Goal: Share content

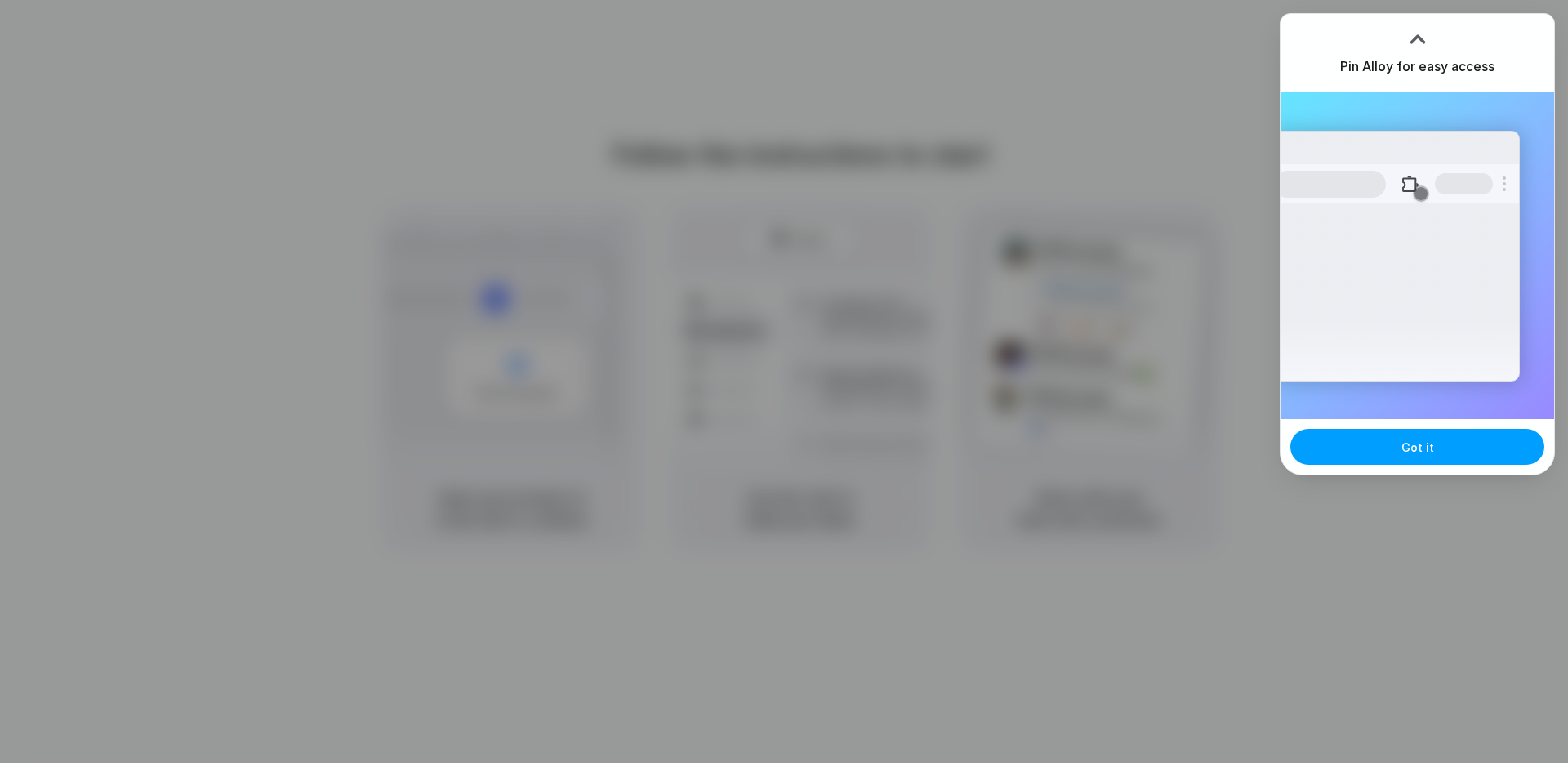
click at [1426, 453] on span "Got it" at bounding box center [1417, 448] width 32 height 18
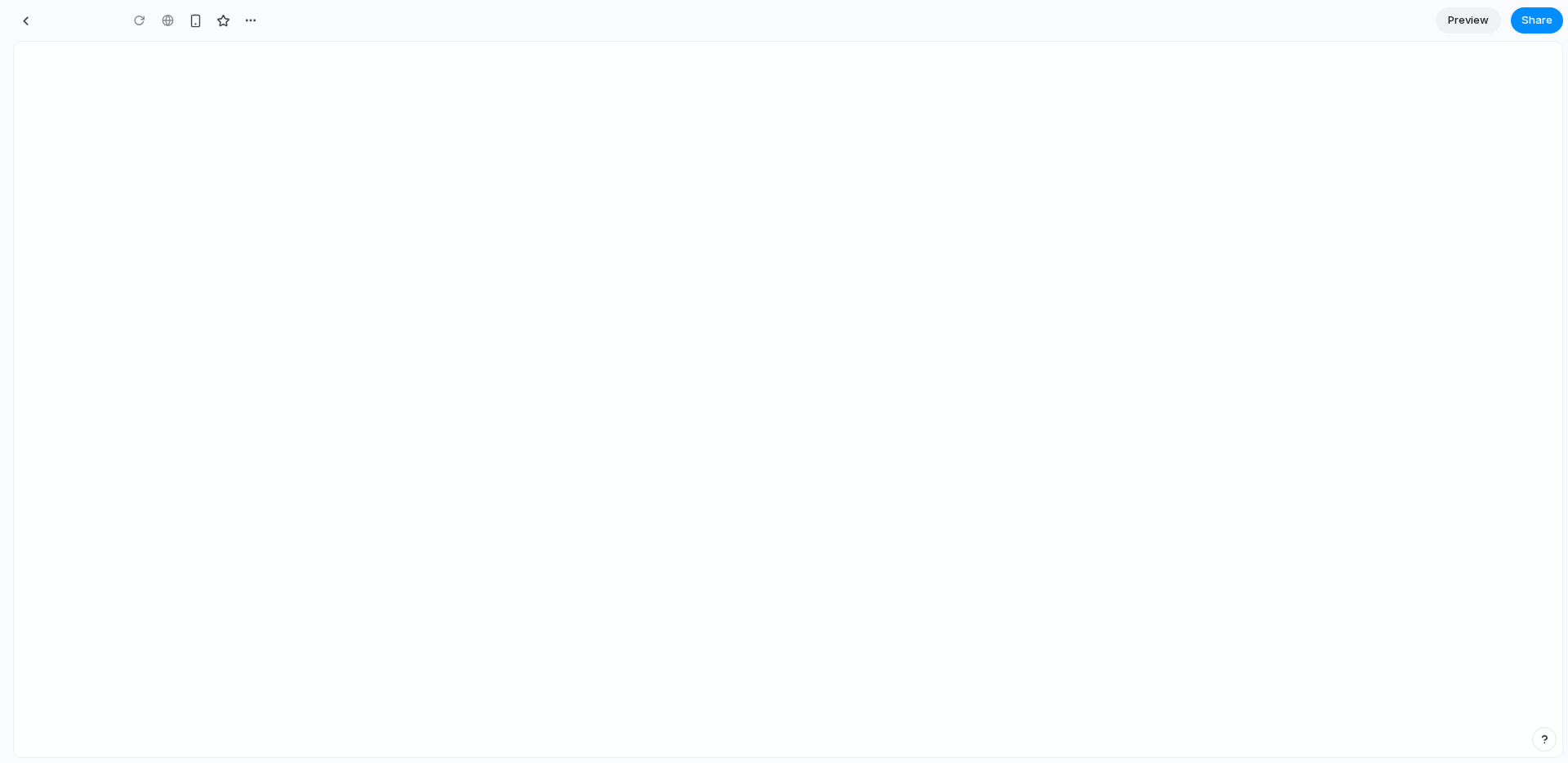
type input "**********"
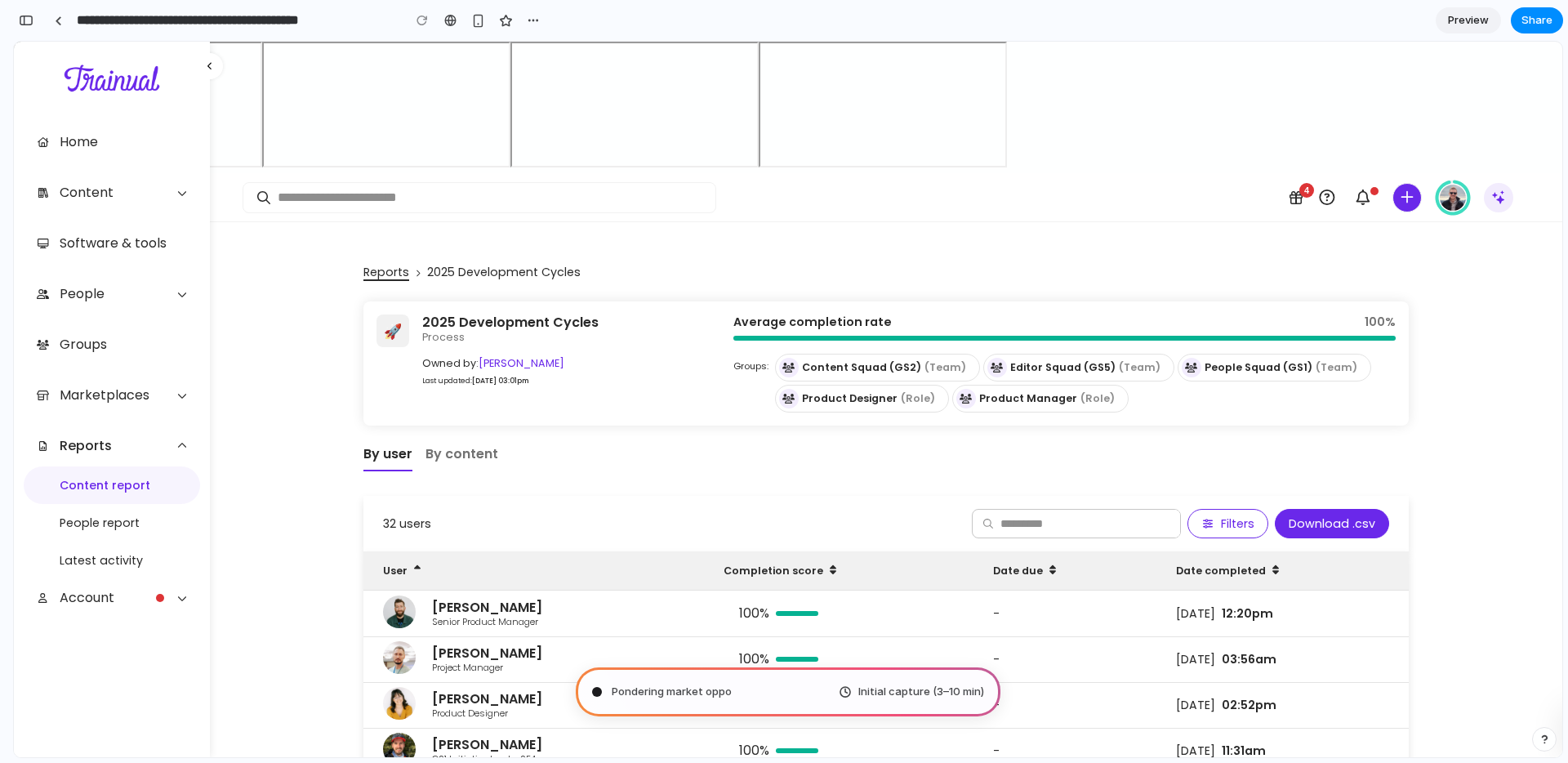
type input "**********"
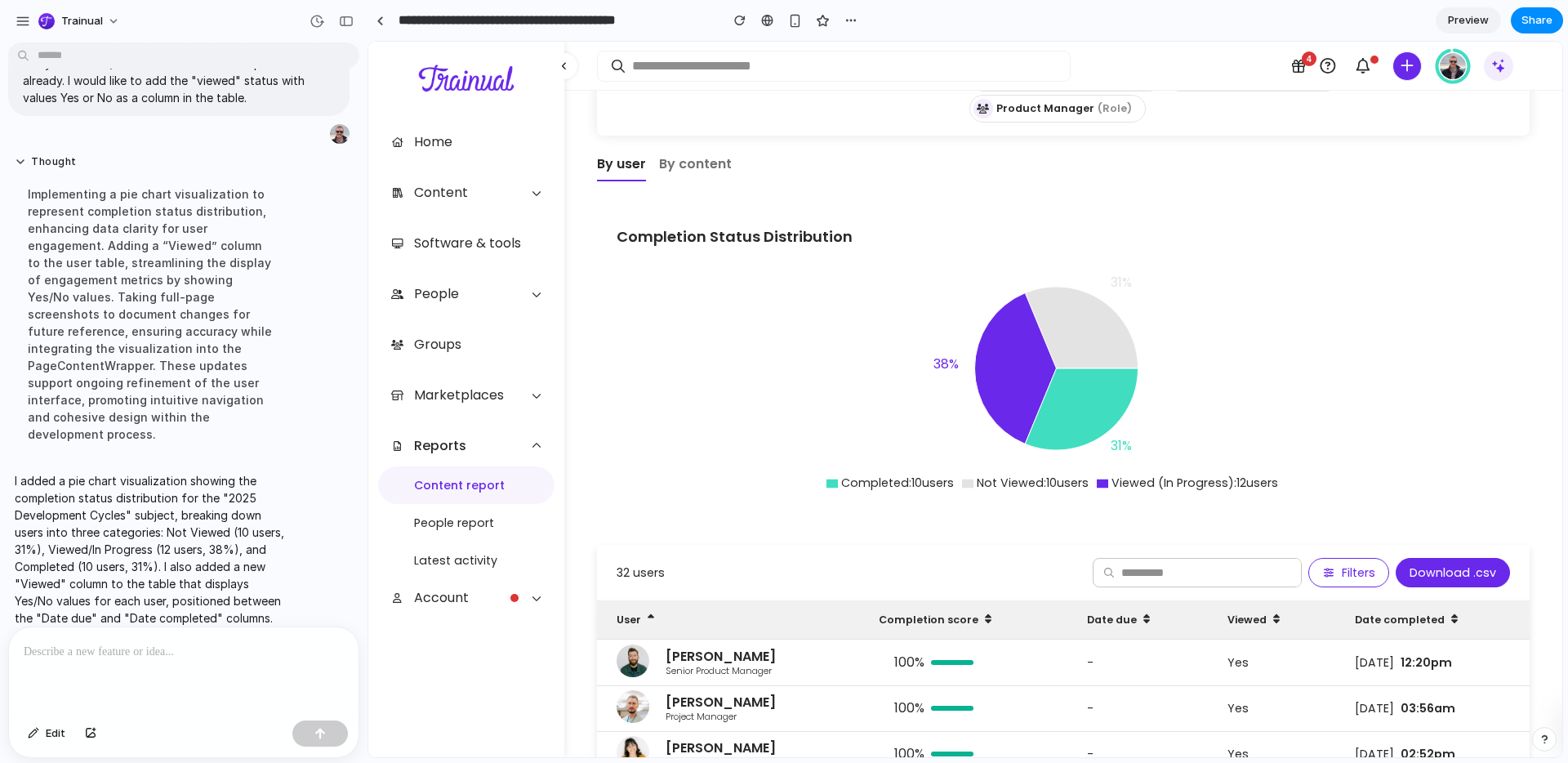
scroll to position [204, 0]
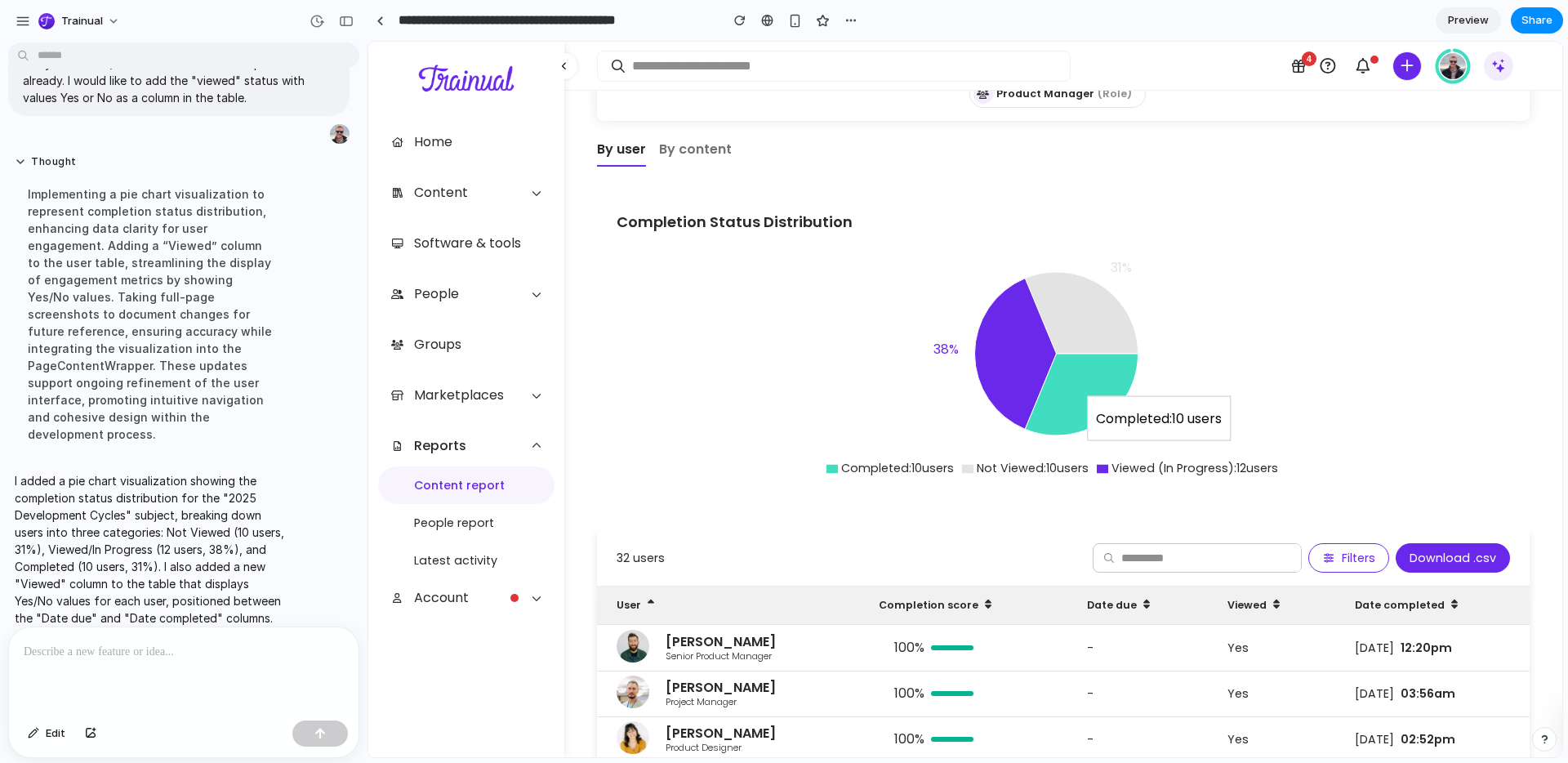
click at [1081, 371] on icon at bounding box center [1080, 394] width 113 height 81
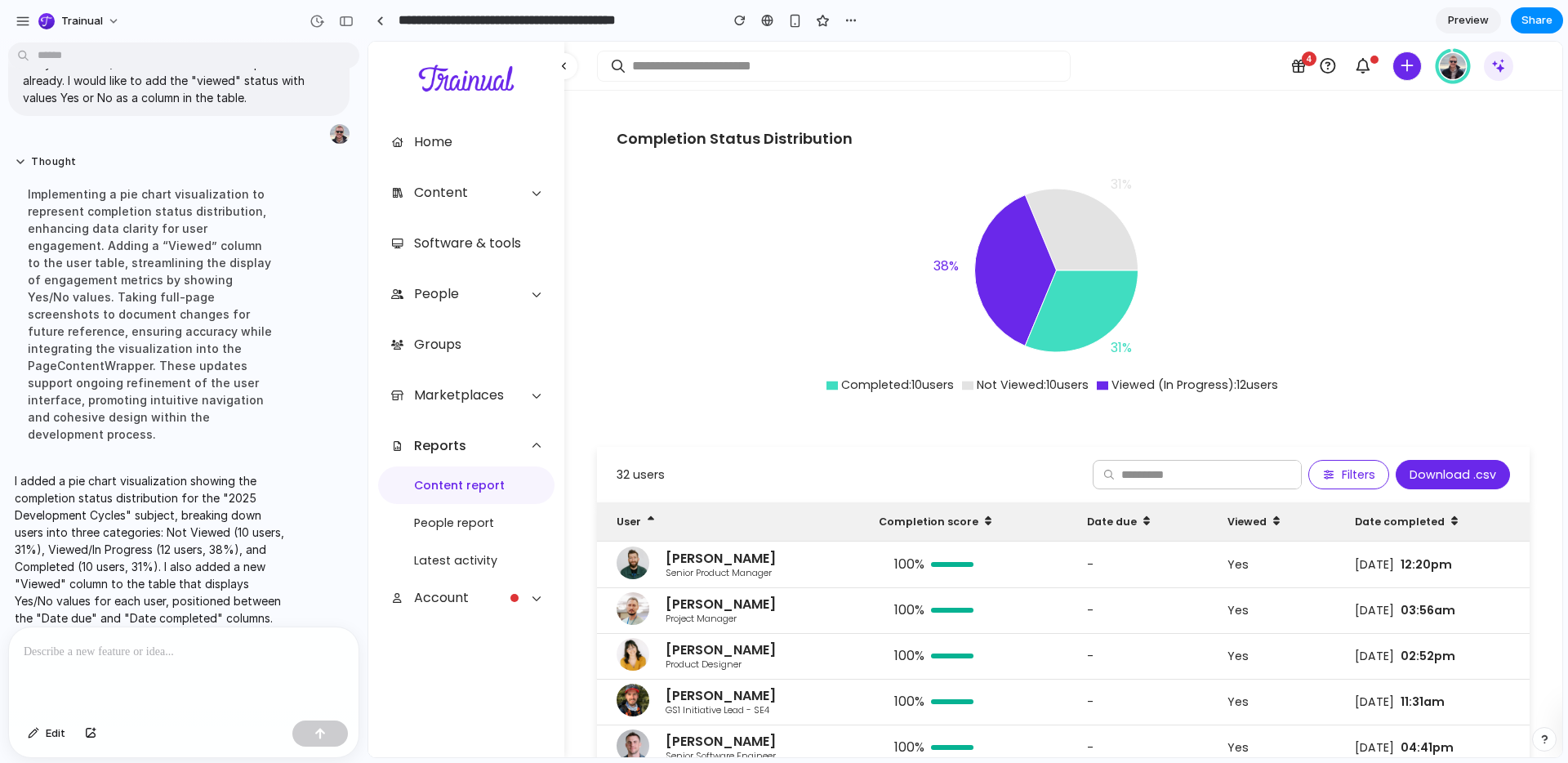
scroll to position [290, 0]
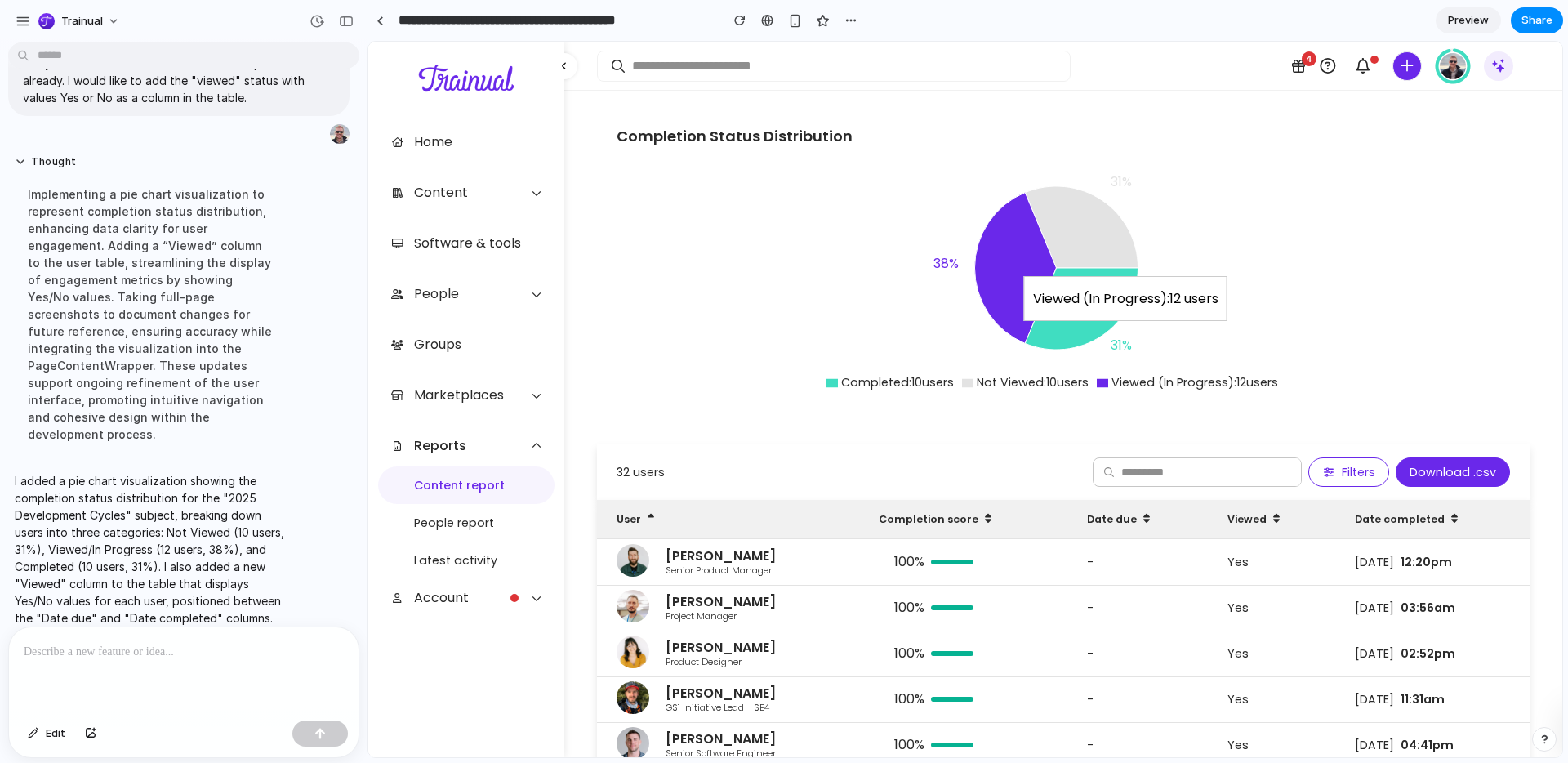
click at [1011, 249] on icon at bounding box center [1015, 268] width 81 height 151
click at [1099, 210] on icon at bounding box center [1080, 226] width 113 height 81
click at [999, 222] on icon at bounding box center [1015, 268] width 81 height 151
click at [182, 661] on div at bounding box center [183, 670] width 350 height 86
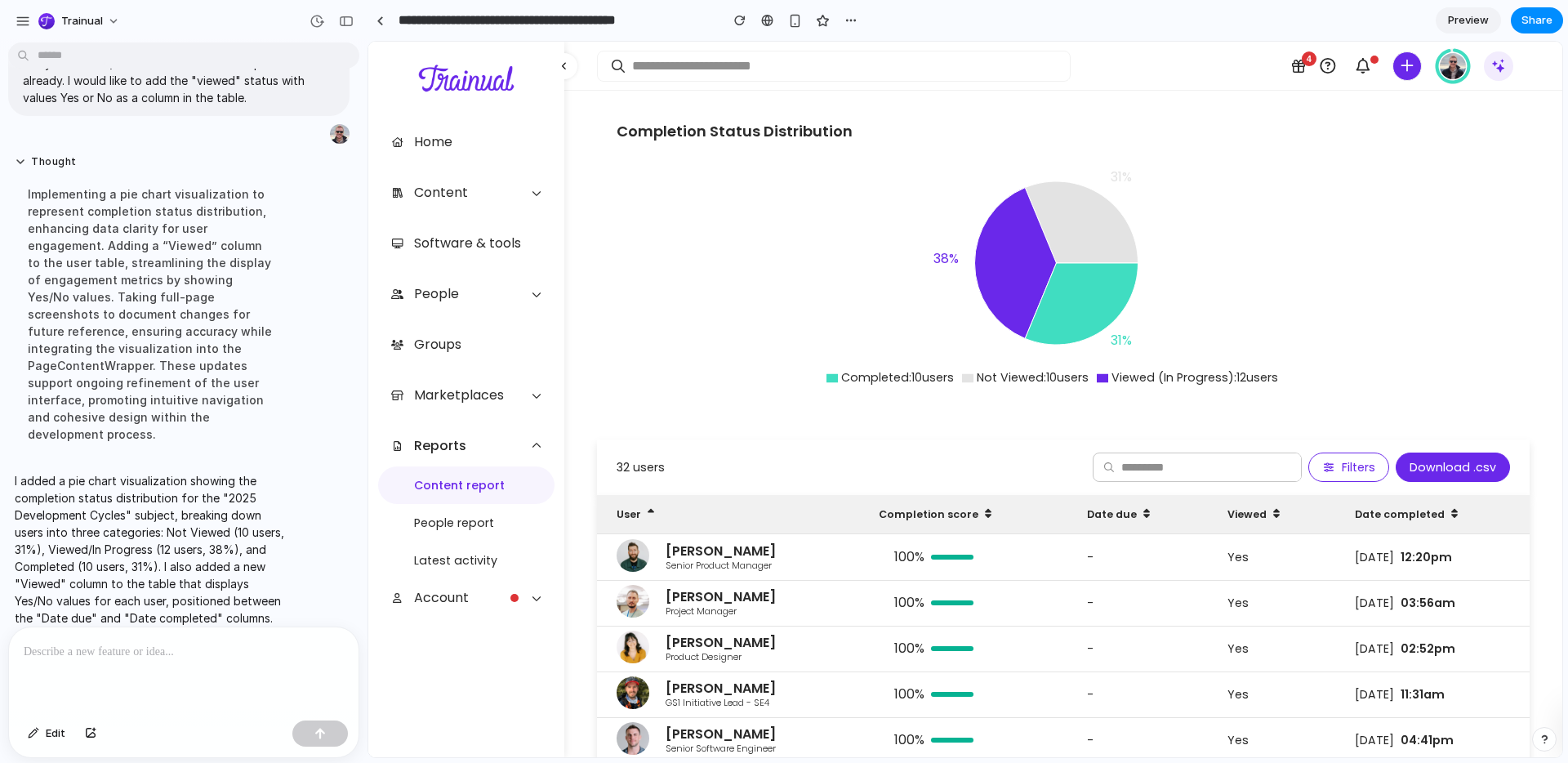
scroll to position [262, 0]
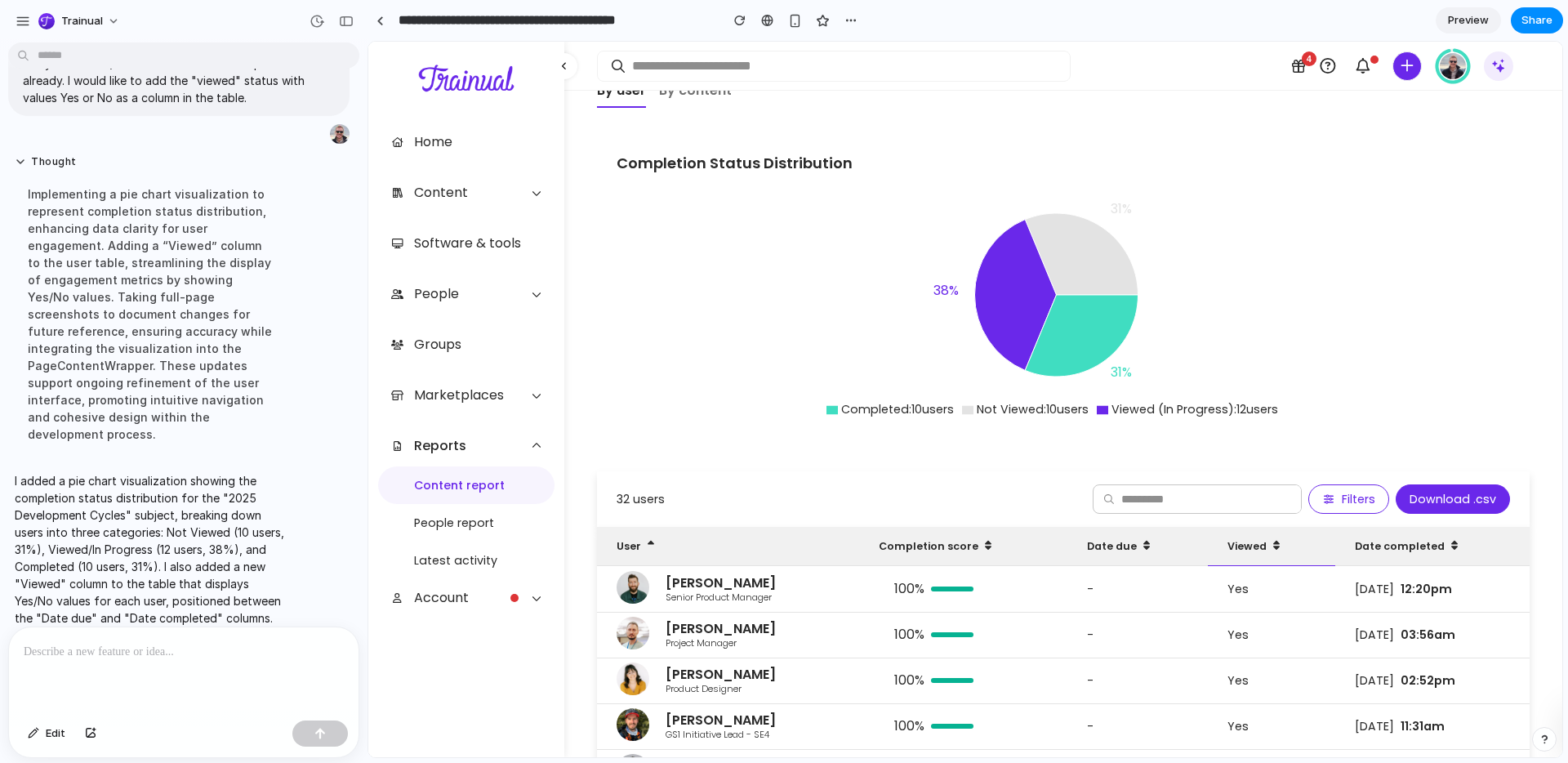
click at [1234, 527] on div "Viewed" at bounding box center [1270, 547] width 126 height 39
click at [1238, 527] on div "Viewed" at bounding box center [1270, 547] width 126 height 39
click at [1338, 527] on div "Date completed" at bounding box center [1432, 547] width 194 height 39
click at [1406, 527] on div "Date completed" at bounding box center [1432, 547] width 194 height 39
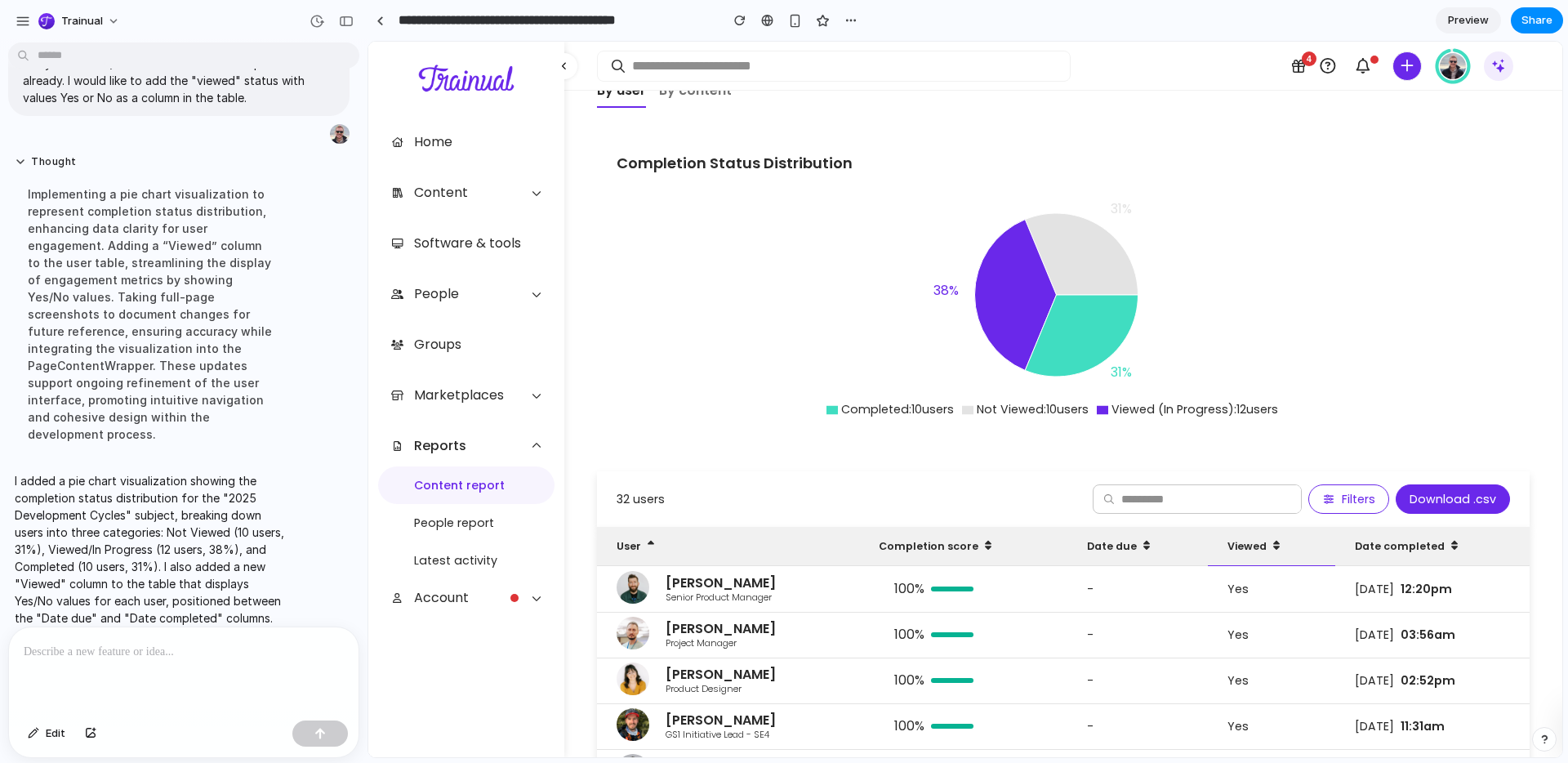
click at [1229, 527] on div "Viewed" at bounding box center [1270, 547] width 126 height 39
click at [1237, 527] on div "Viewed" at bounding box center [1270, 547] width 126 height 39
click at [928, 527] on div "Completion score" at bounding box center [963, 547] width 208 height 39
click at [960, 527] on div "Completion score" at bounding box center [963, 547] width 208 height 39
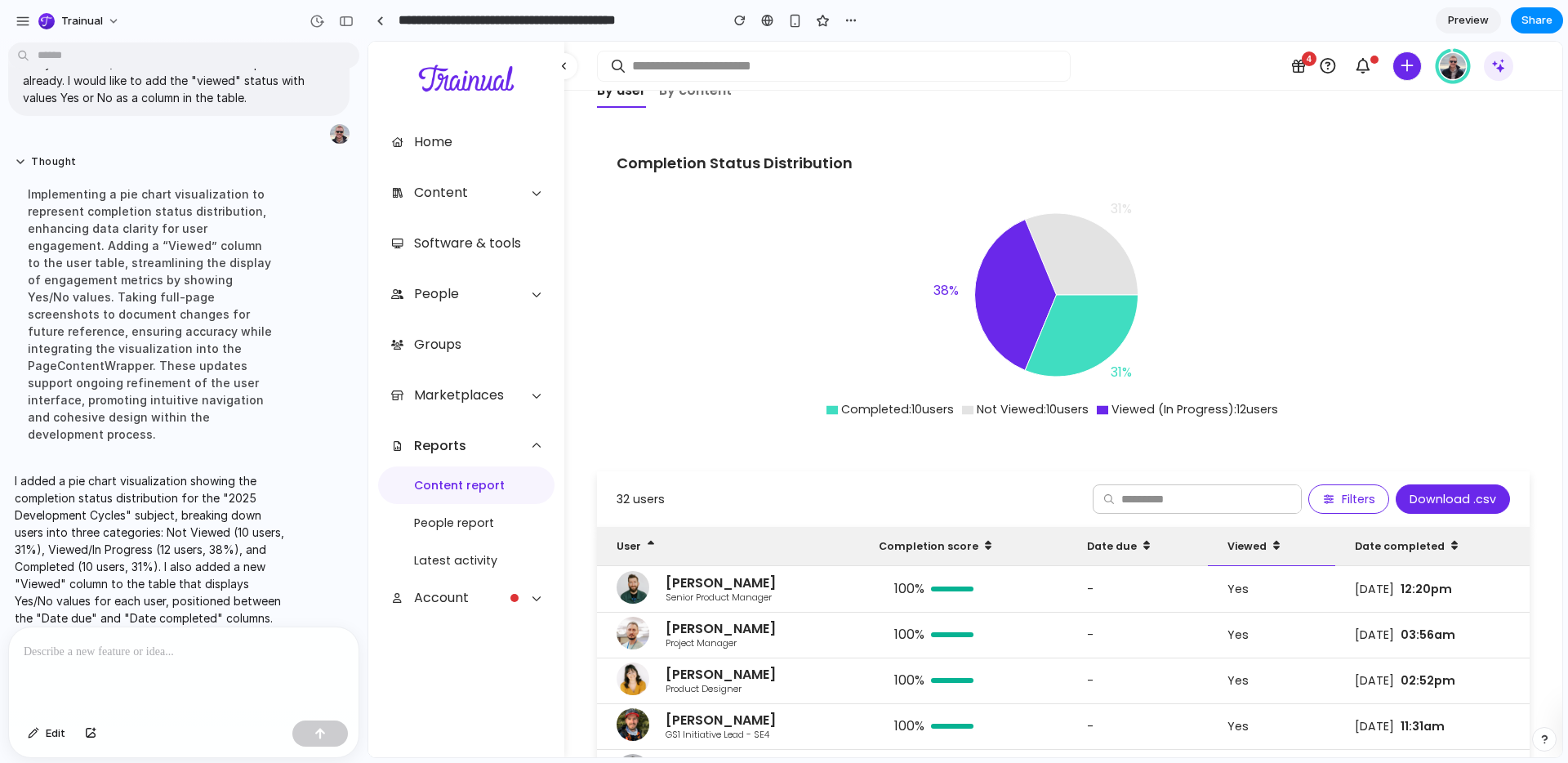
click at [1208, 527] on div "Viewed" at bounding box center [1270, 547] width 126 height 39
click at [1392, 527] on div "Date completed" at bounding box center [1432, 547] width 194 height 39
click at [1397, 527] on div "Date completed" at bounding box center [1432, 547] width 194 height 39
click at [1232, 527] on div "Viewed" at bounding box center [1270, 547] width 126 height 39
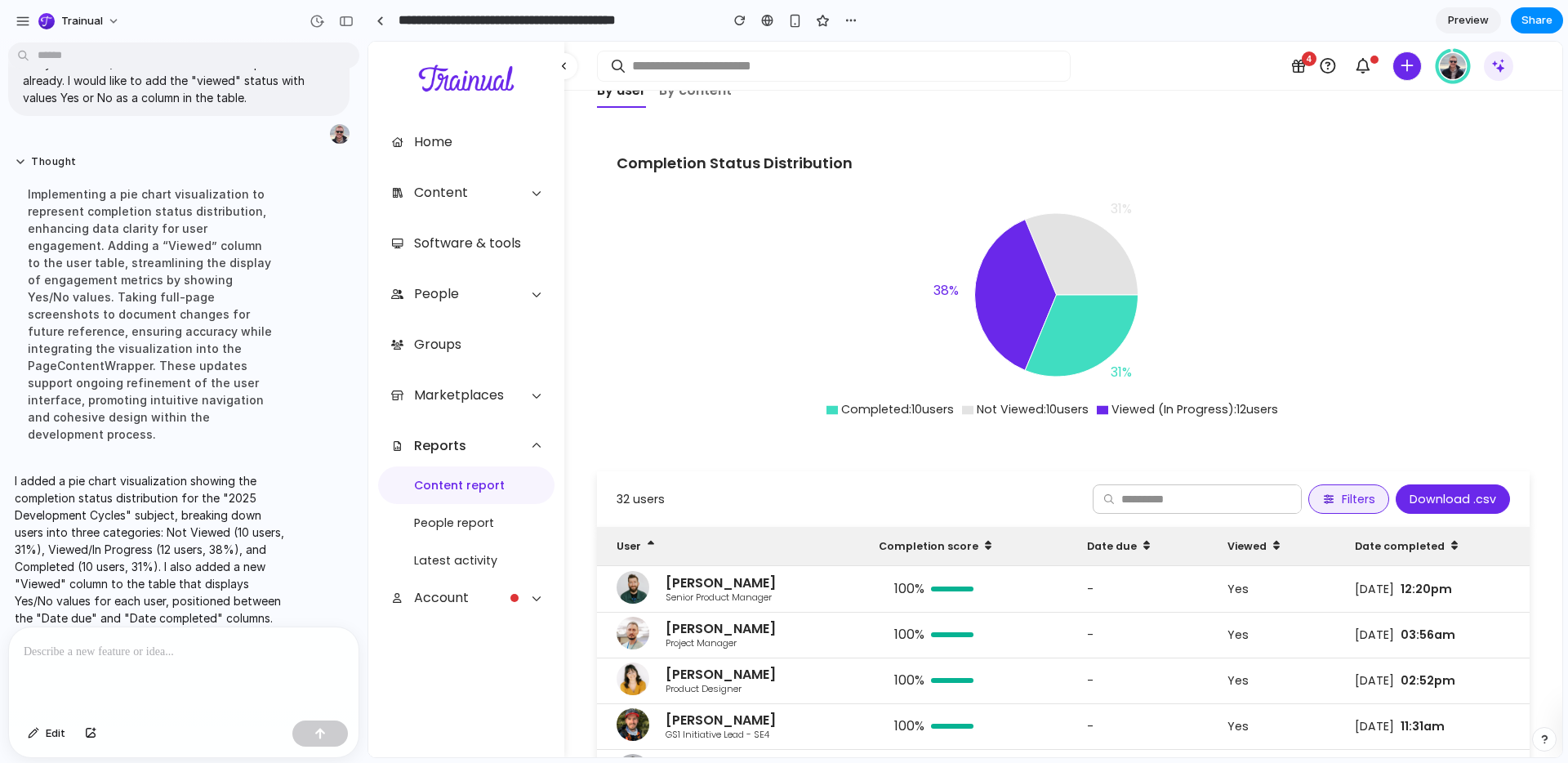
click at [1342, 492] on span "Filters" at bounding box center [1358, 499] width 33 height 15
click at [1357, 492] on span "Filters" at bounding box center [1358, 499] width 33 height 15
click at [1397, 399] on ul "Completed : 10 users Not Viewed : 10 users Viewed (In Progress) : 12 users" at bounding box center [1057, 408] width 872 height 21
click at [1457, 63] on img at bounding box center [1452, 66] width 26 height 26
click at [1423, 187] on icon "31% 38% 31%" at bounding box center [1056, 310] width 879 height 245
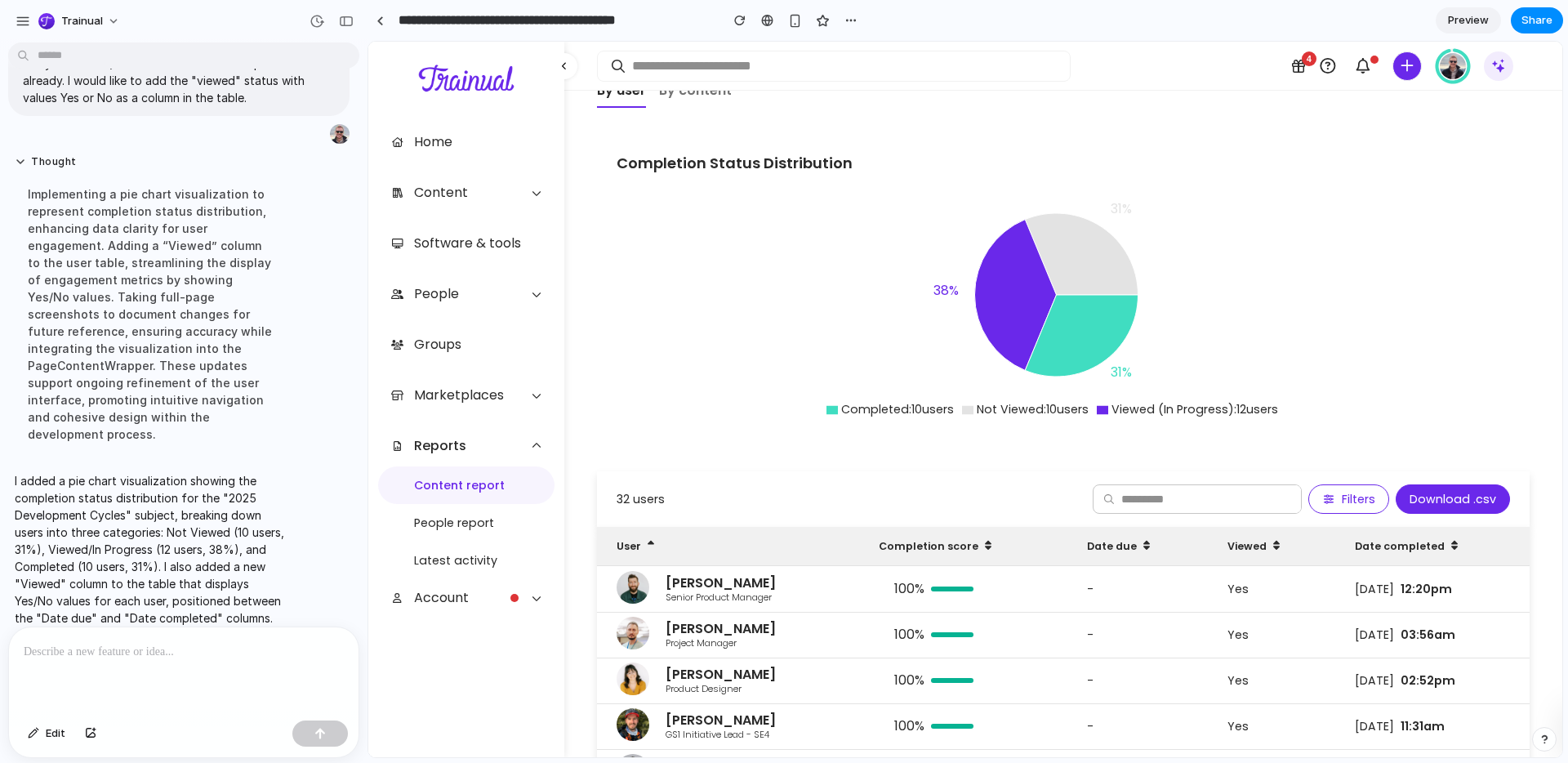
click at [852, 152] on h3 "Completion Status Distribution" at bounding box center [1063, 163] width 893 height 23
click at [535, 195] on span at bounding box center [536, 193] width 23 height 20
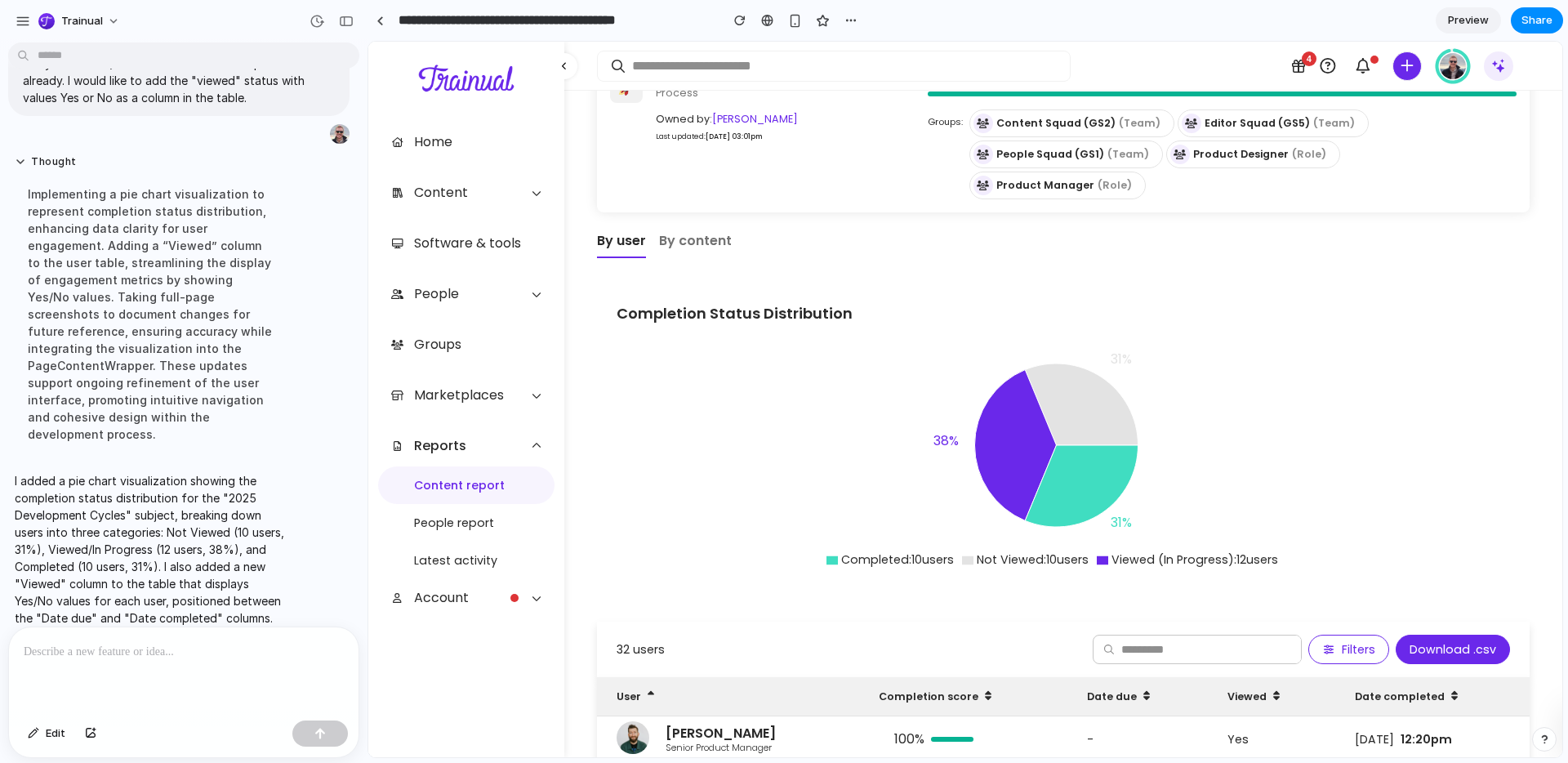
scroll to position [101, 0]
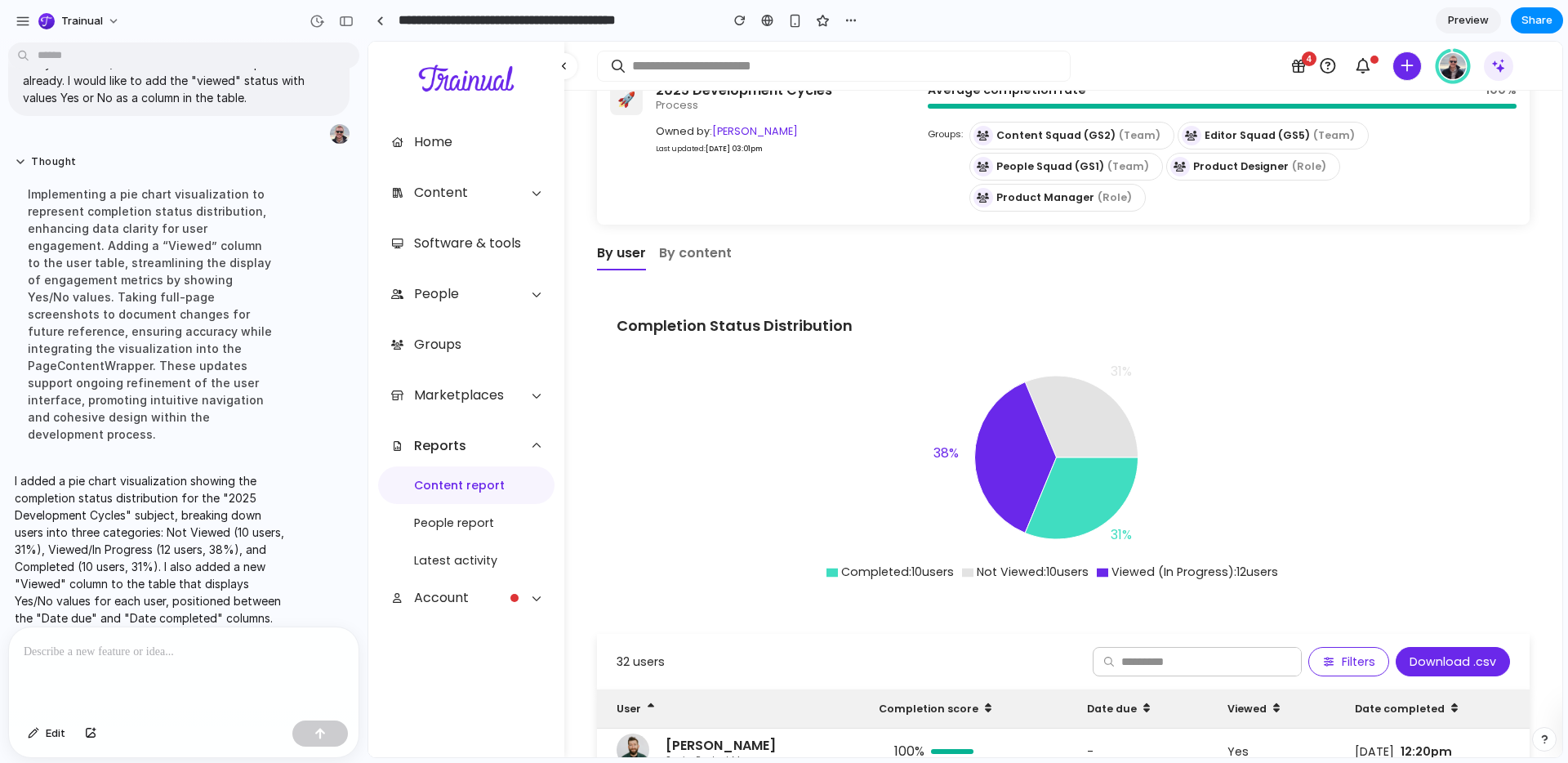
click at [140, 670] on div at bounding box center [183, 670] width 350 height 86
click at [706, 238] on link "By content" at bounding box center [695, 254] width 72 height 31
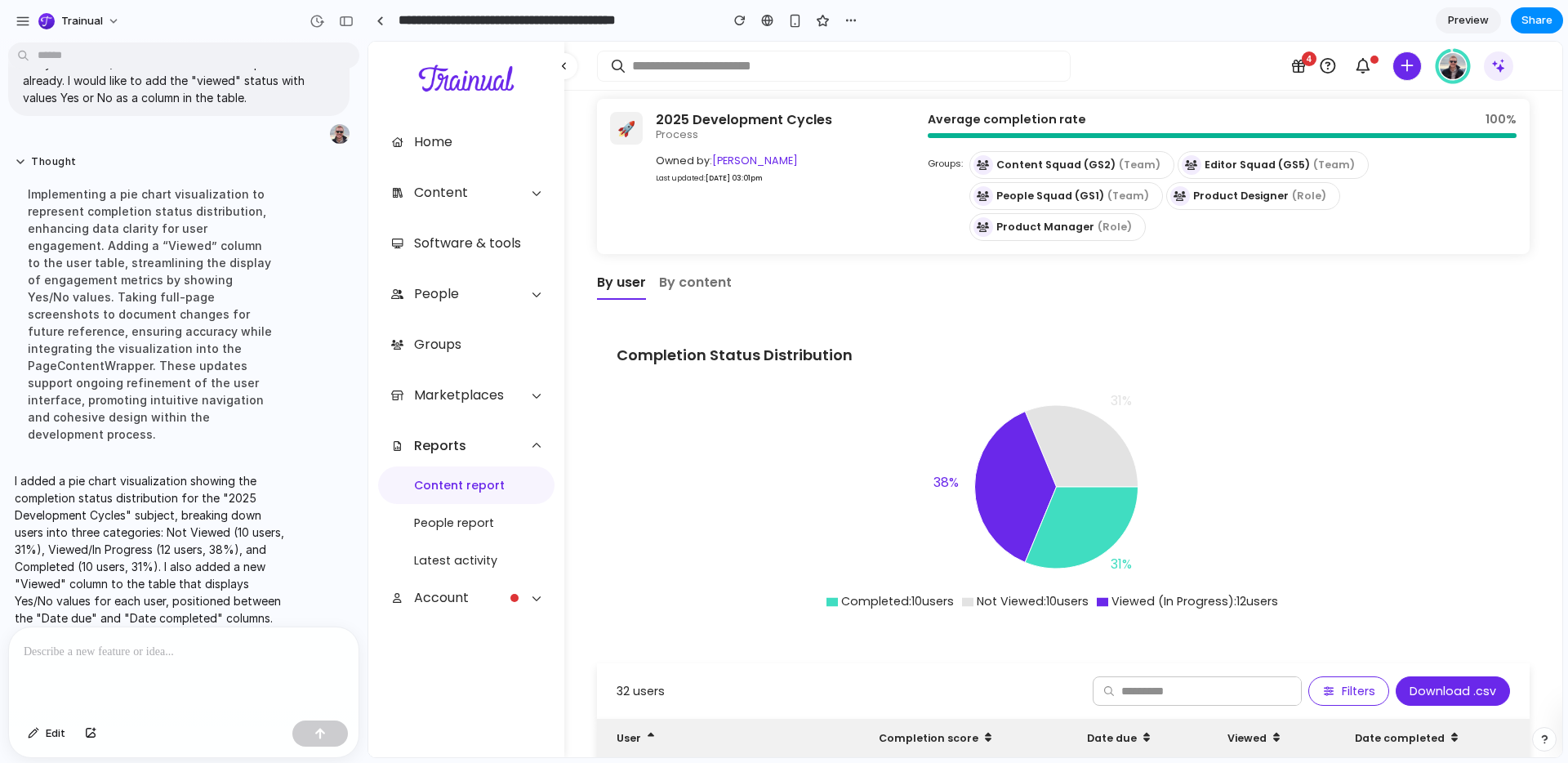
scroll to position [145, 0]
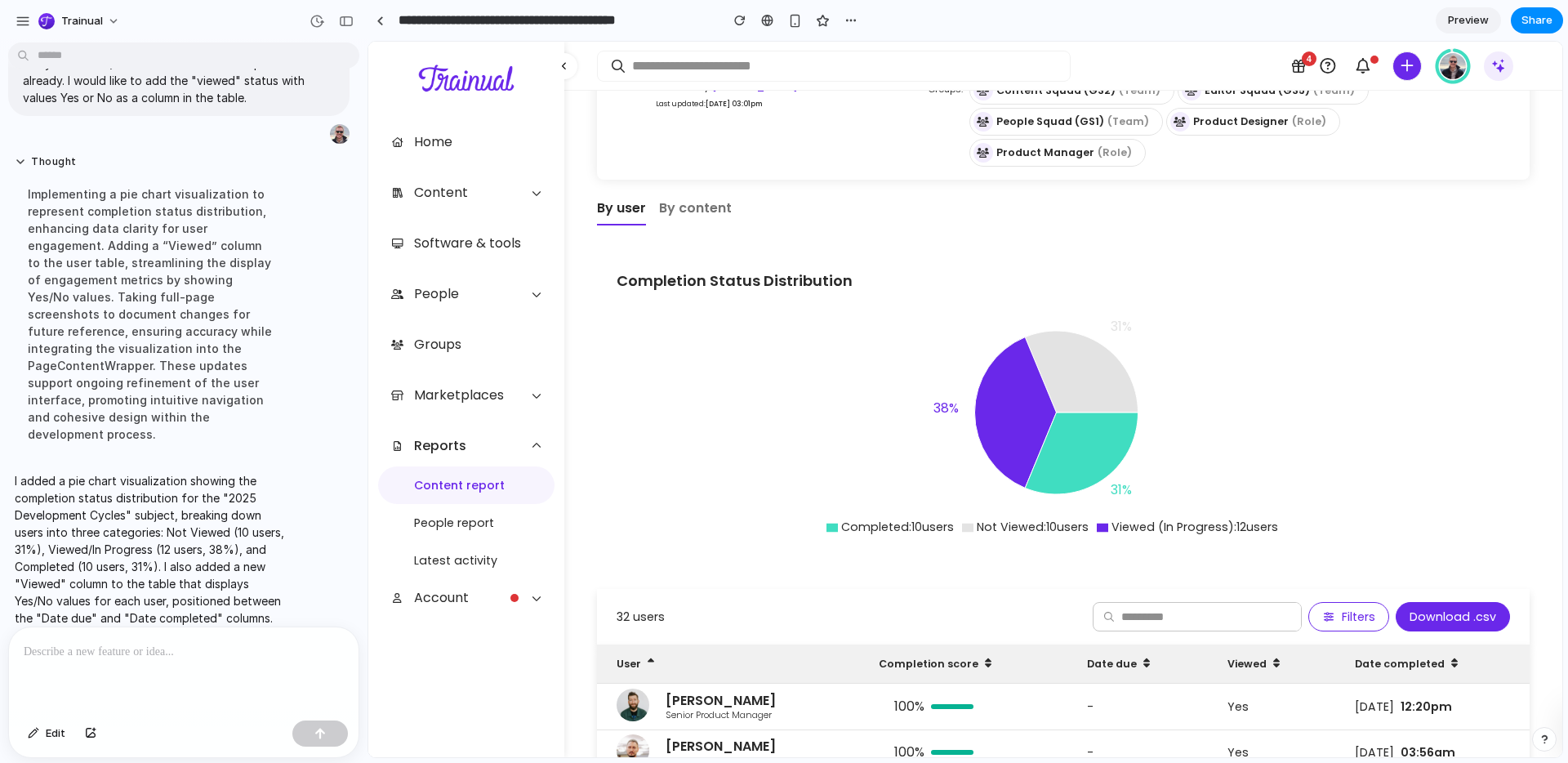
click at [125, 650] on p at bounding box center [183, 651] width 320 height 20
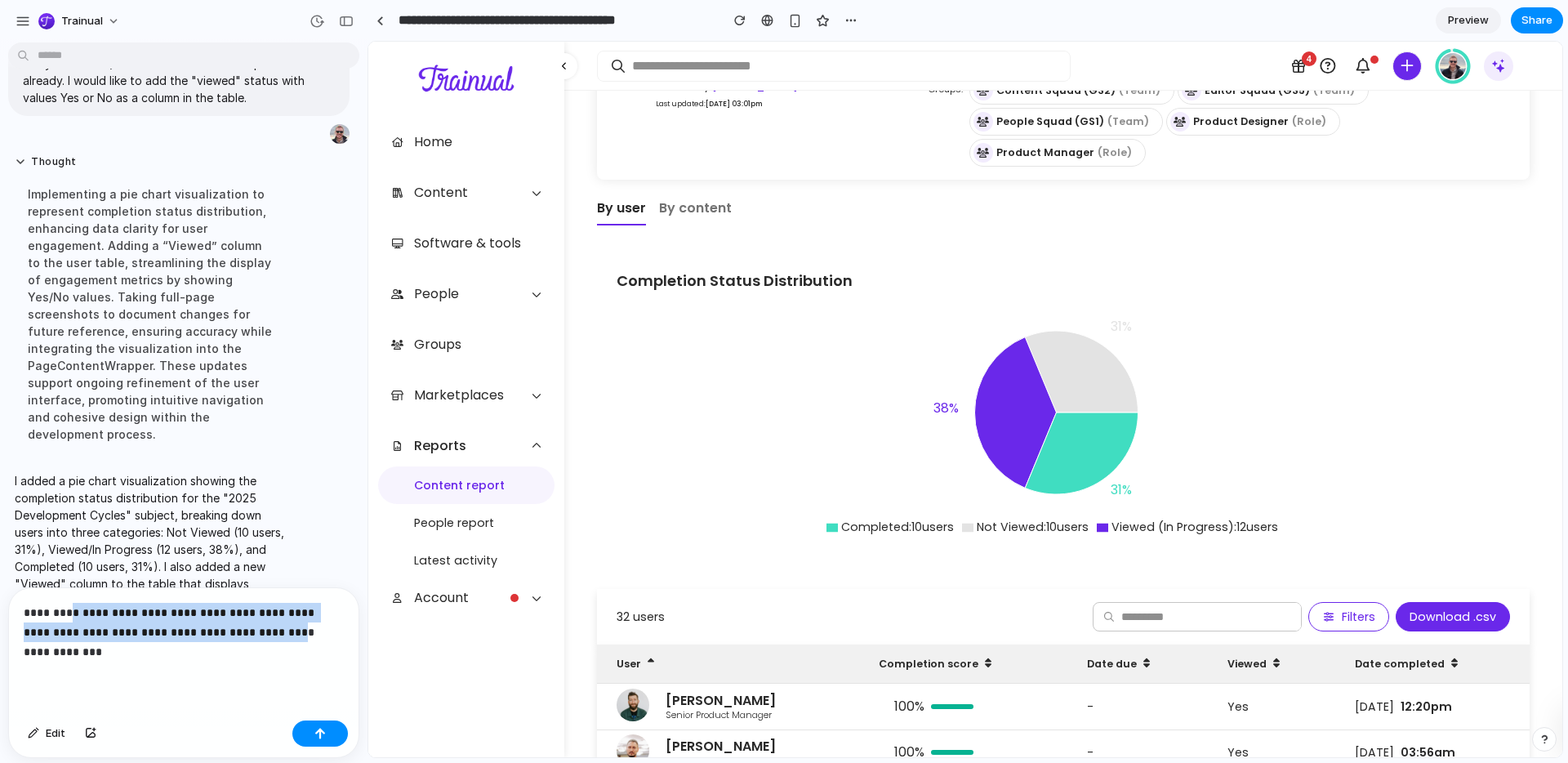
drag, startPoint x: 285, startPoint y: 634, endPoint x: 81, endPoint y: 613, distance: 205.1
click at [81, 613] on p "**********" at bounding box center [183, 632] width 320 height 59
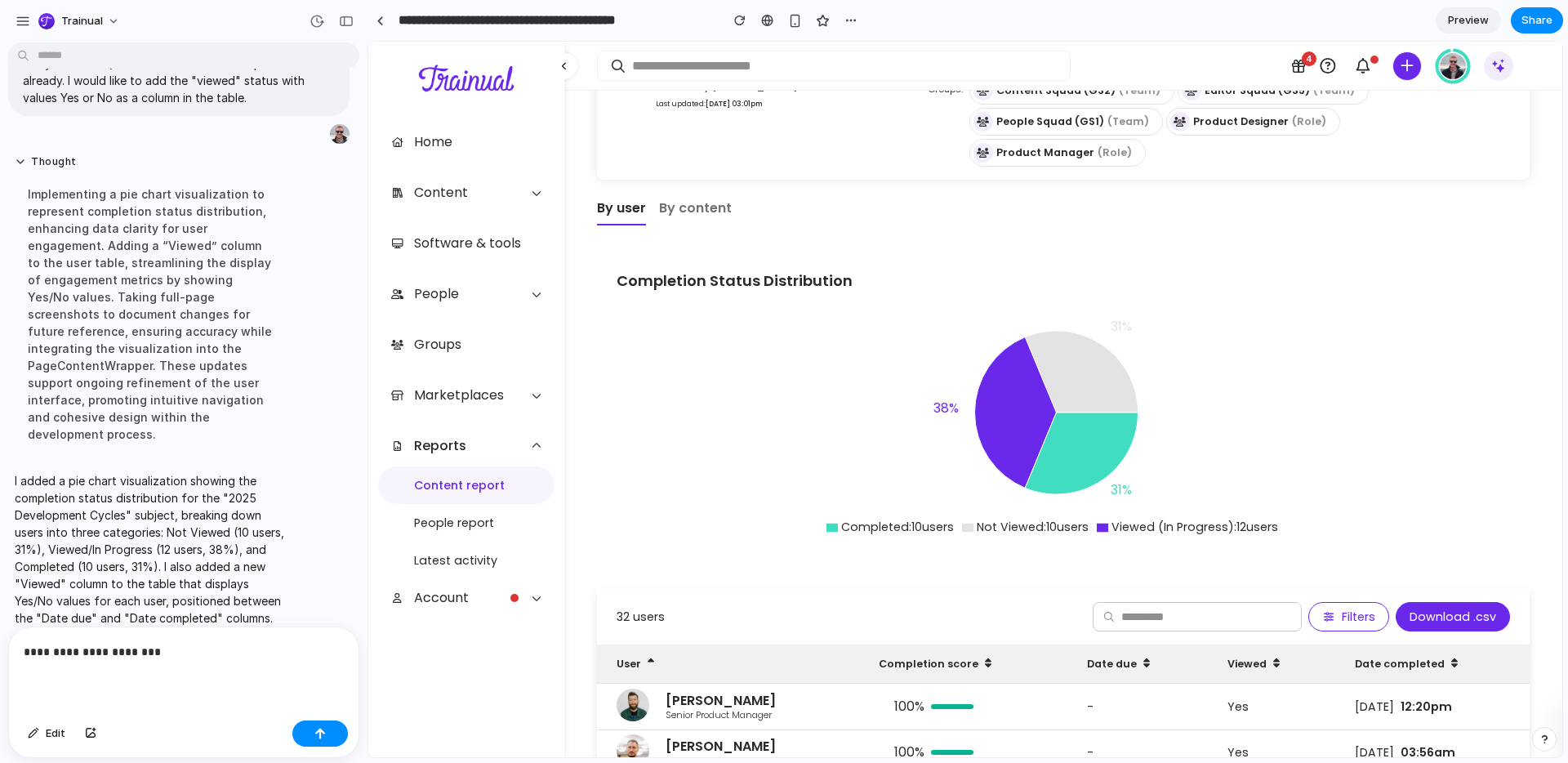
click at [166, 649] on p "**********" at bounding box center [183, 651] width 320 height 20
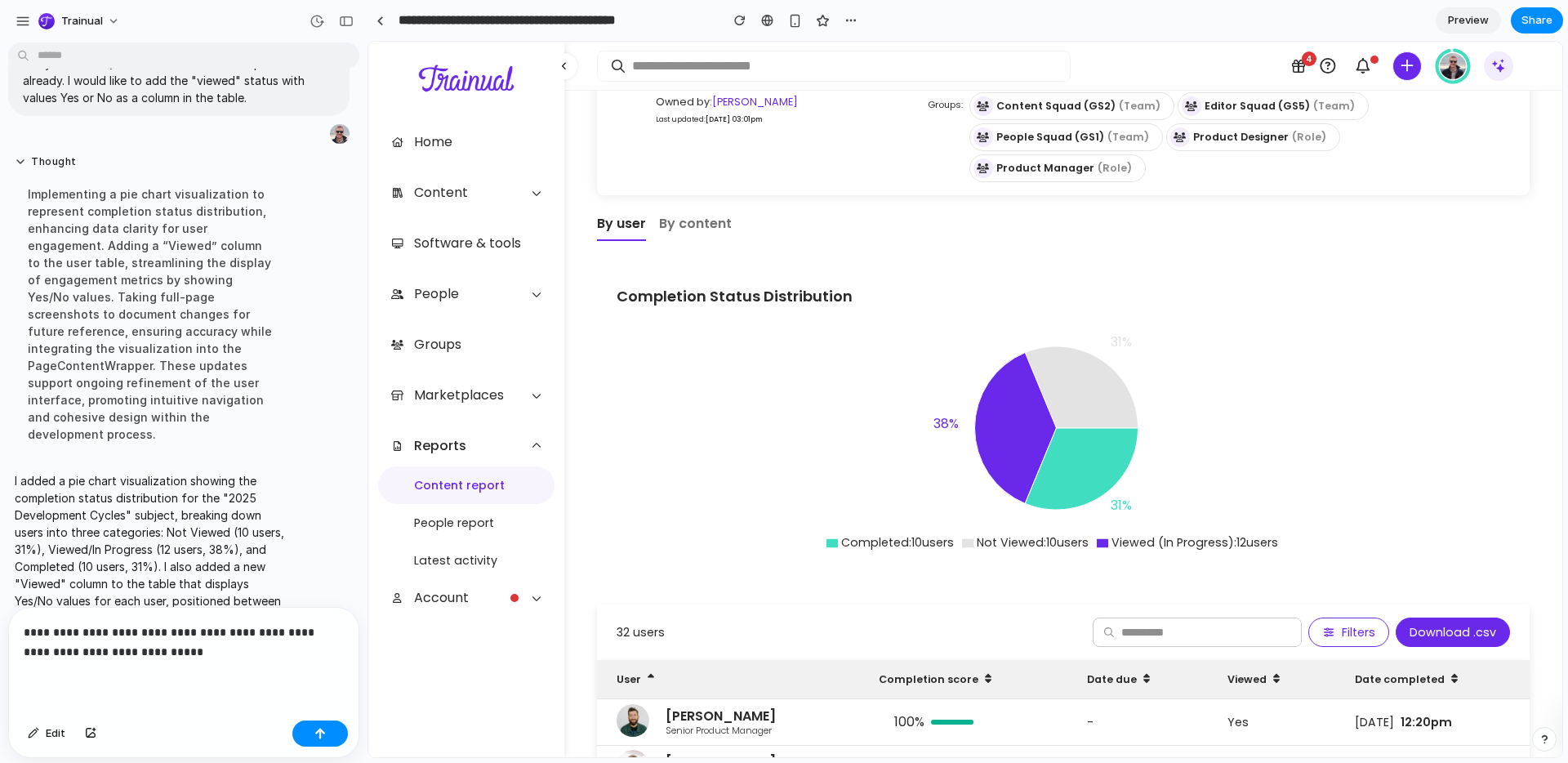
scroll to position [143, 0]
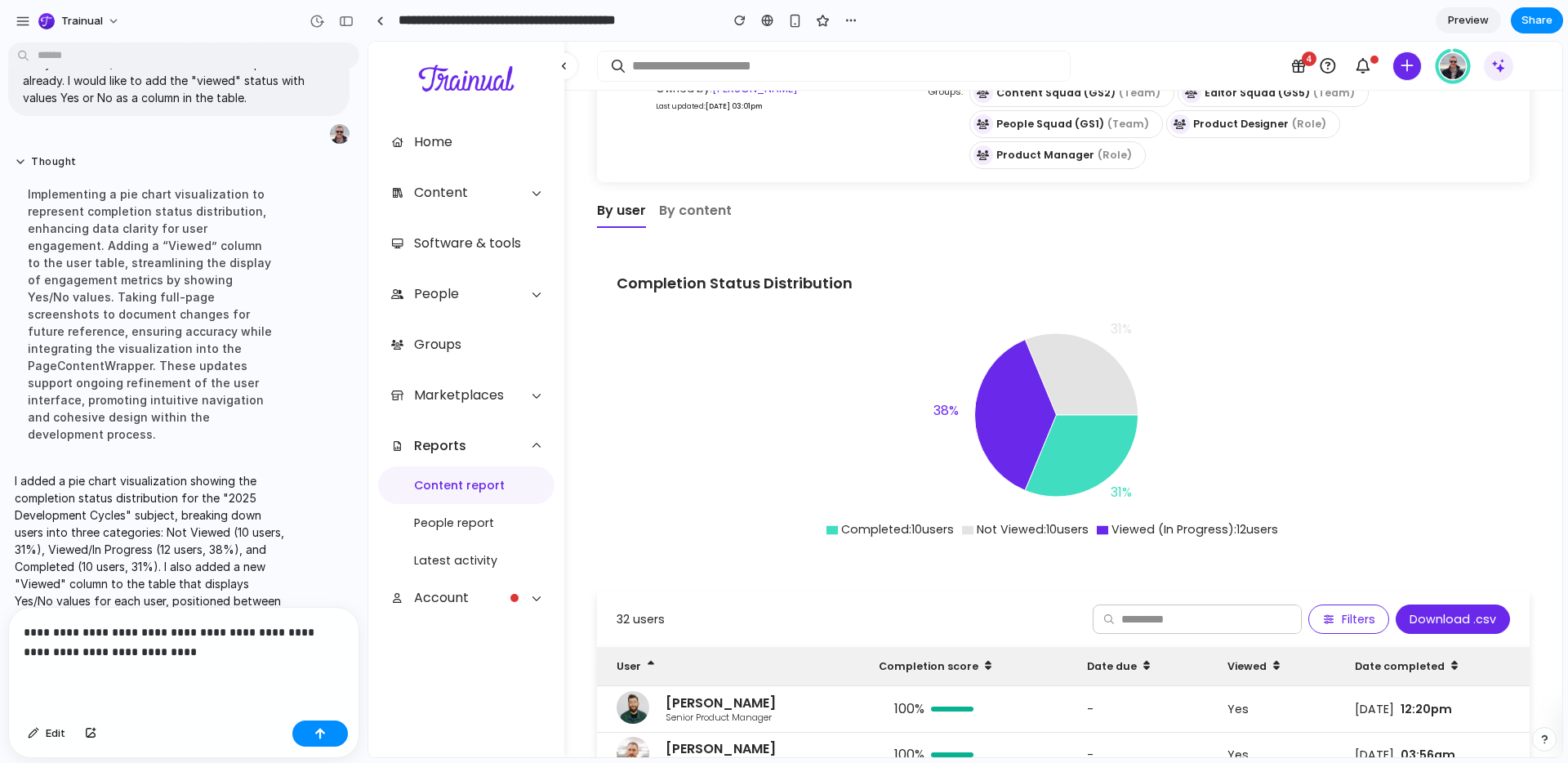
click at [66, 650] on p "**********" at bounding box center [183, 642] width 320 height 39
click at [81, 650] on p "**********" at bounding box center [183, 642] width 320 height 39
click at [80, 650] on p "**********" at bounding box center [183, 642] width 320 height 39
drag, startPoint x: 138, startPoint y: 651, endPoint x: 98, endPoint y: 651, distance: 40.0
click at [98, 651] on p "**********" at bounding box center [183, 642] width 320 height 39
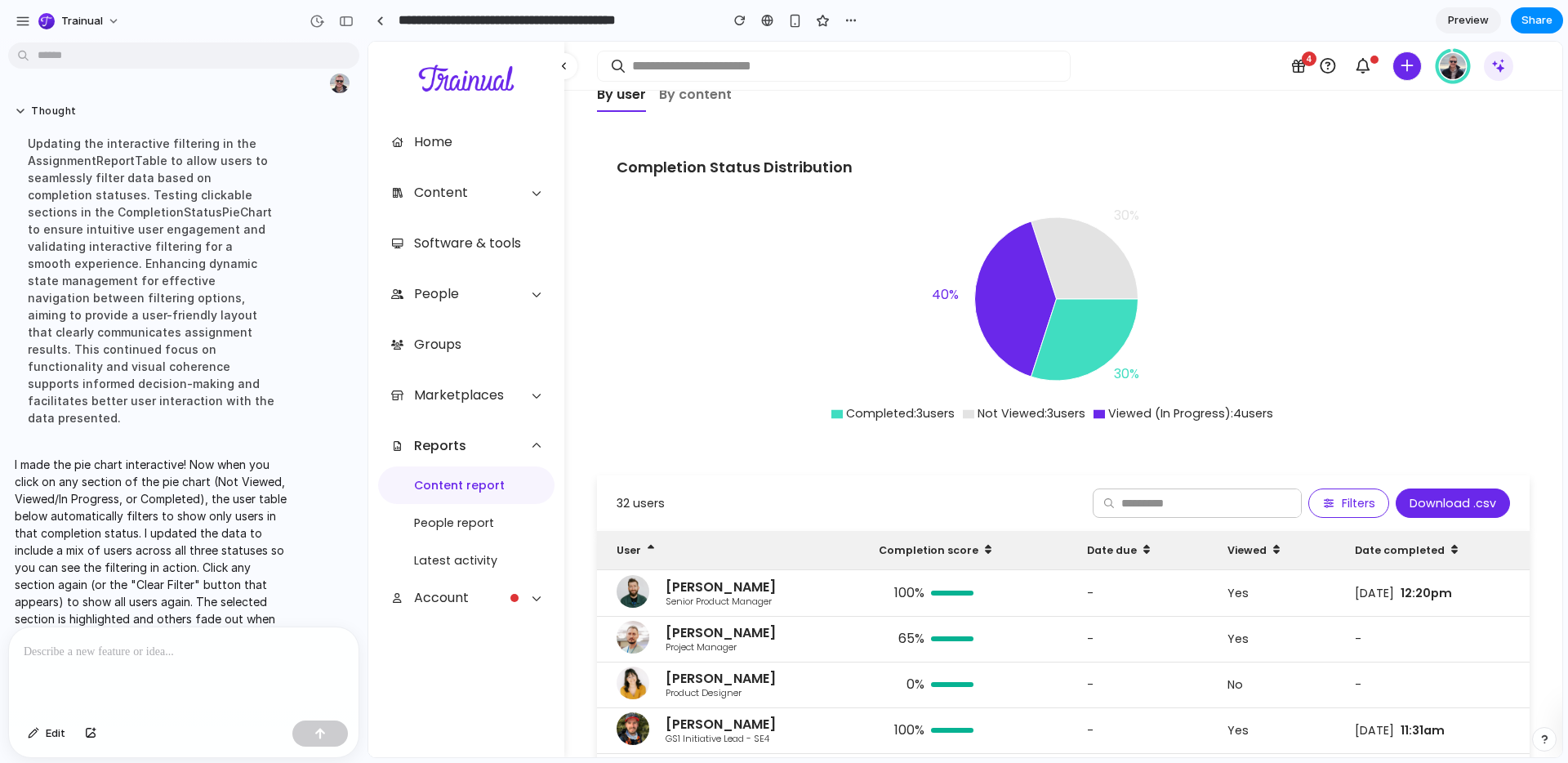
scroll to position [262, 0]
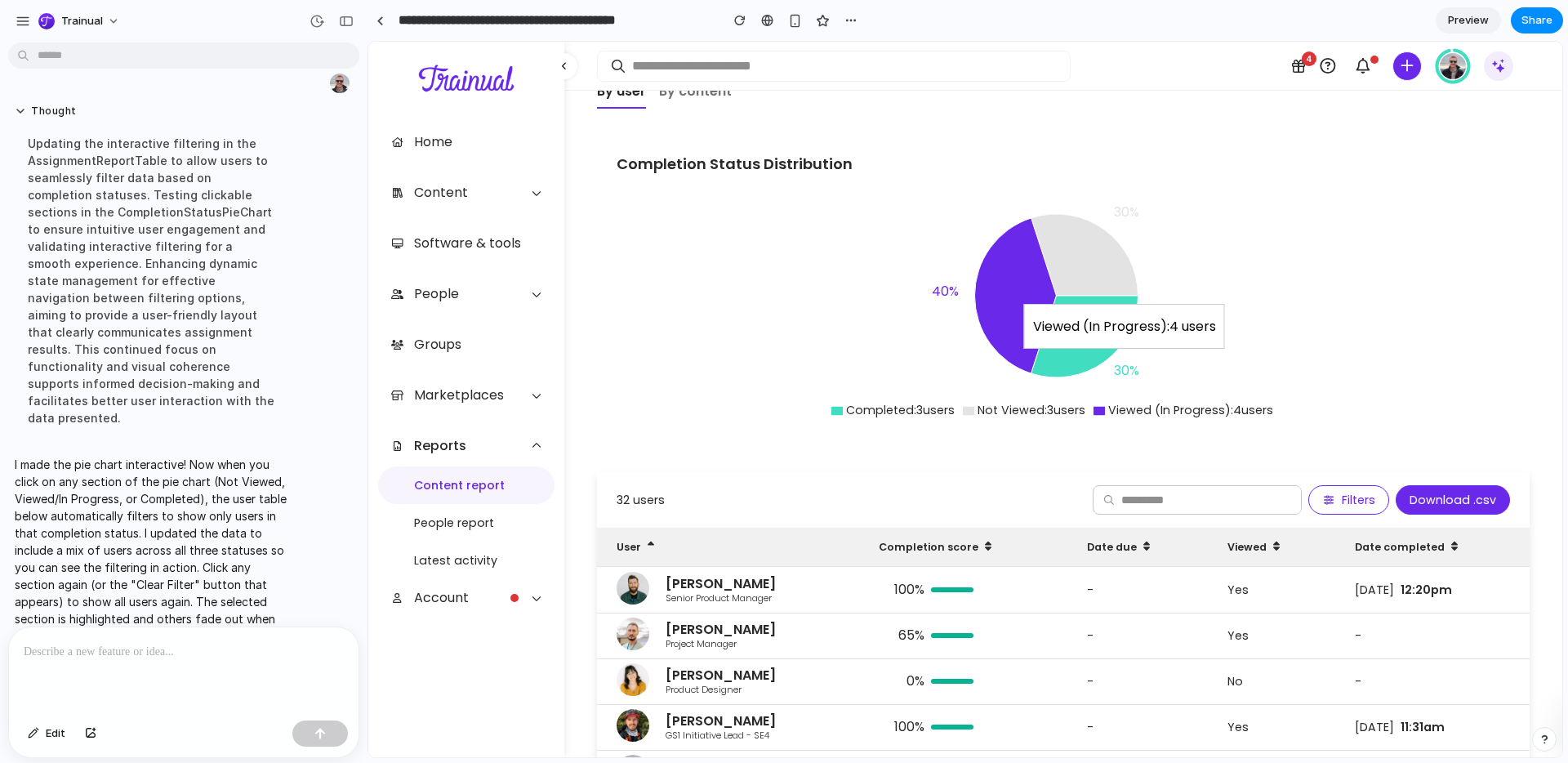
click at [1013, 252] on icon at bounding box center [1015, 296] width 81 height 155
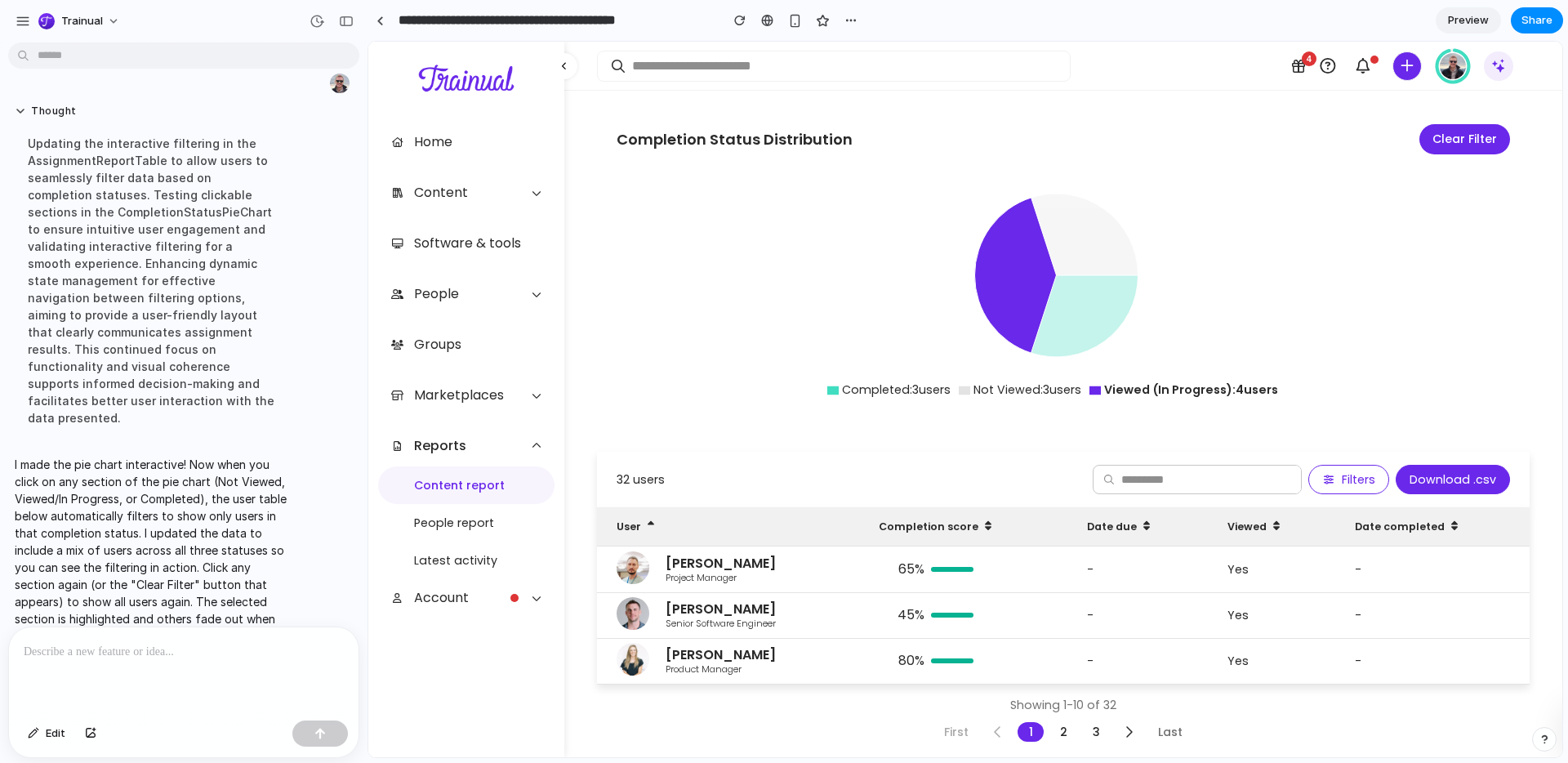
scroll to position [293, 0]
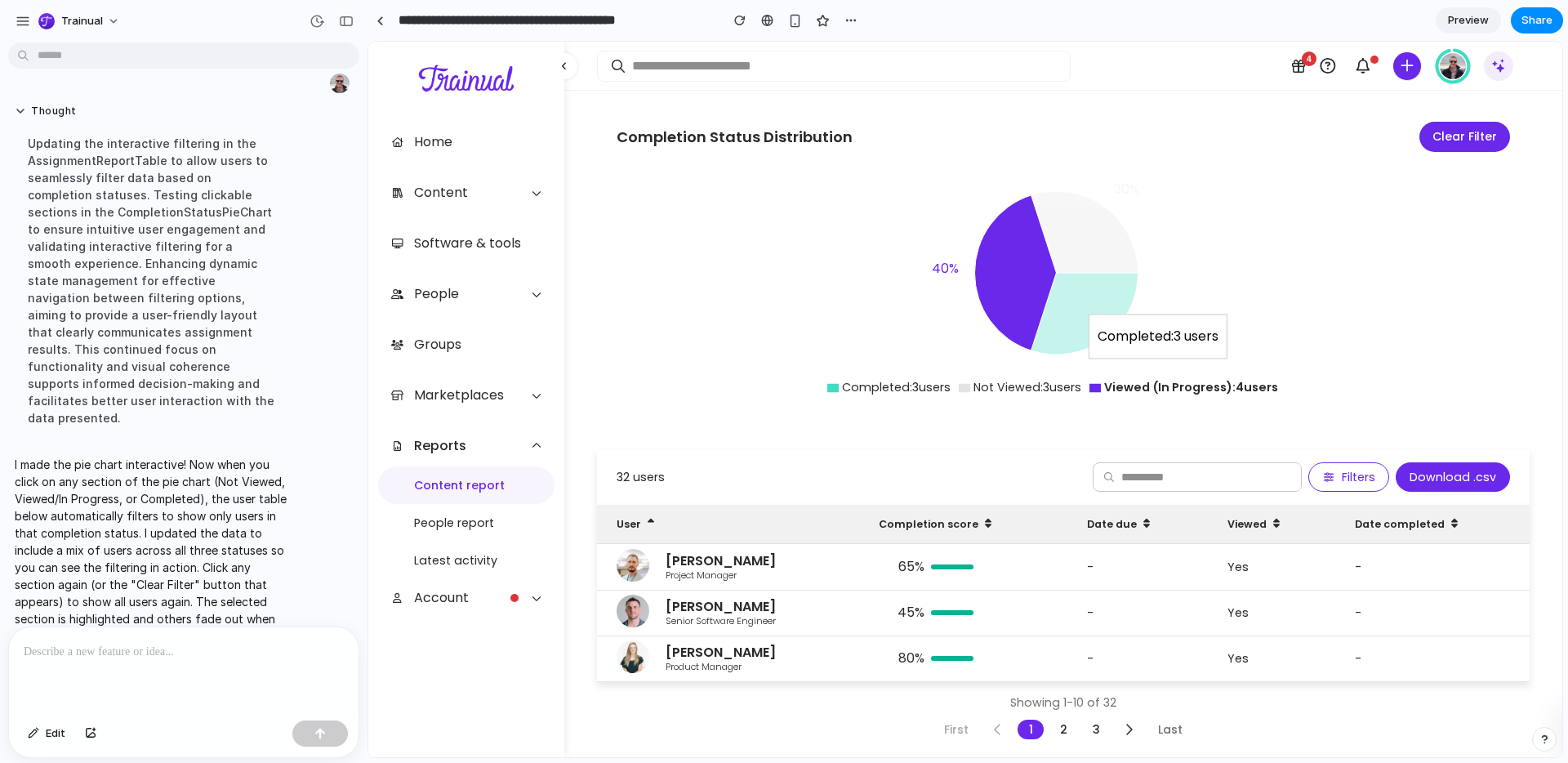
click at [1058, 287] on icon at bounding box center [1084, 312] width 107 height 81
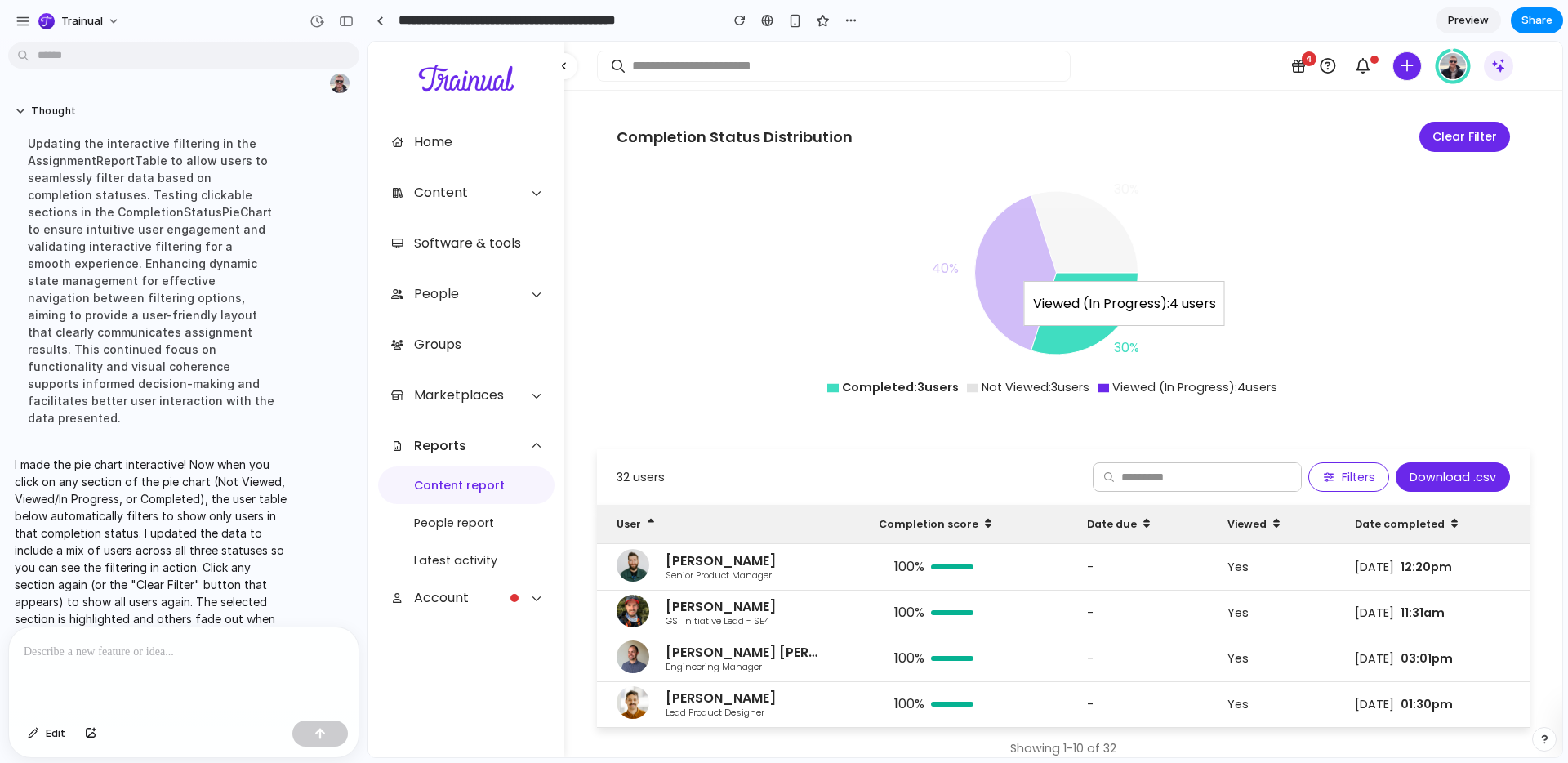
click at [1000, 253] on icon at bounding box center [1015, 272] width 81 height 155
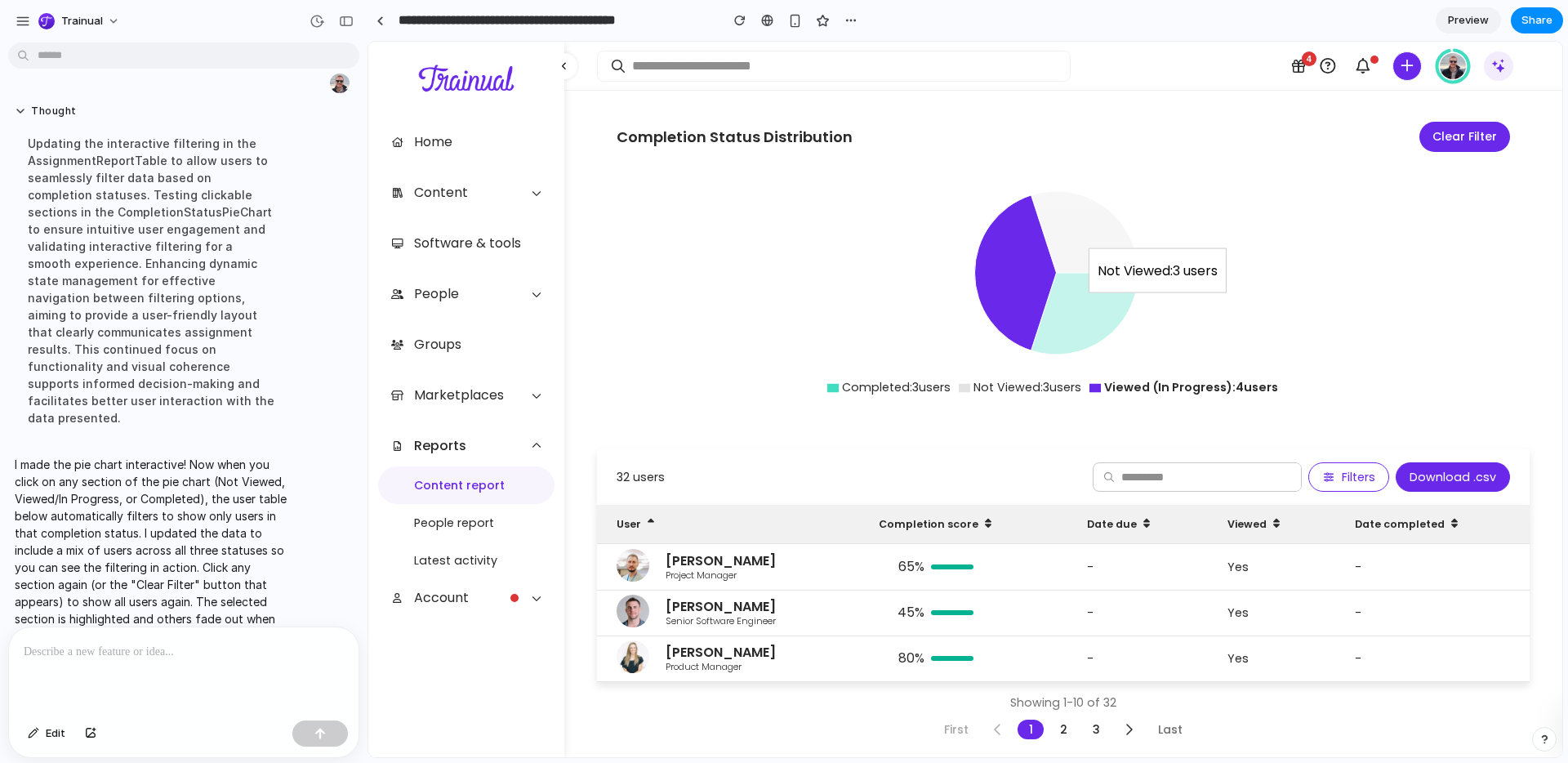
click at [1063, 211] on icon at bounding box center [1084, 231] width 107 height 81
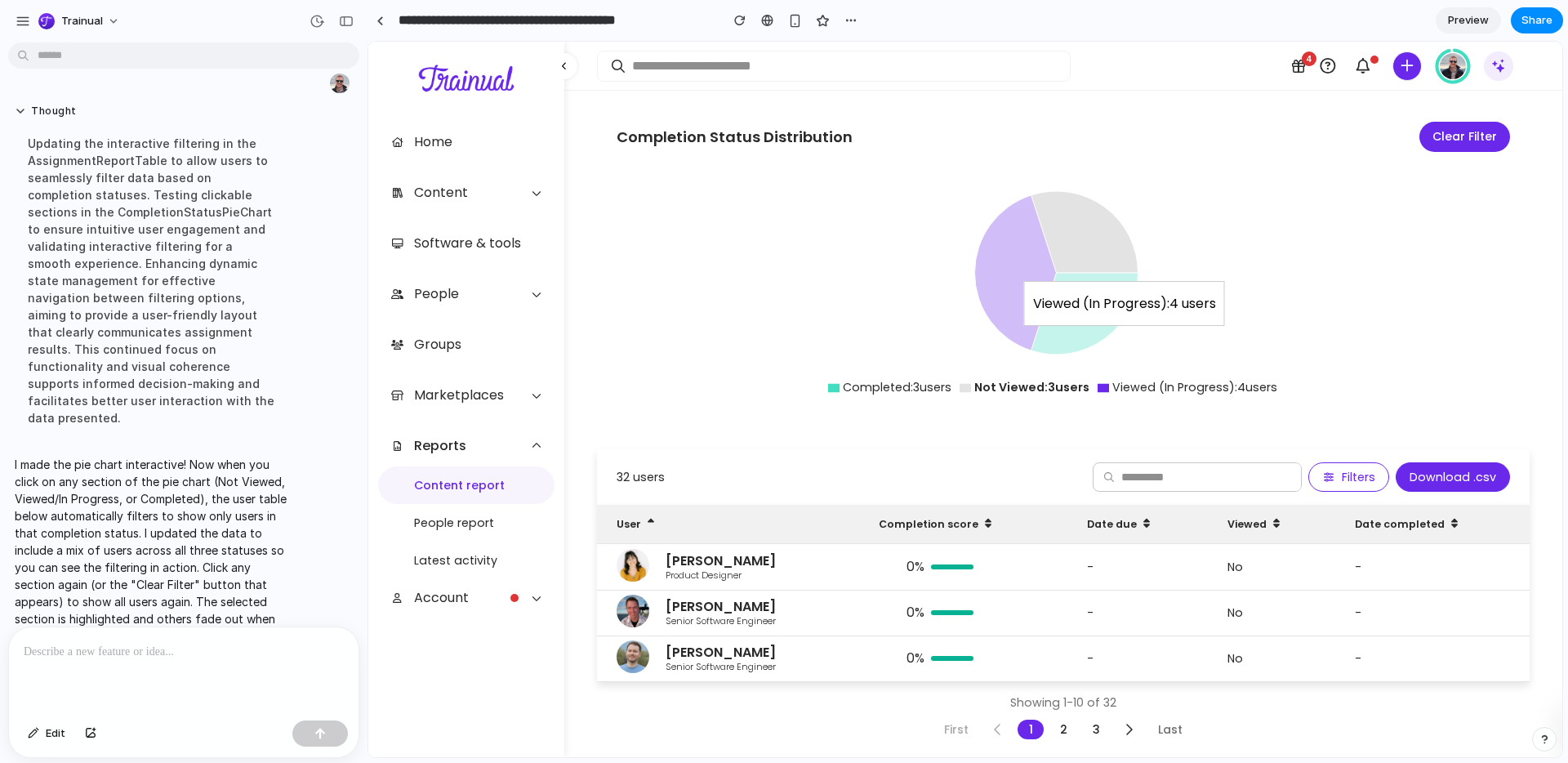
click at [1003, 251] on icon at bounding box center [1015, 272] width 81 height 155
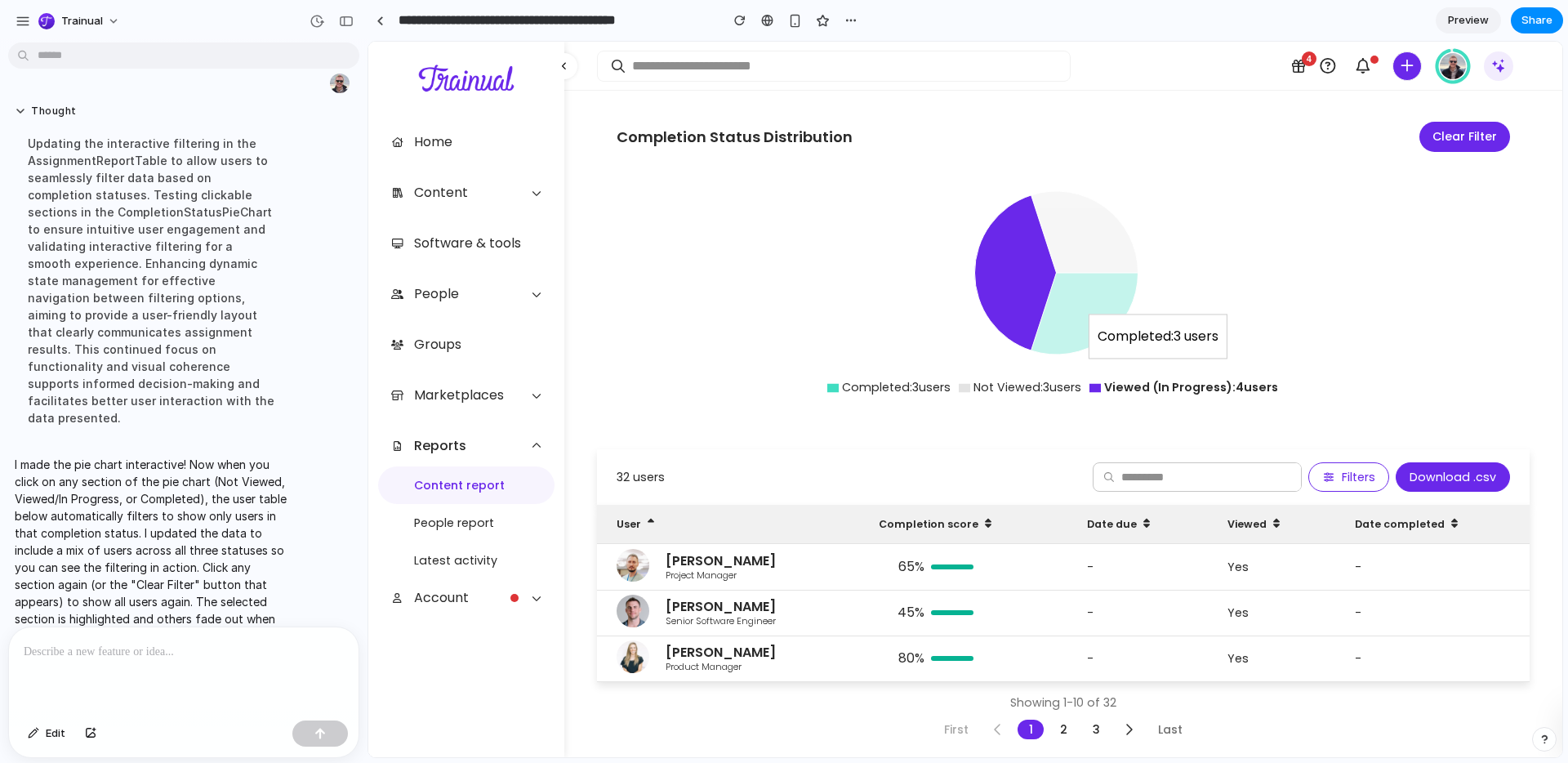
click at [1065, 305] on icon at bounding box center [1084, 312] width 107 height 81
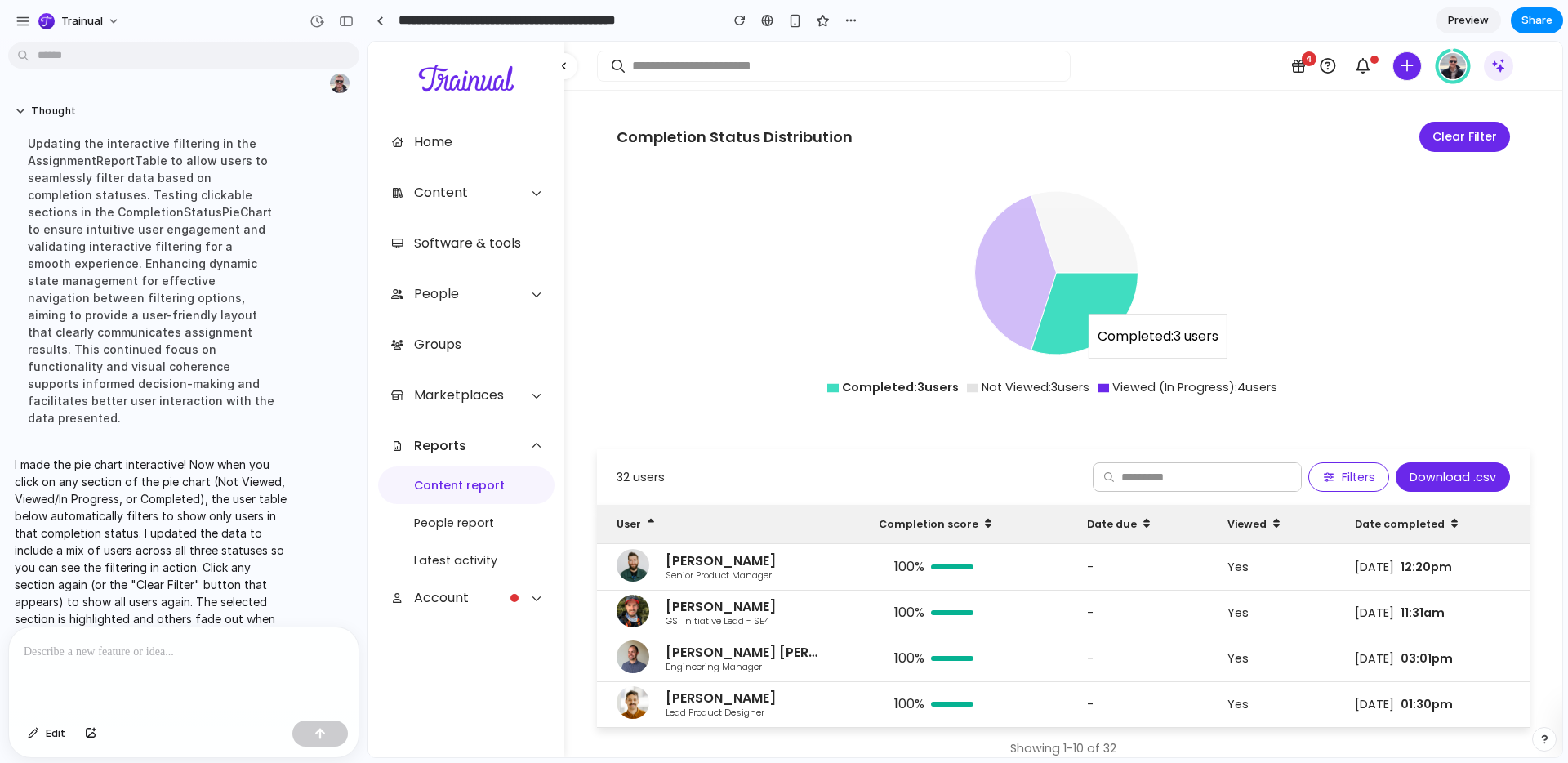
click at [1076, 207] on icon at bounding box center [1084, 231] width 107 height 81
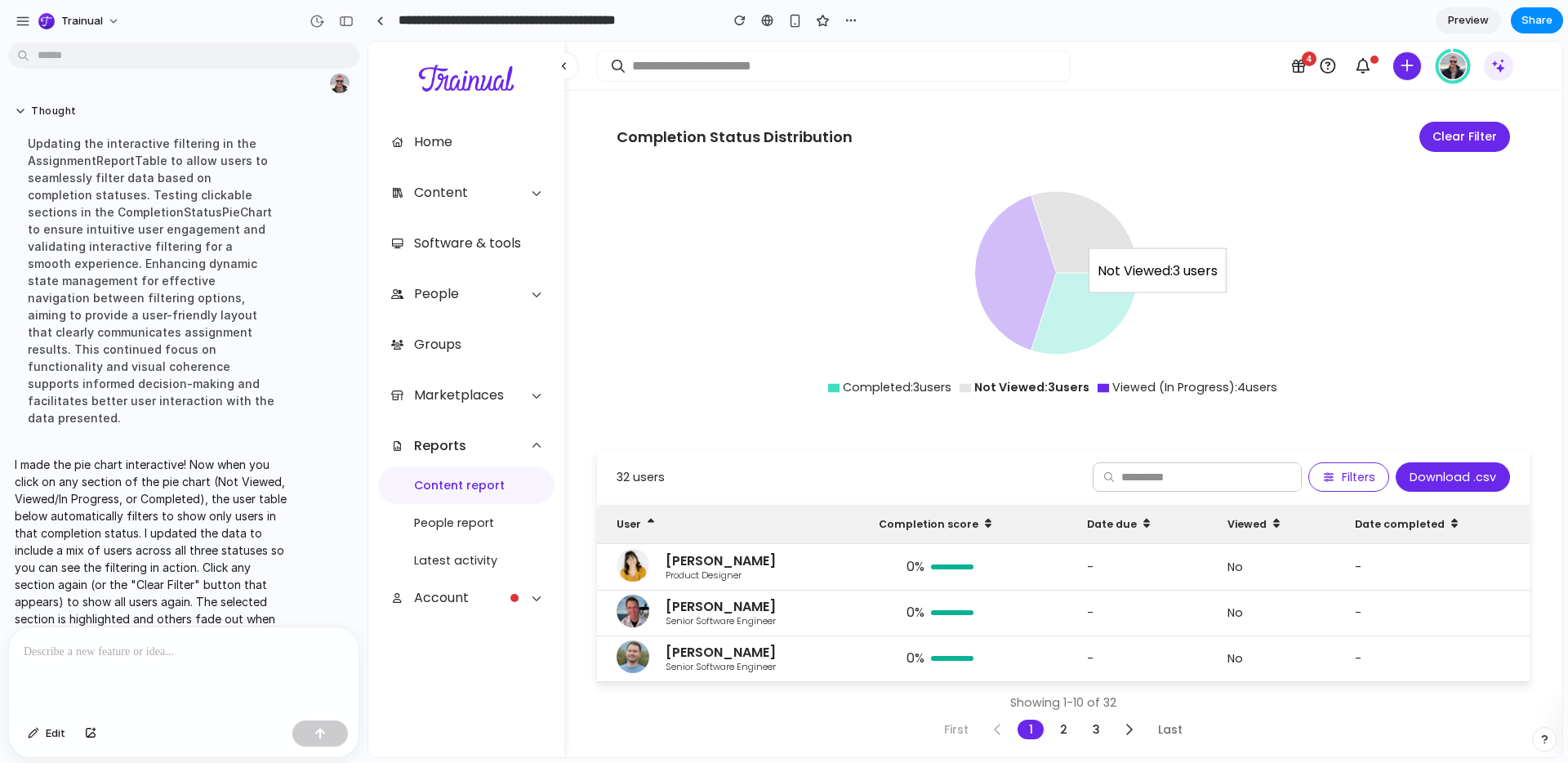
click at [994, 248] on icon at bounding box center [1015, 272] width 81 height 155
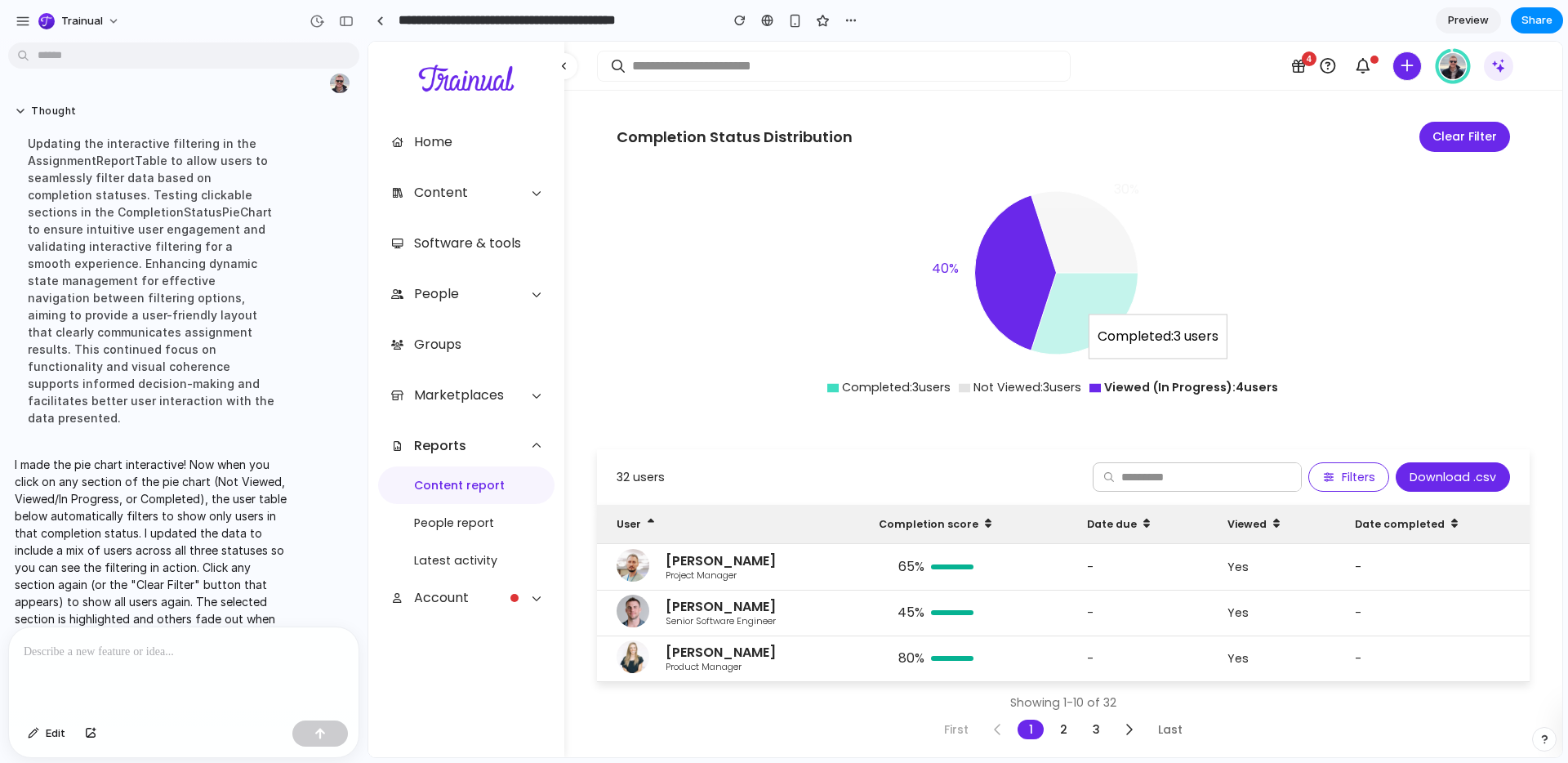
click at [1065, 292] on icon at bounding box center [1084, 312] width 107 height 81
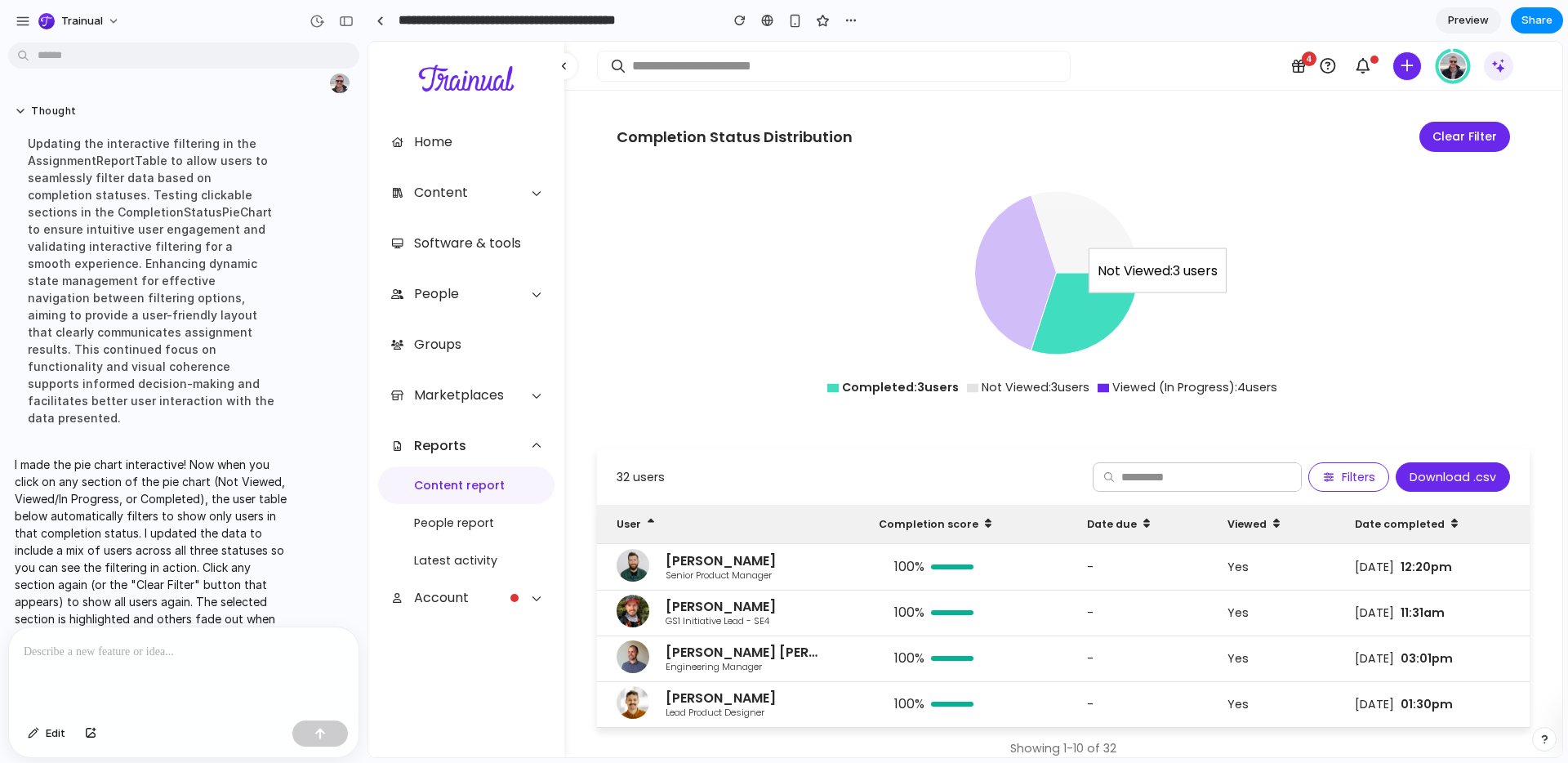
click at [1098, 202] on icon at bounding box center [1084, 231] width 107 height 81
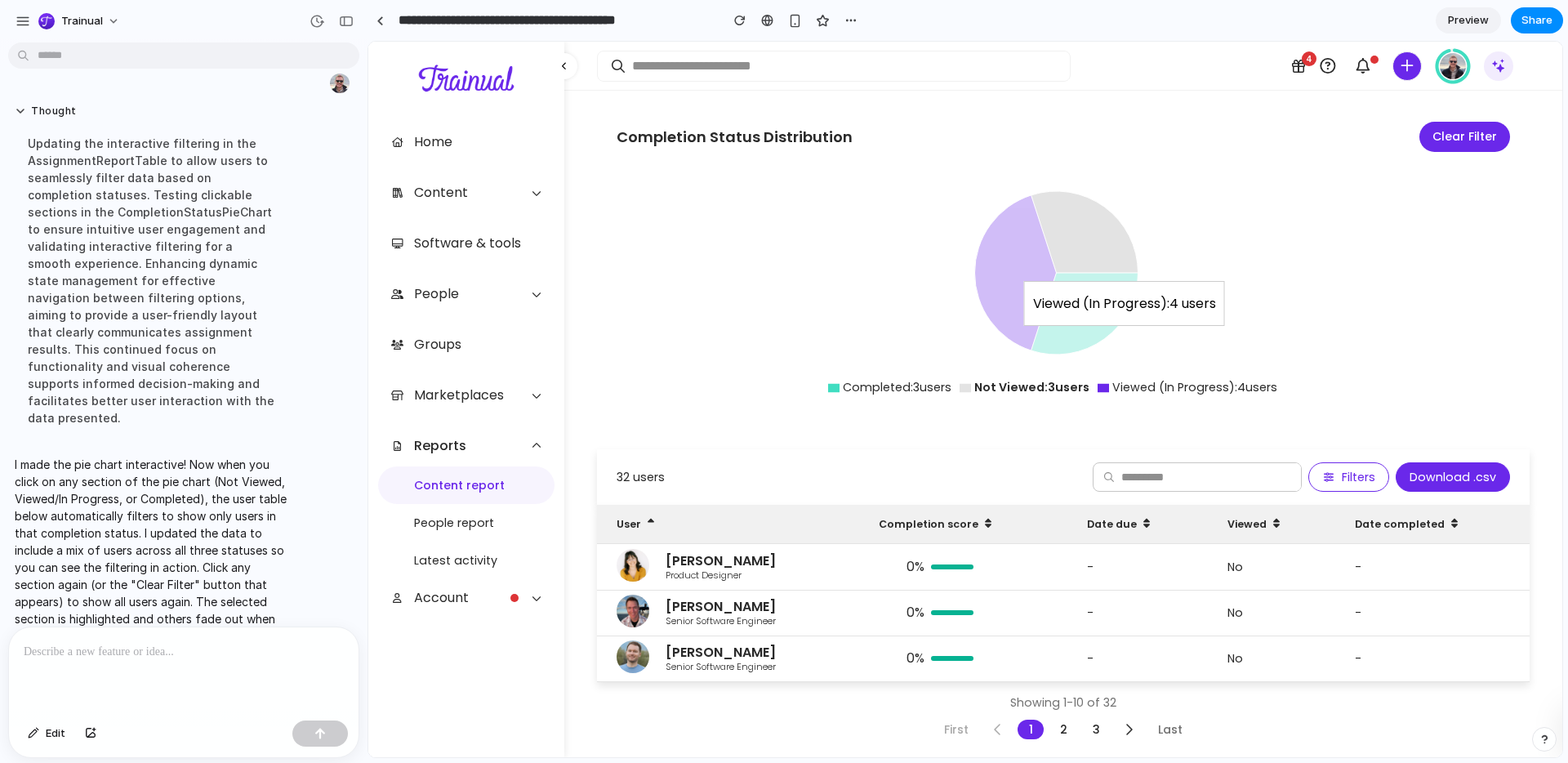
click at [994, 267] on icon at bounding box center [1015, 272] width 81 height 155
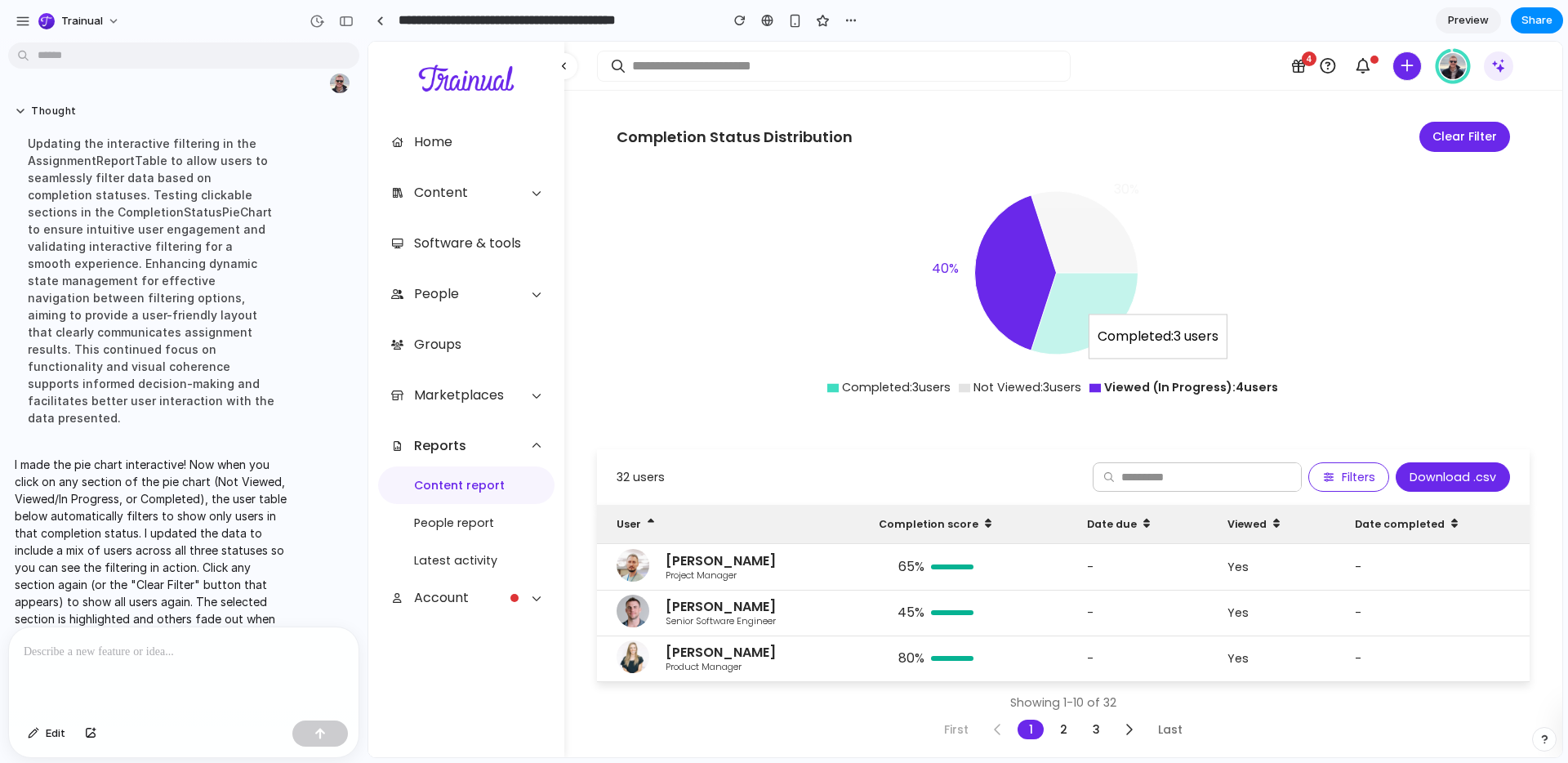
click at [1083, 294] on icon at bounding box center [1084, 312] width 107 height 81
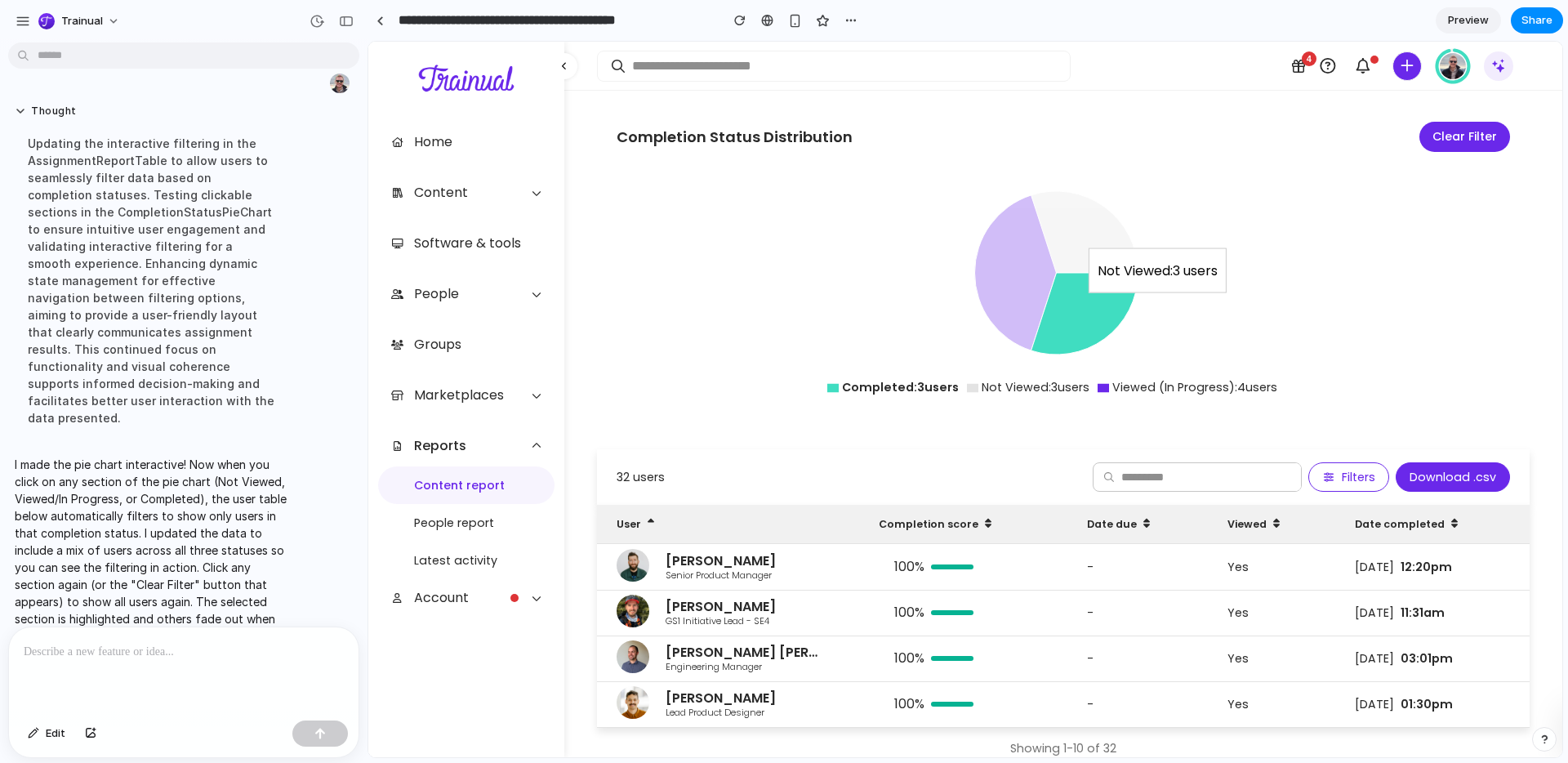
click at [1077, 203] on icon at bounding box center [1084, 231] width 107 height 81
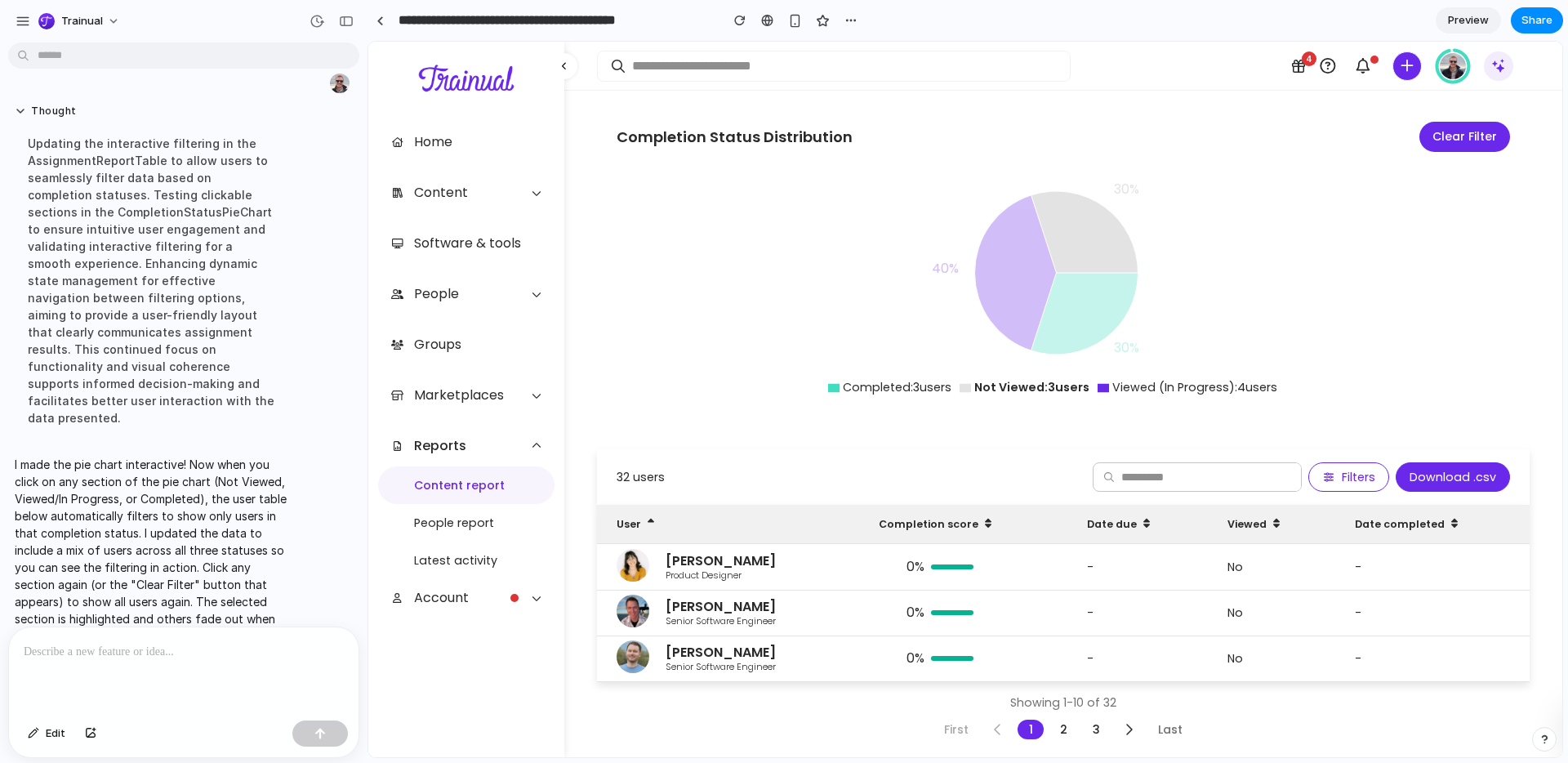
scroll to position [329, 0]
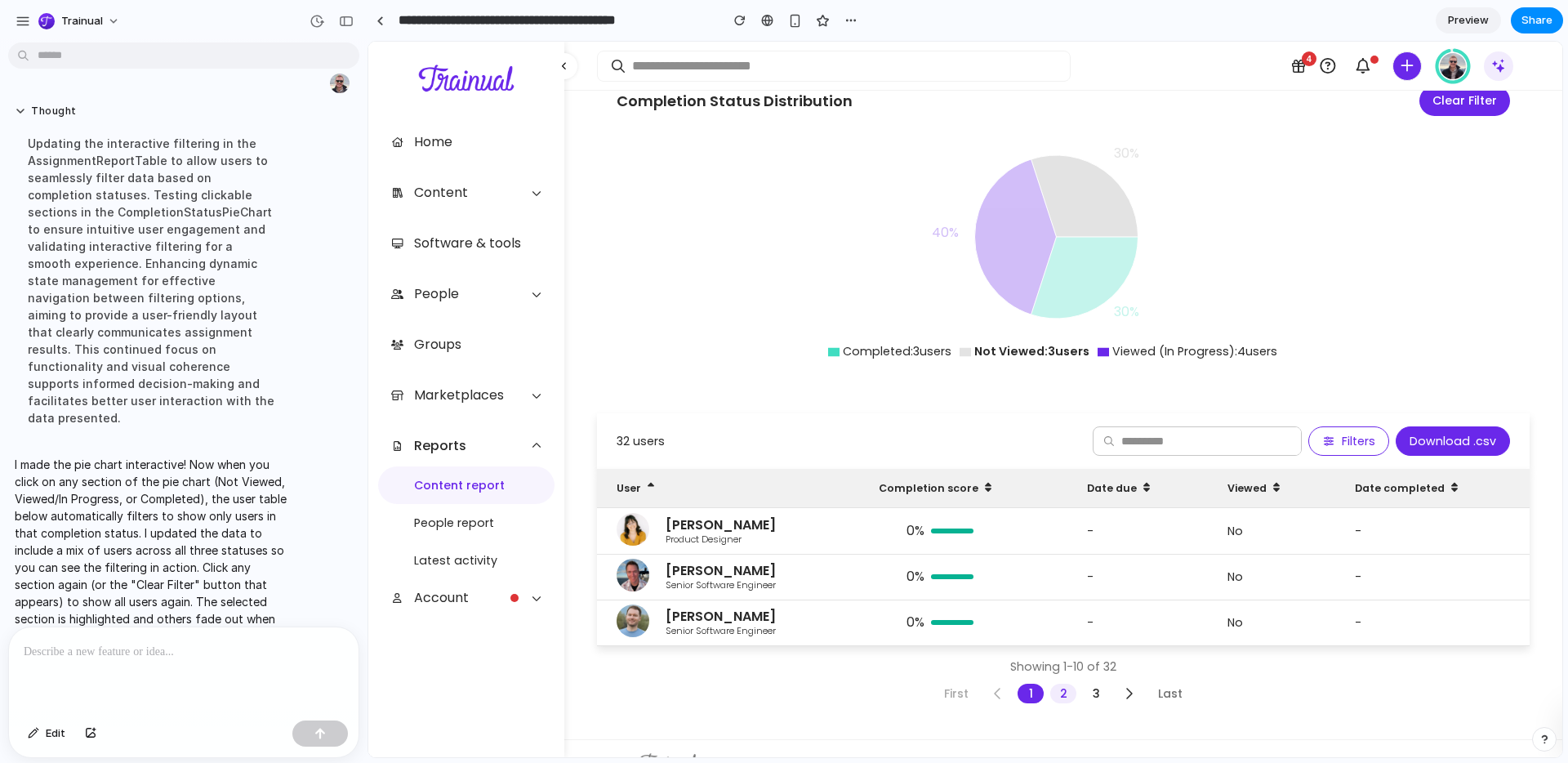
click at [1054, 684] on link "2" at bounding box center [1063, 693] width 26 height 20
click at [1062, 684] on link "2" at bounding box center [1063, 693] width 26 height 20
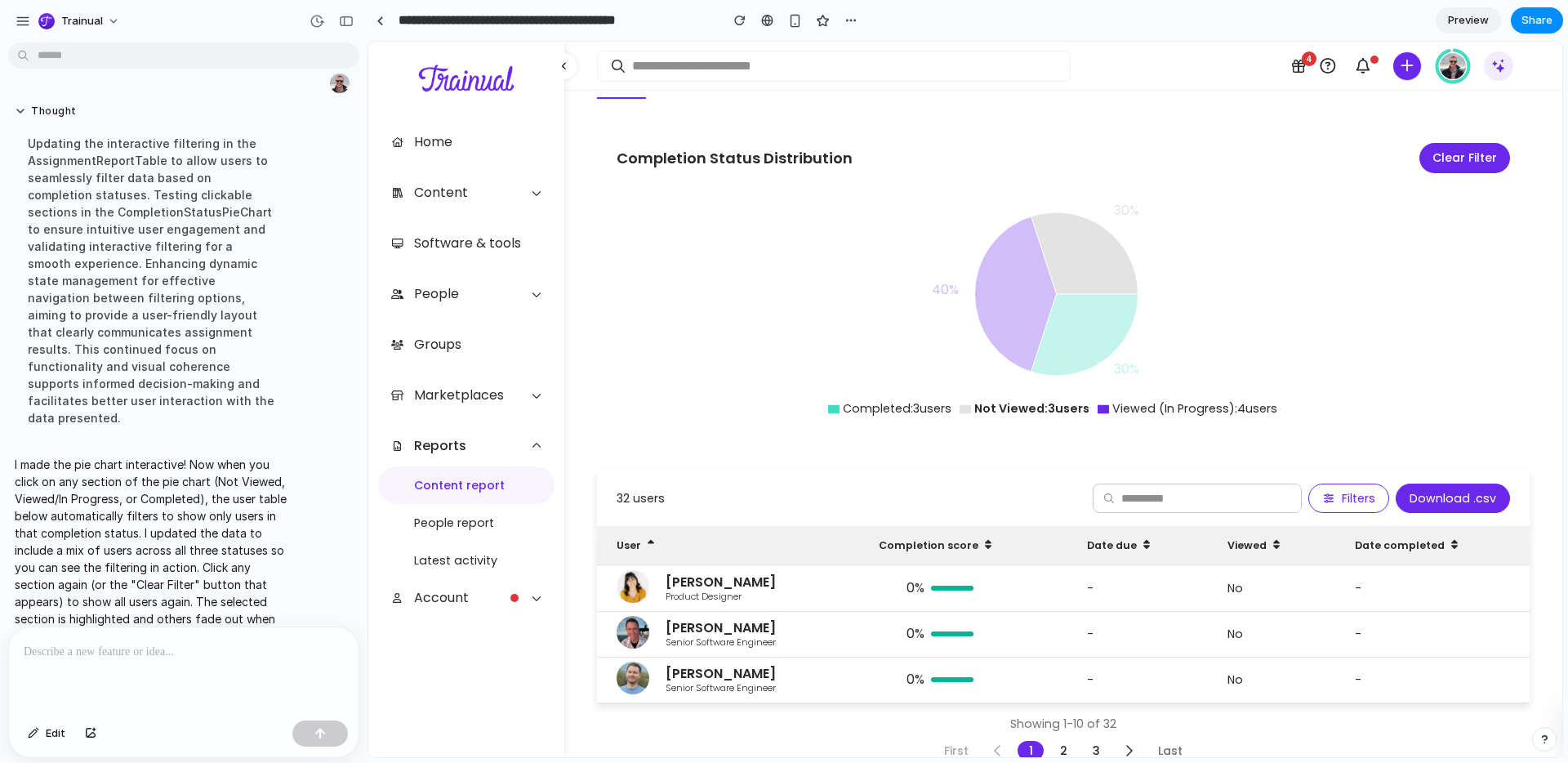
scroll to position [262, 0]
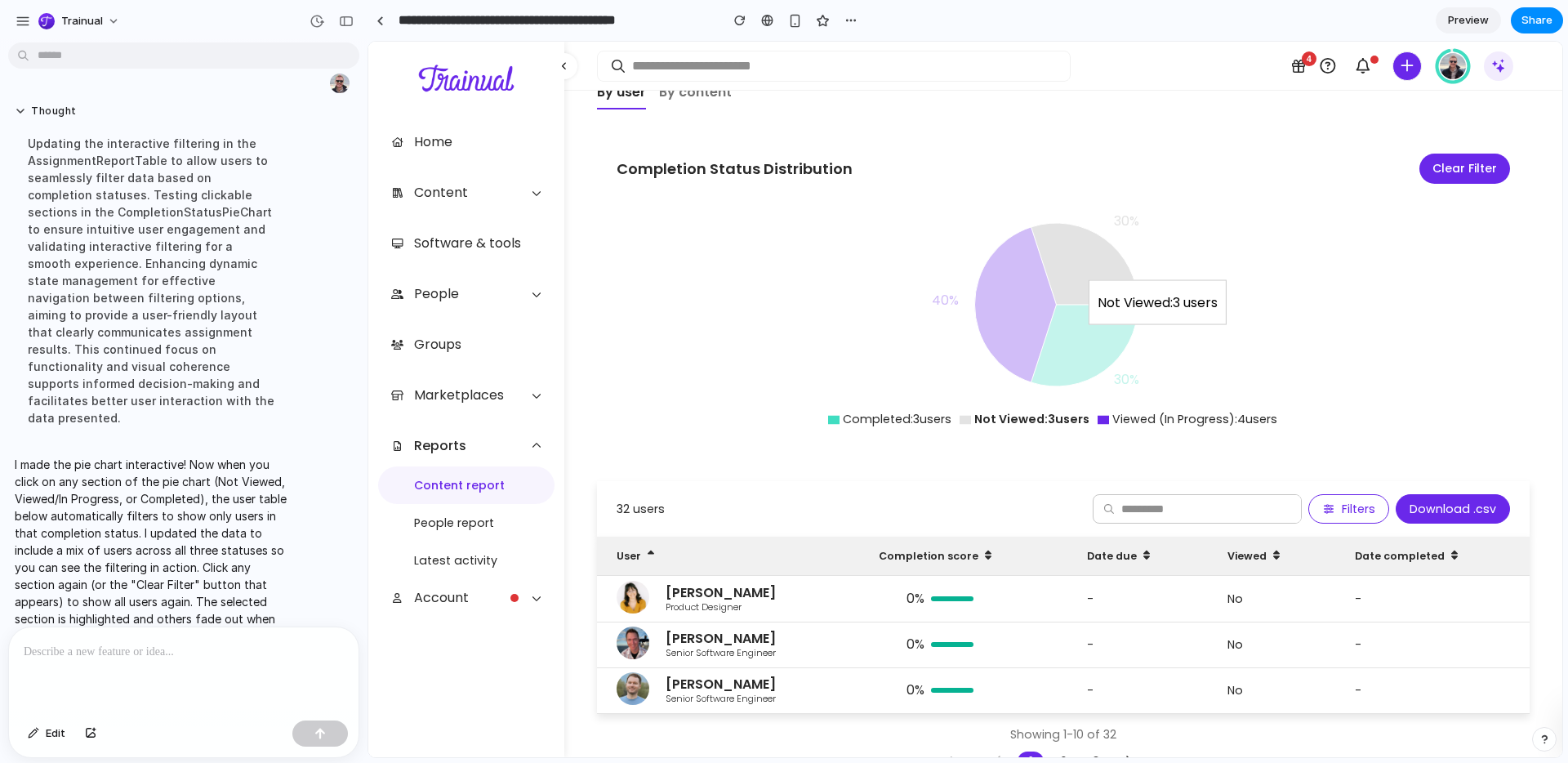
click at [1084, 228] on icon at bounding box center [1084, 263] width 107 height 81
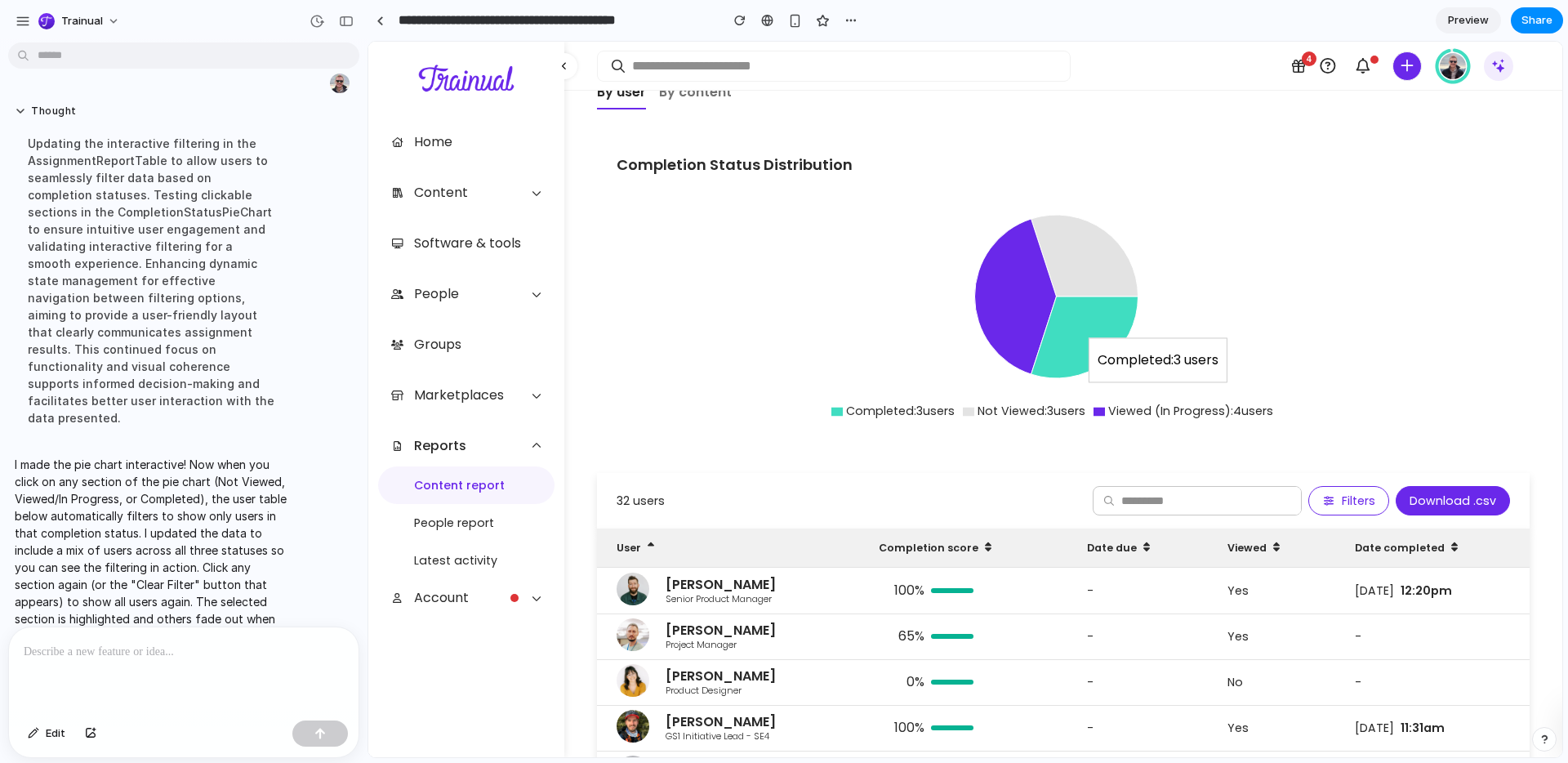
click at [1083, 309] on icon at bounding box center [1084, 337] width 107 height 81
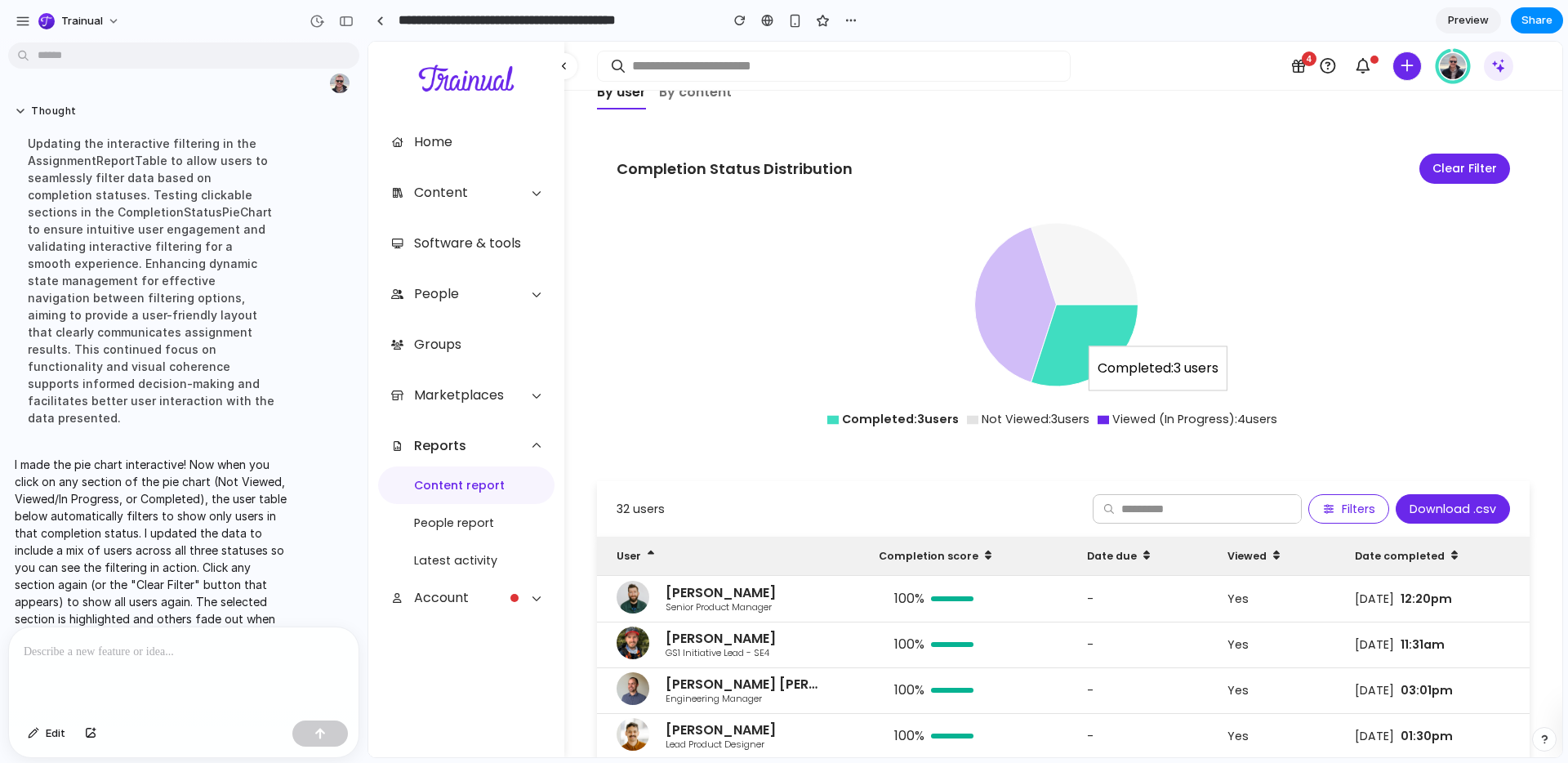
click at [1025, 297] on icon at bounding box center [1015, 305] width 81 height 155
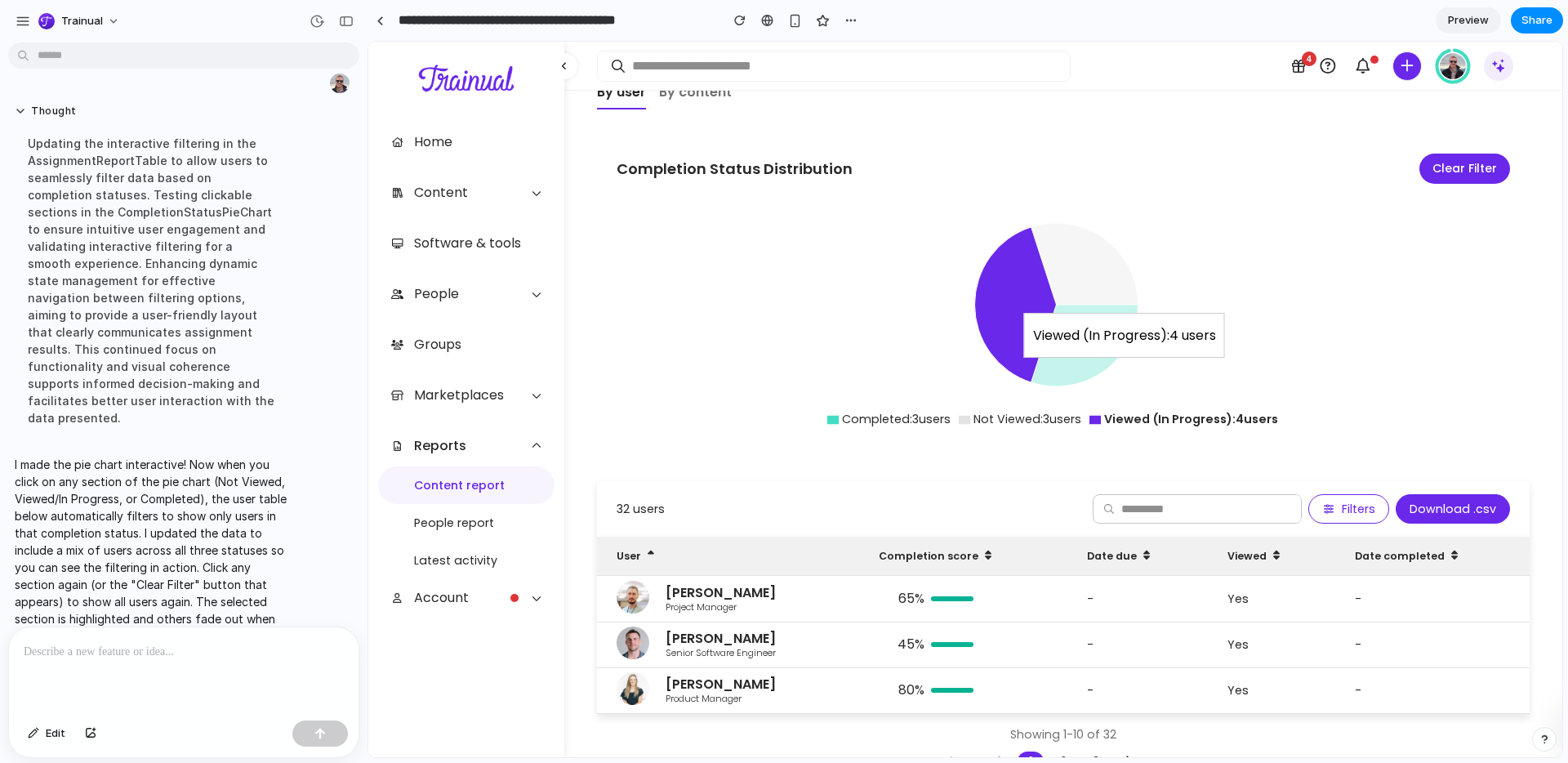
click at [1077, 227] on icon at bounding box center [1084, 263] width 107 height 81
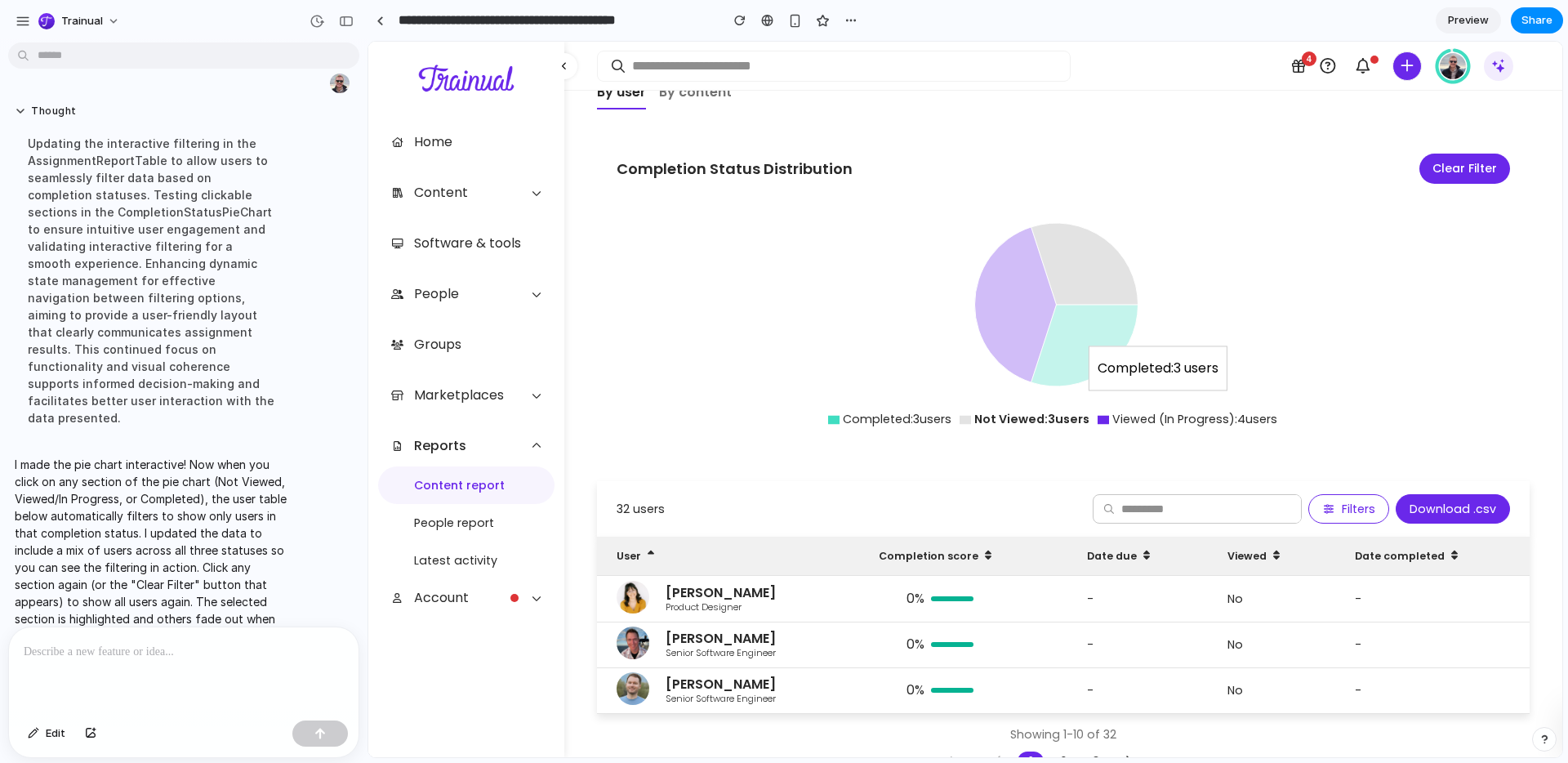
click at [1074, 313] on icon at bounding box center [1084, 345] width 107 height 81
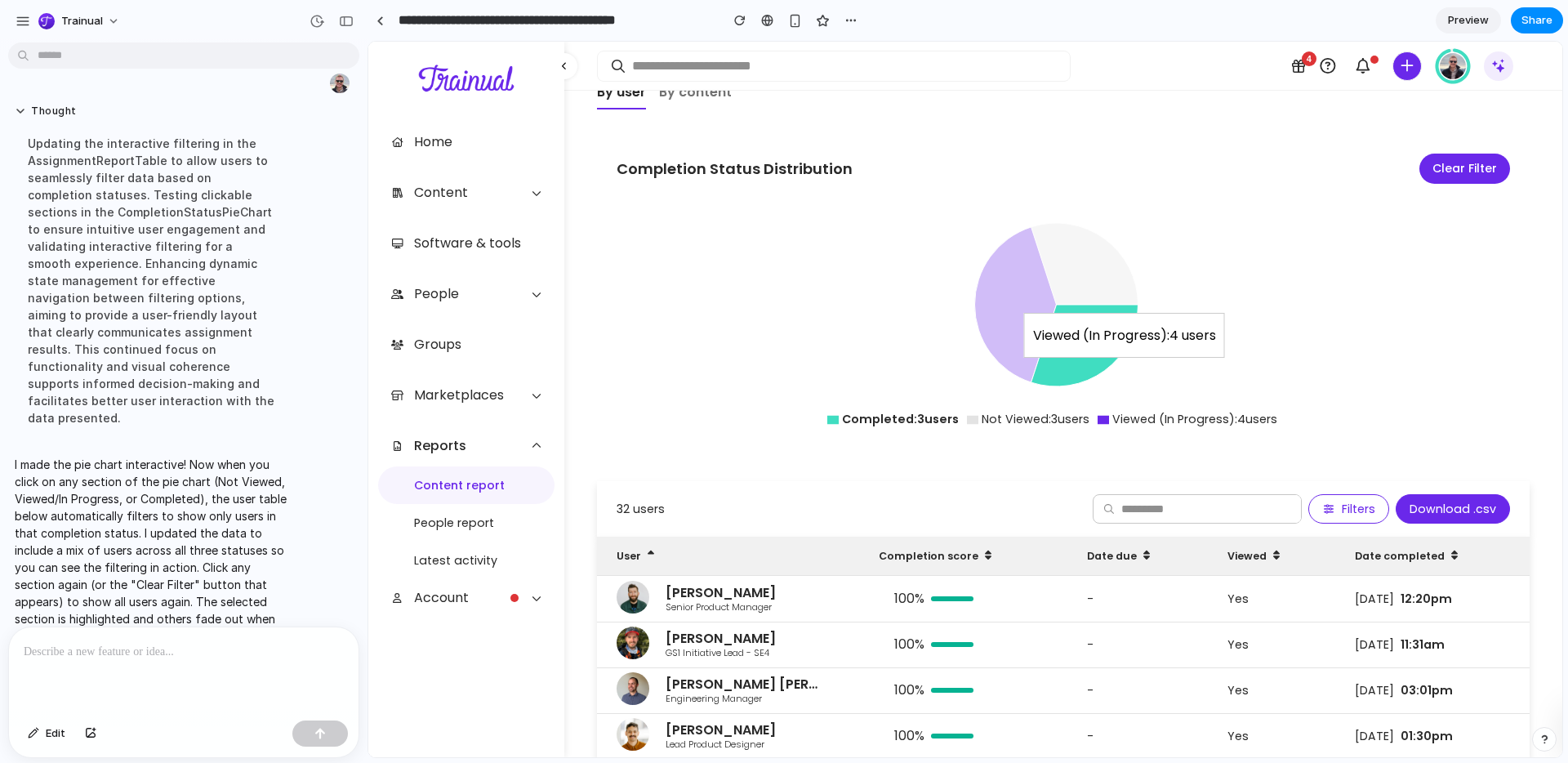
click at [1034, 292] on icon at bounding box center [1015, 305] width 81 height 155
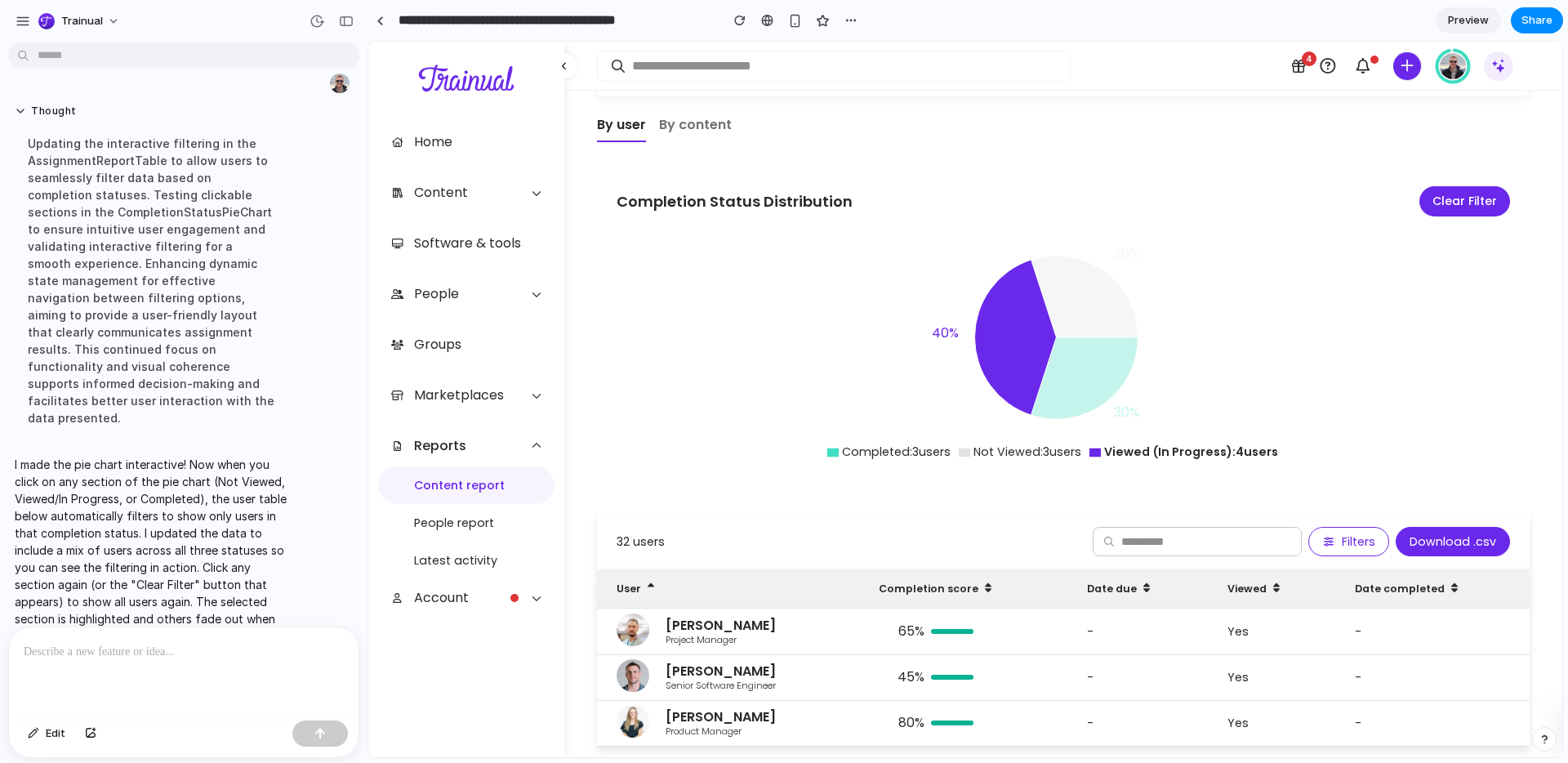
scroll to position [228, 0]
click at [1446, 187] on button "Clear Filter" at bounding box center [1464, 202] width 91 height 30
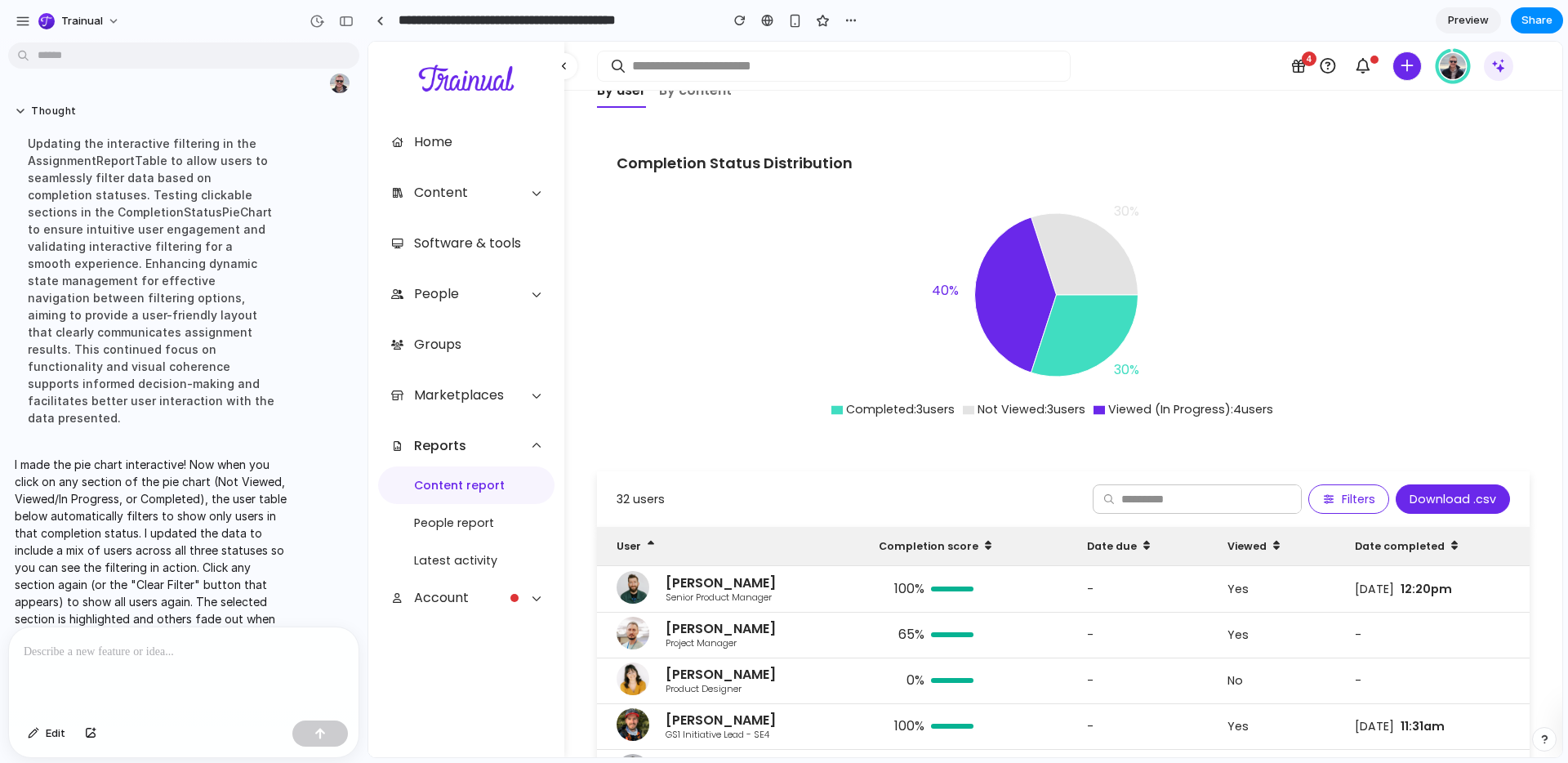
scroll to position [193, 0]
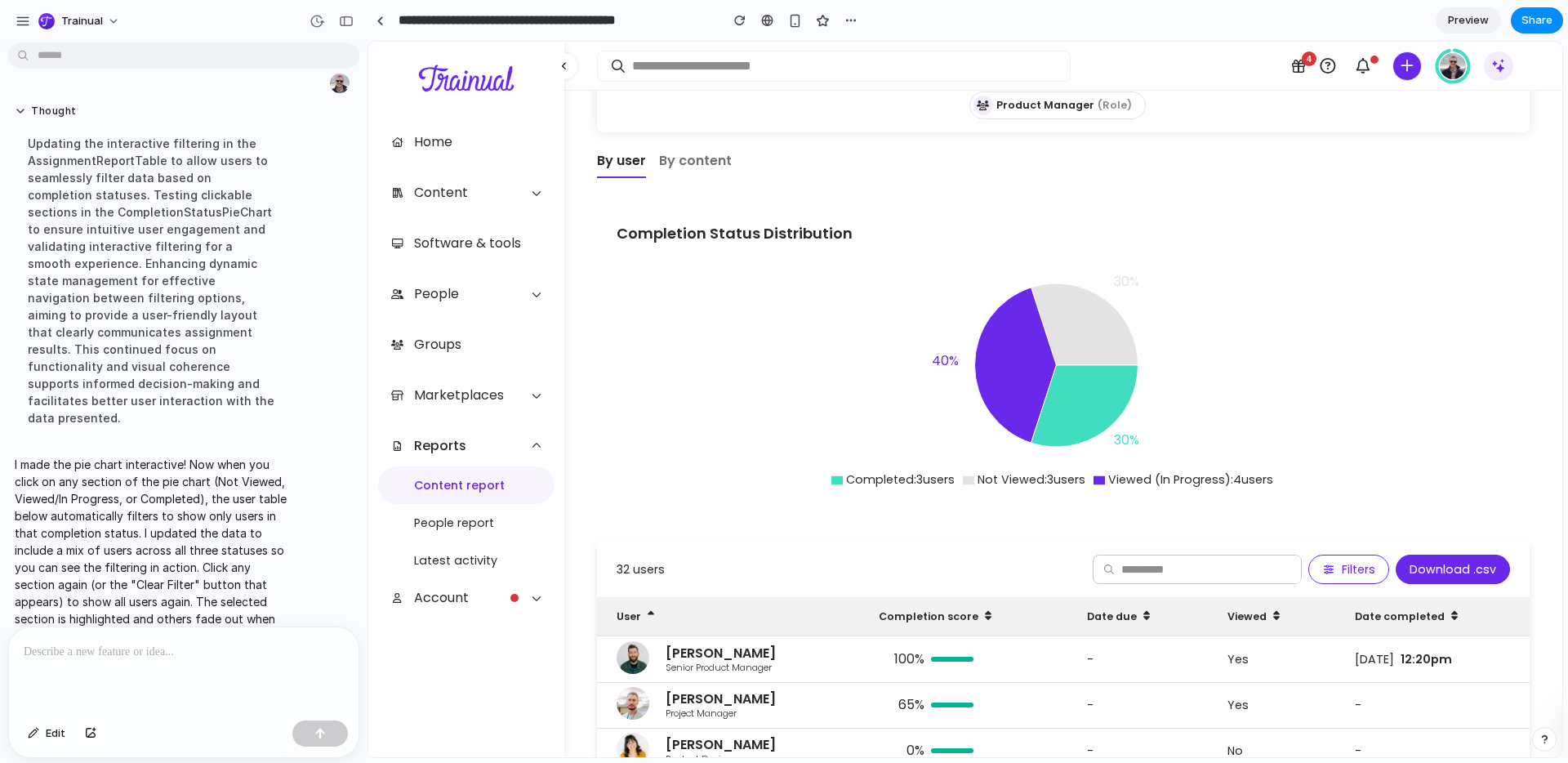
click at [208, 670] on div at bounding box center [183, 670] width 350 height 86
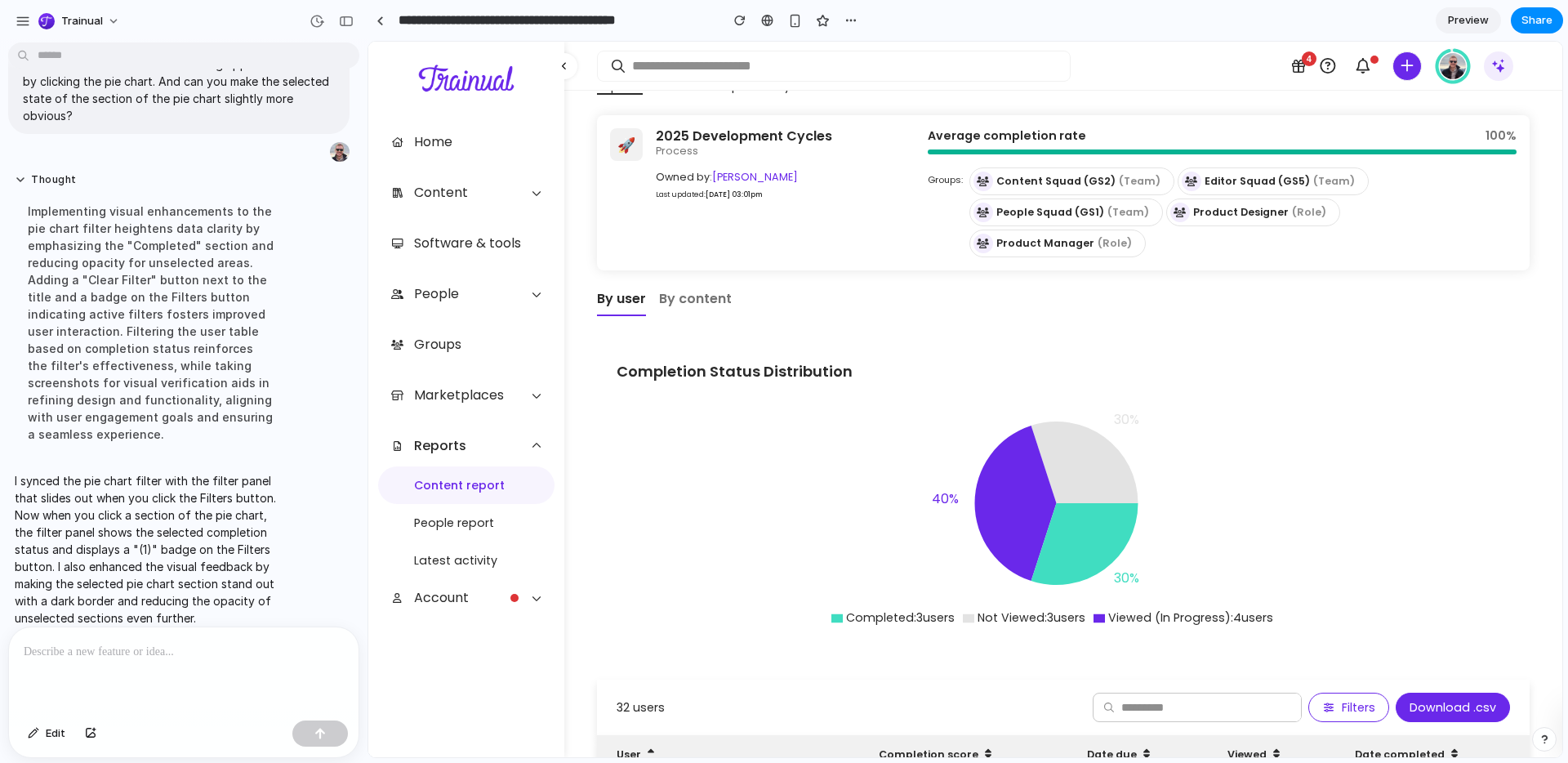
scroll to position [120, 0]
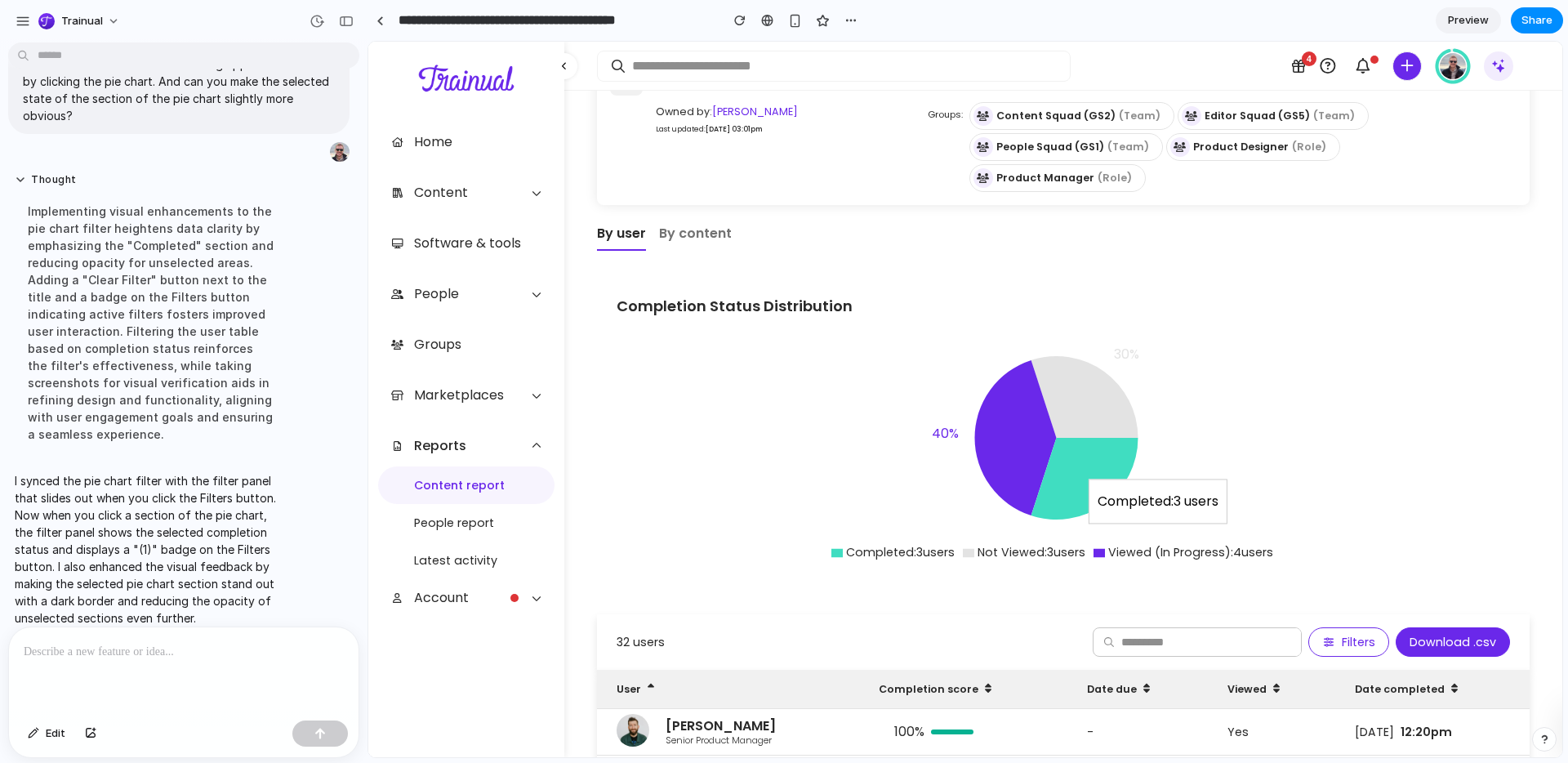
click at [1079, 439] on icon at bounding box center [1084, 478] width 107 height 81
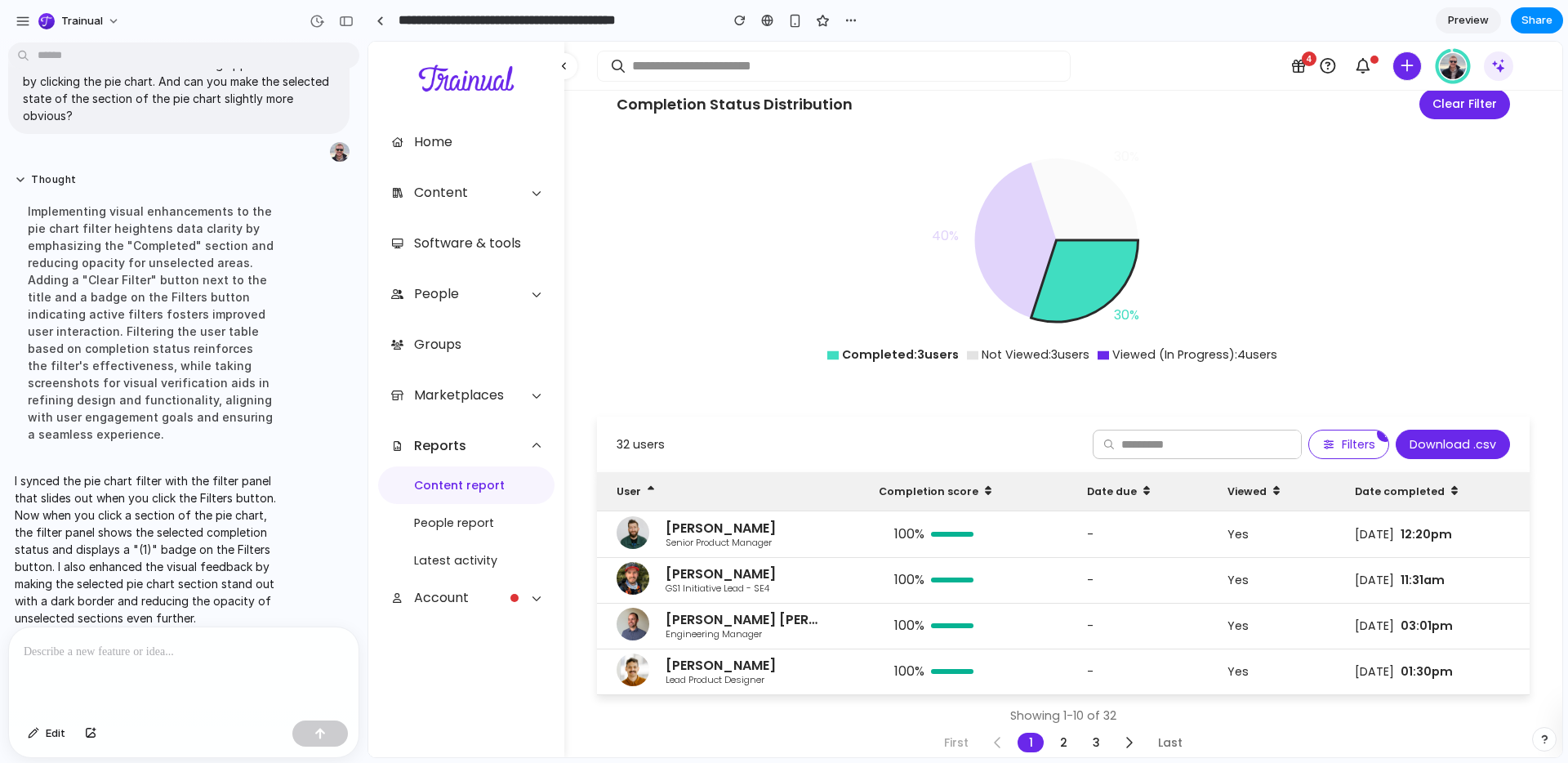
scroll to position [328, 0]
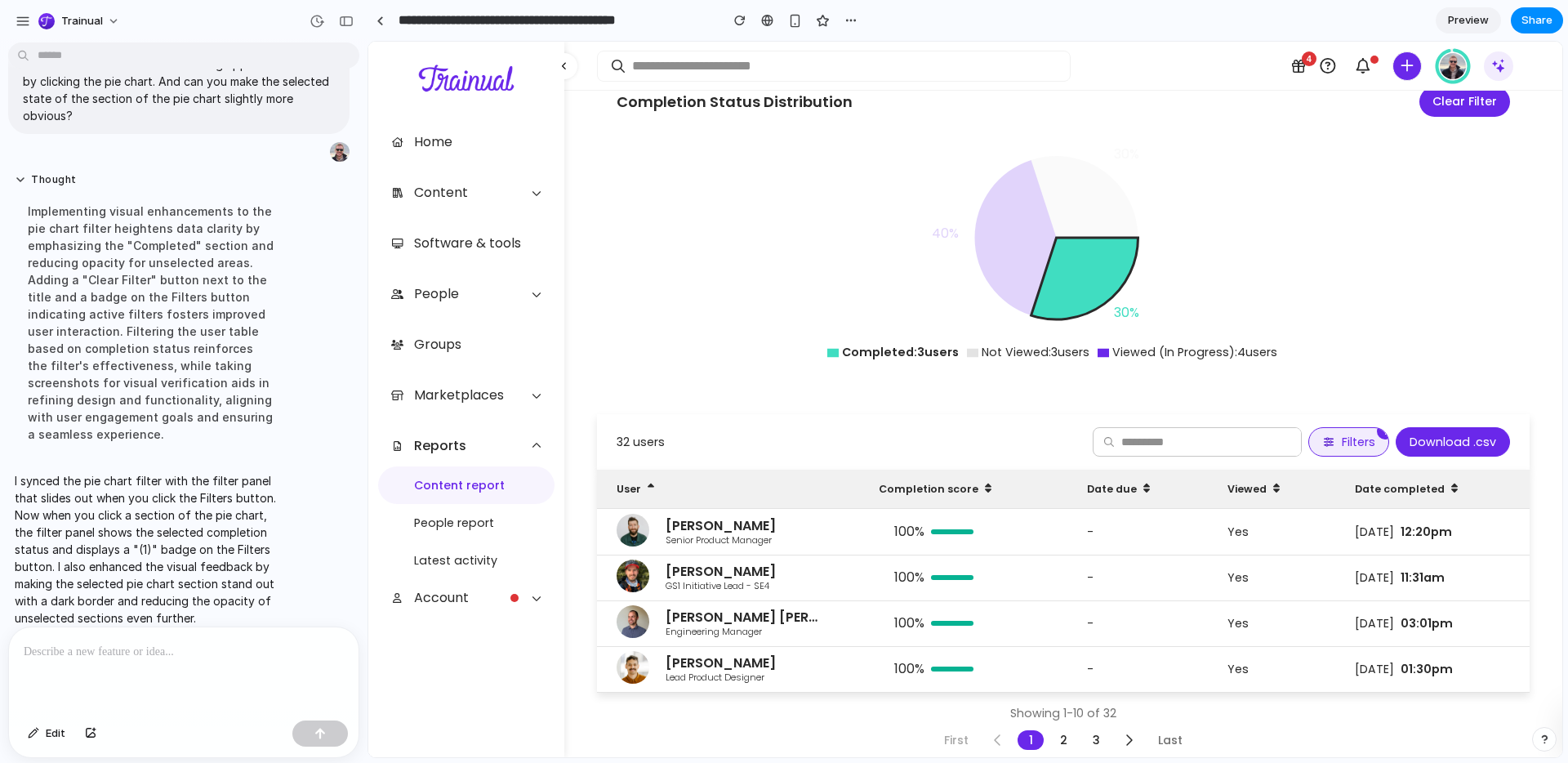
click at [1329, 427] on button "Filters 1" at bounding box center [1349, 442] width 81 height 29
click at [1360, 341] on ul "Completed : 3 users Not Viewed : 3 users Viewed (In Progress) : 4 users" at bounding box center [1057, 351] width 872 height 21
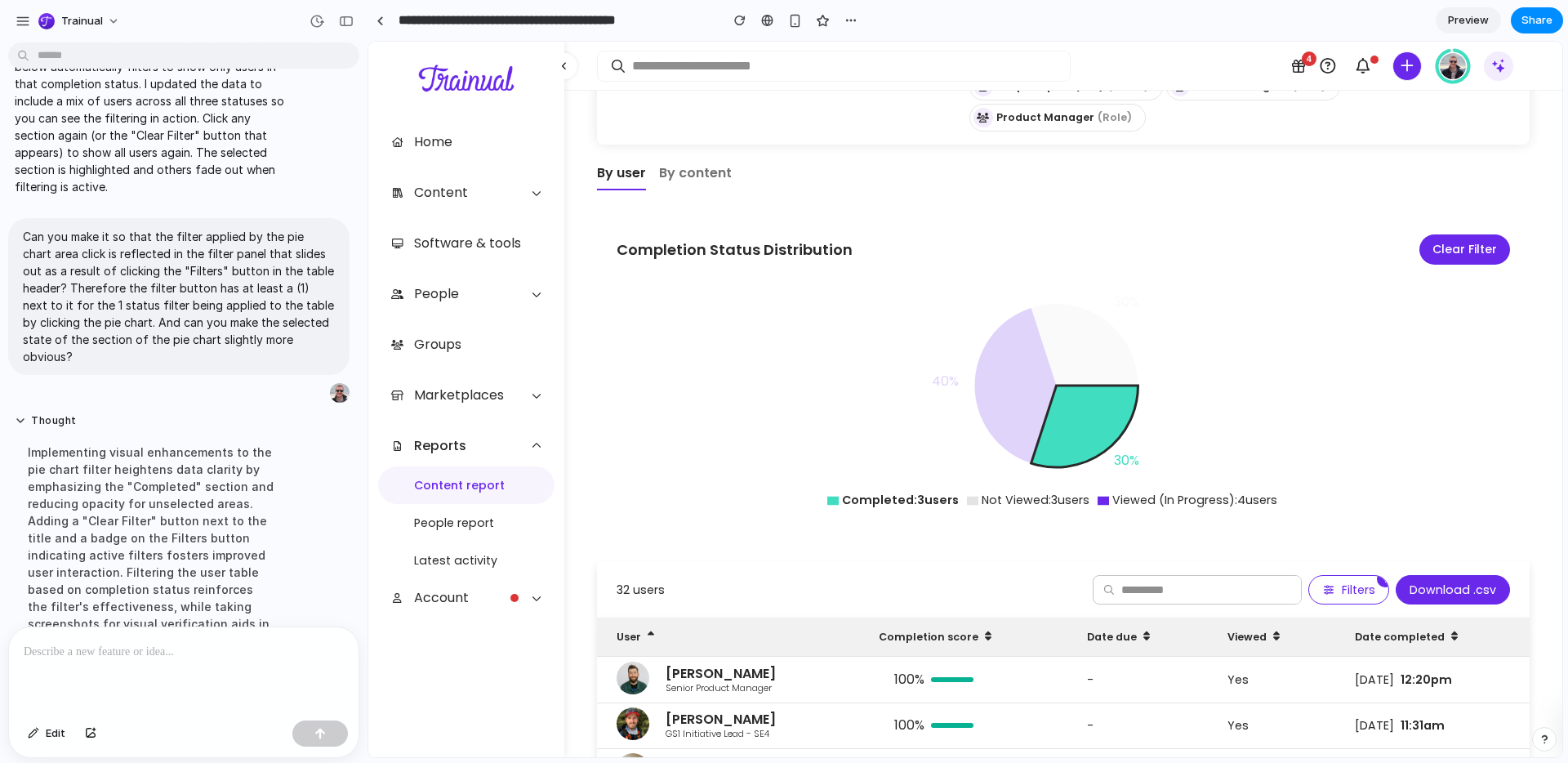
scroll to position [177, 0]
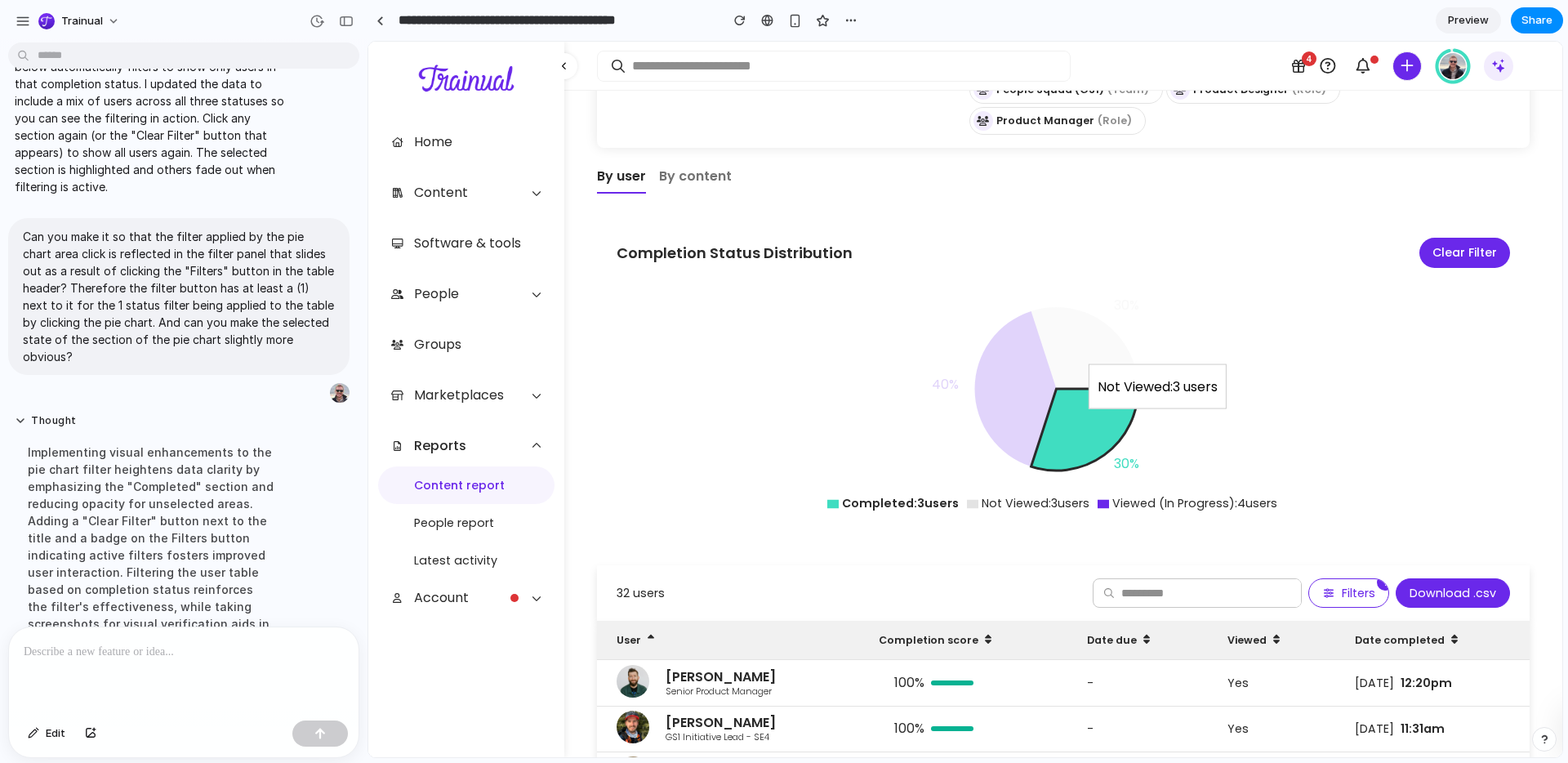
click at [1083, 339] on icon at bounding box center [1084, 347] width 107 height 81
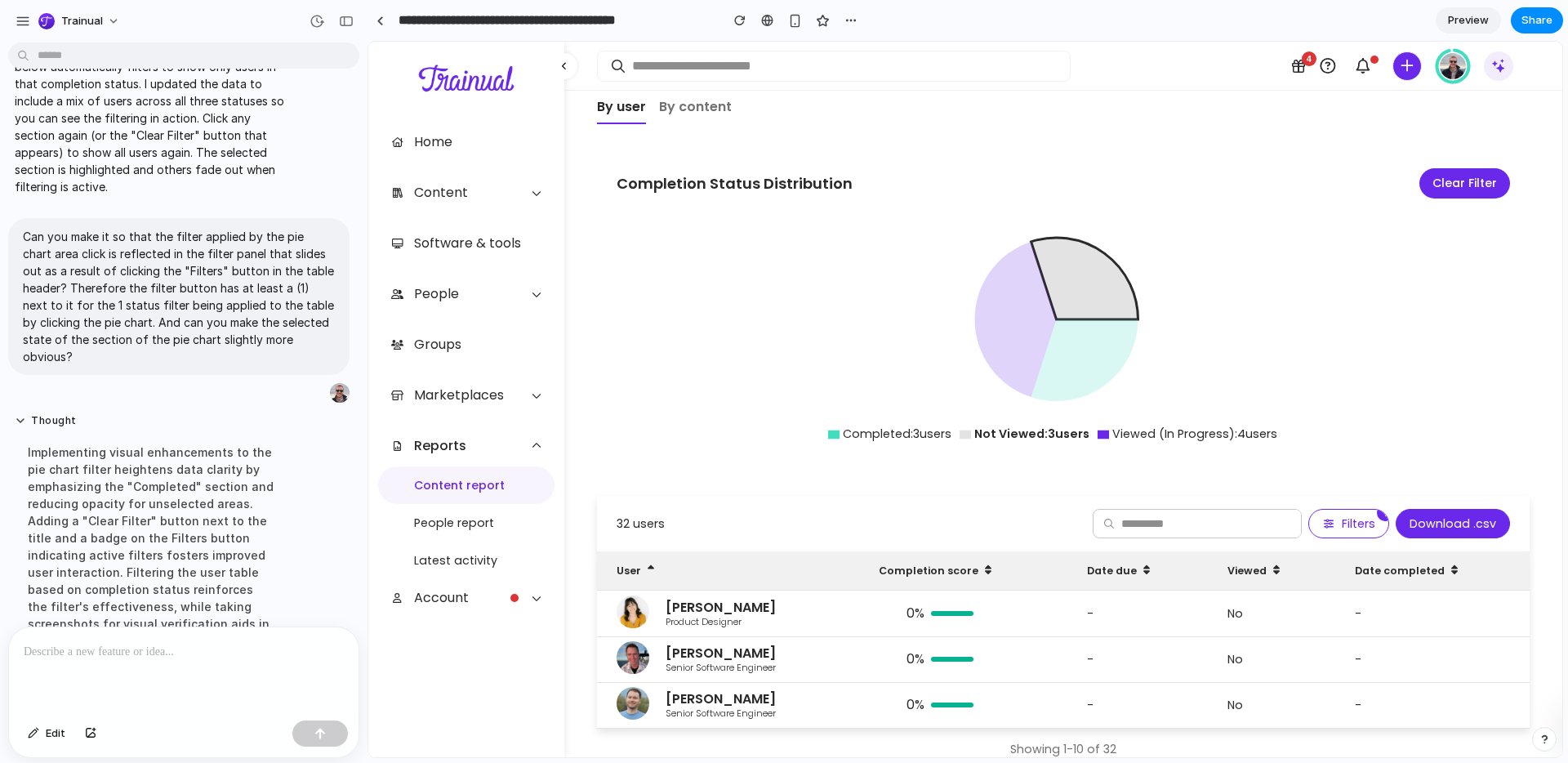
scroll to position [272, 0]
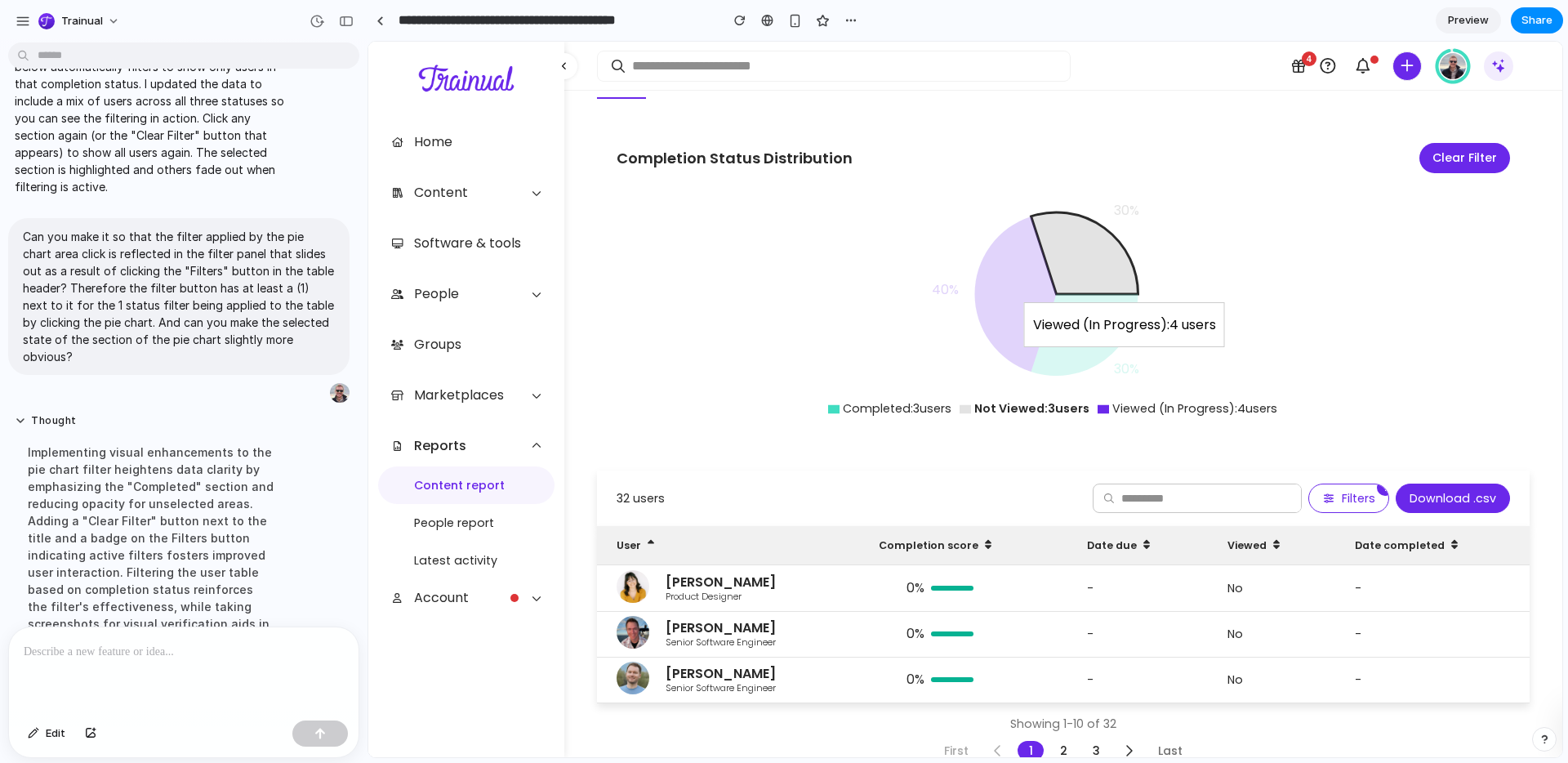
click at [1024, 277] on icon at bounding box center [1015, 294] width 81 height 155
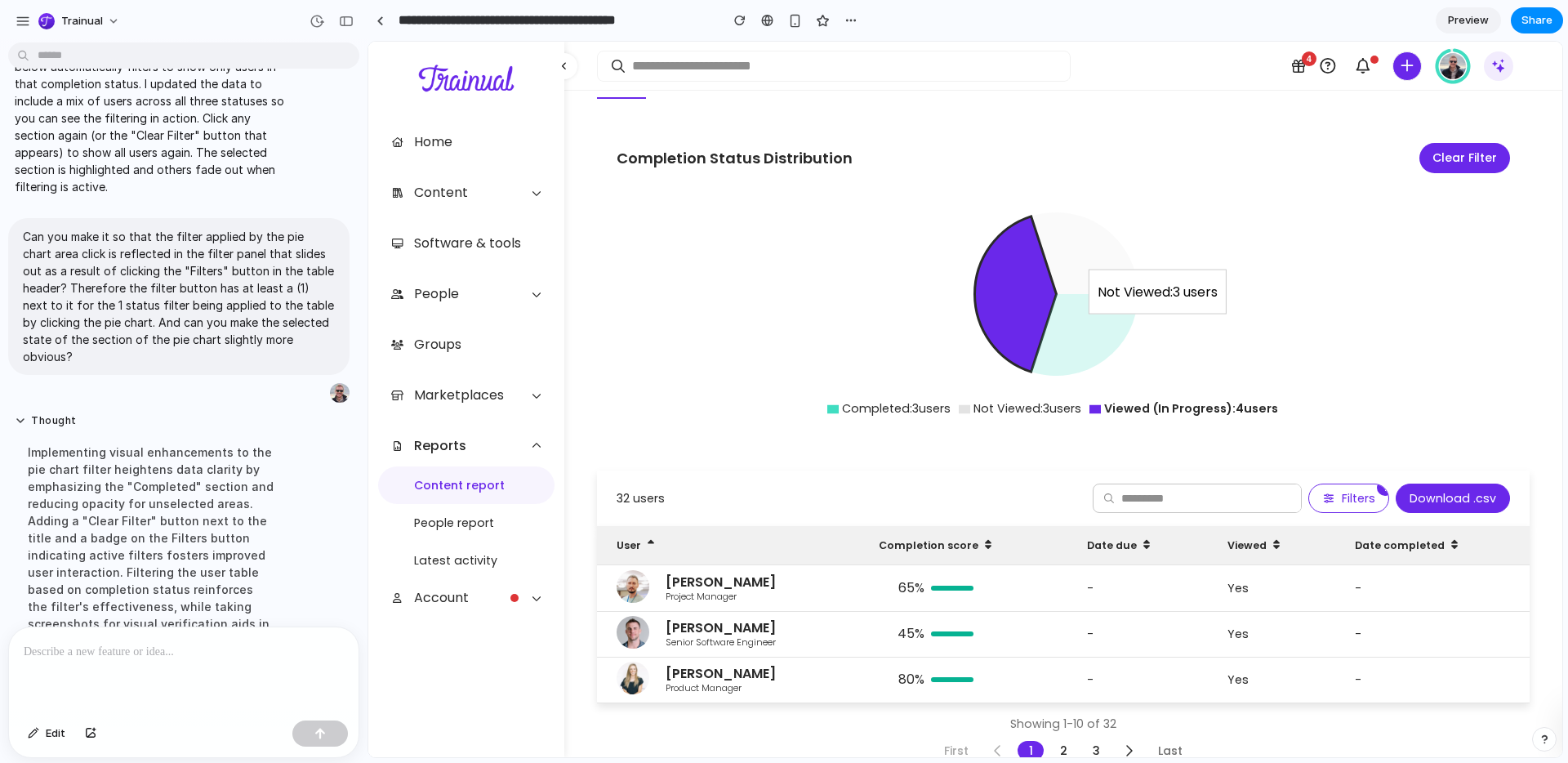
click at [1097, 238] on icon at bounding box center [1084, 253] width 107 height 81
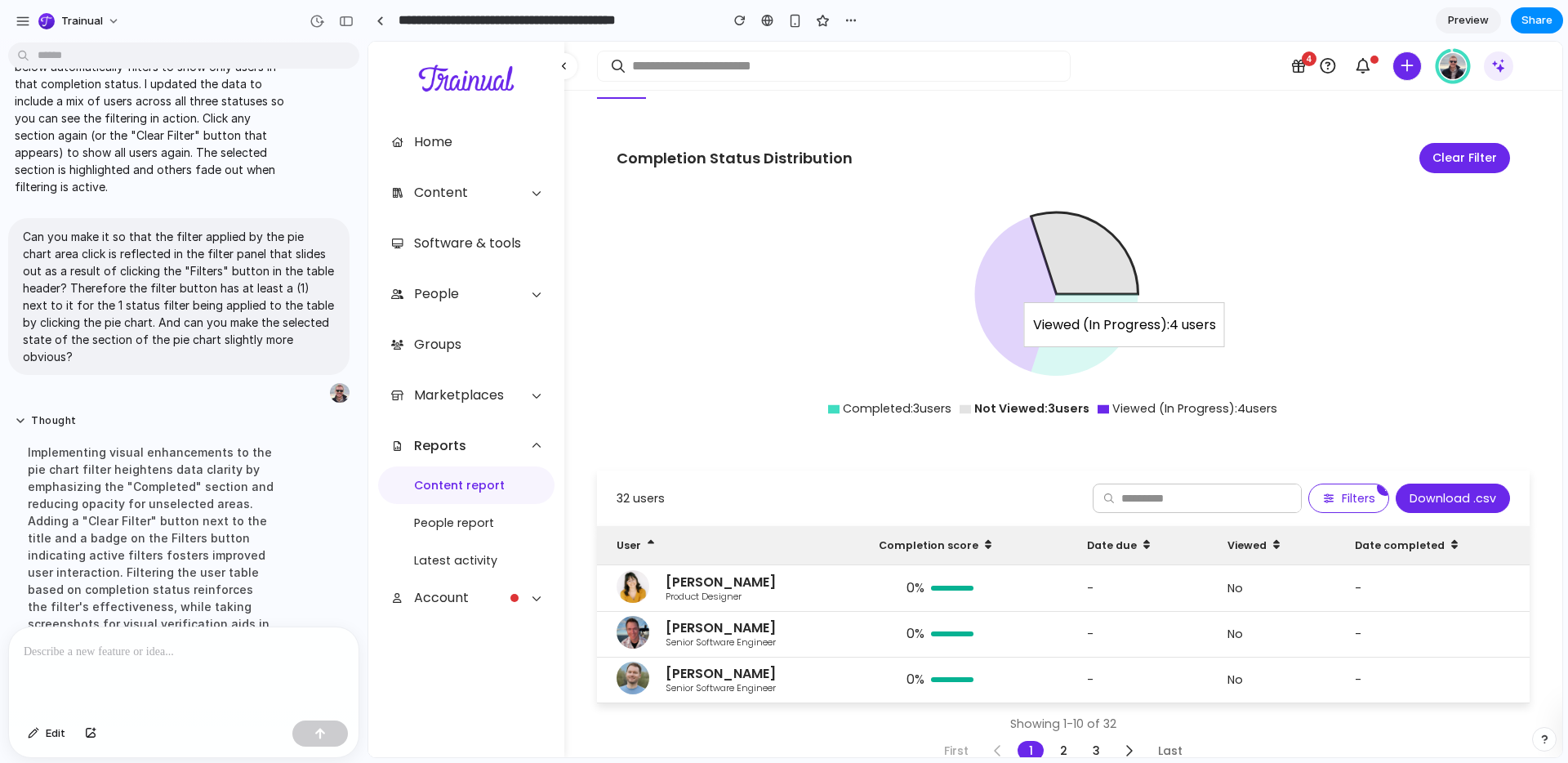
click at [1028, 264] on icon at bounding box center [1015, 294] width 81 height 155
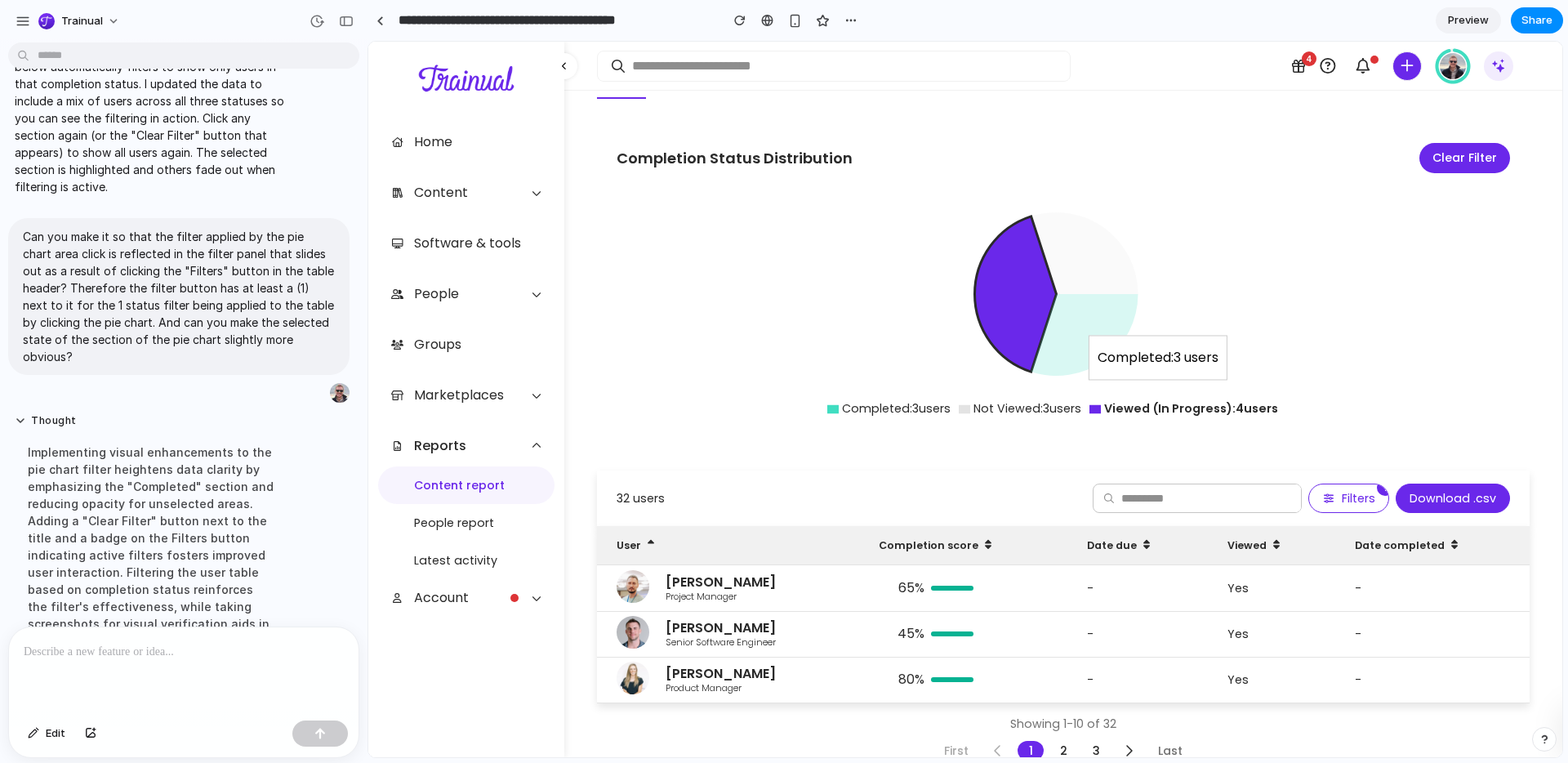
click at [1068, 321] on icon at bounding box center [1084, 334] width 107 height 81
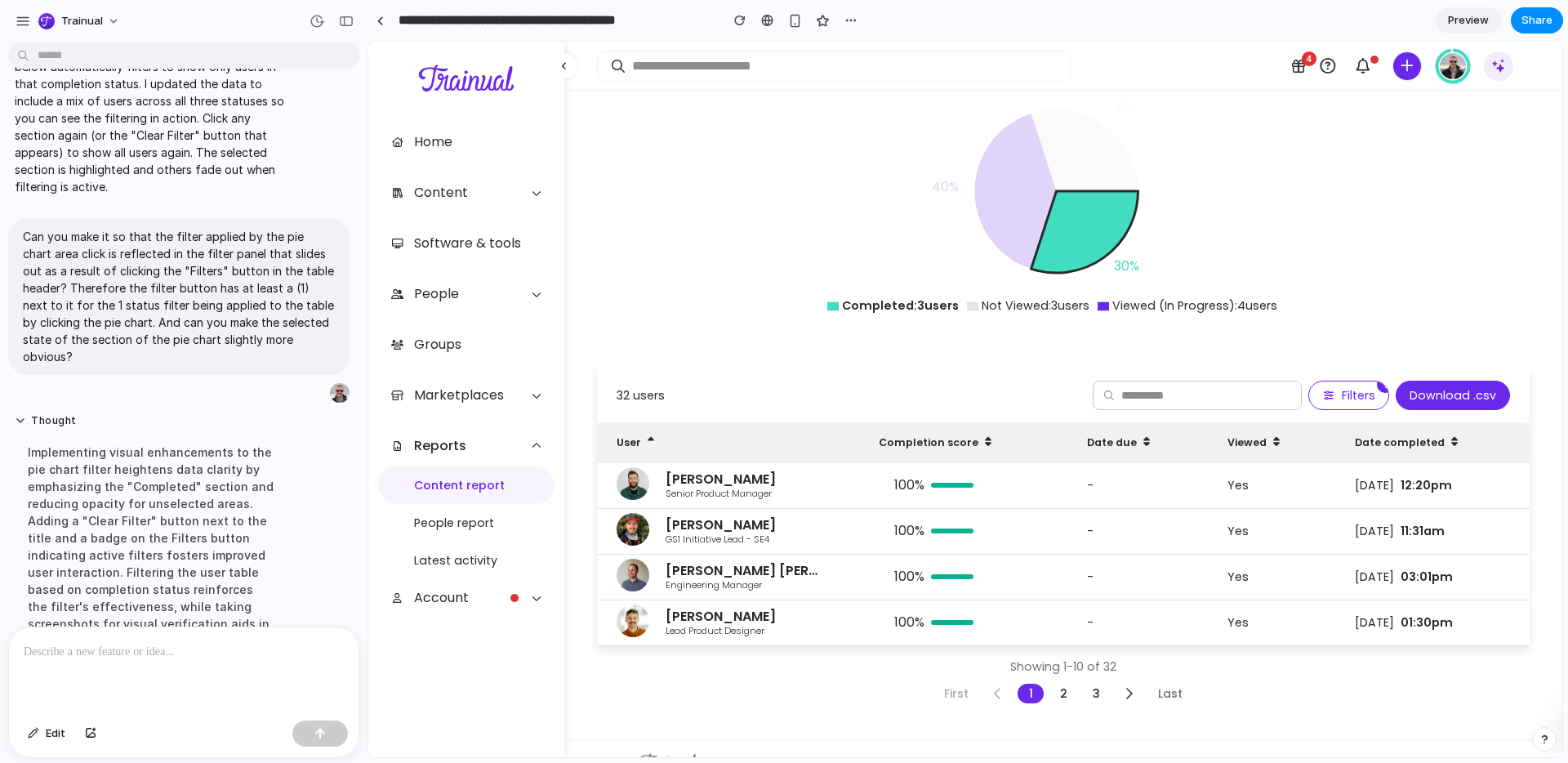
scroll to position [238, 0]
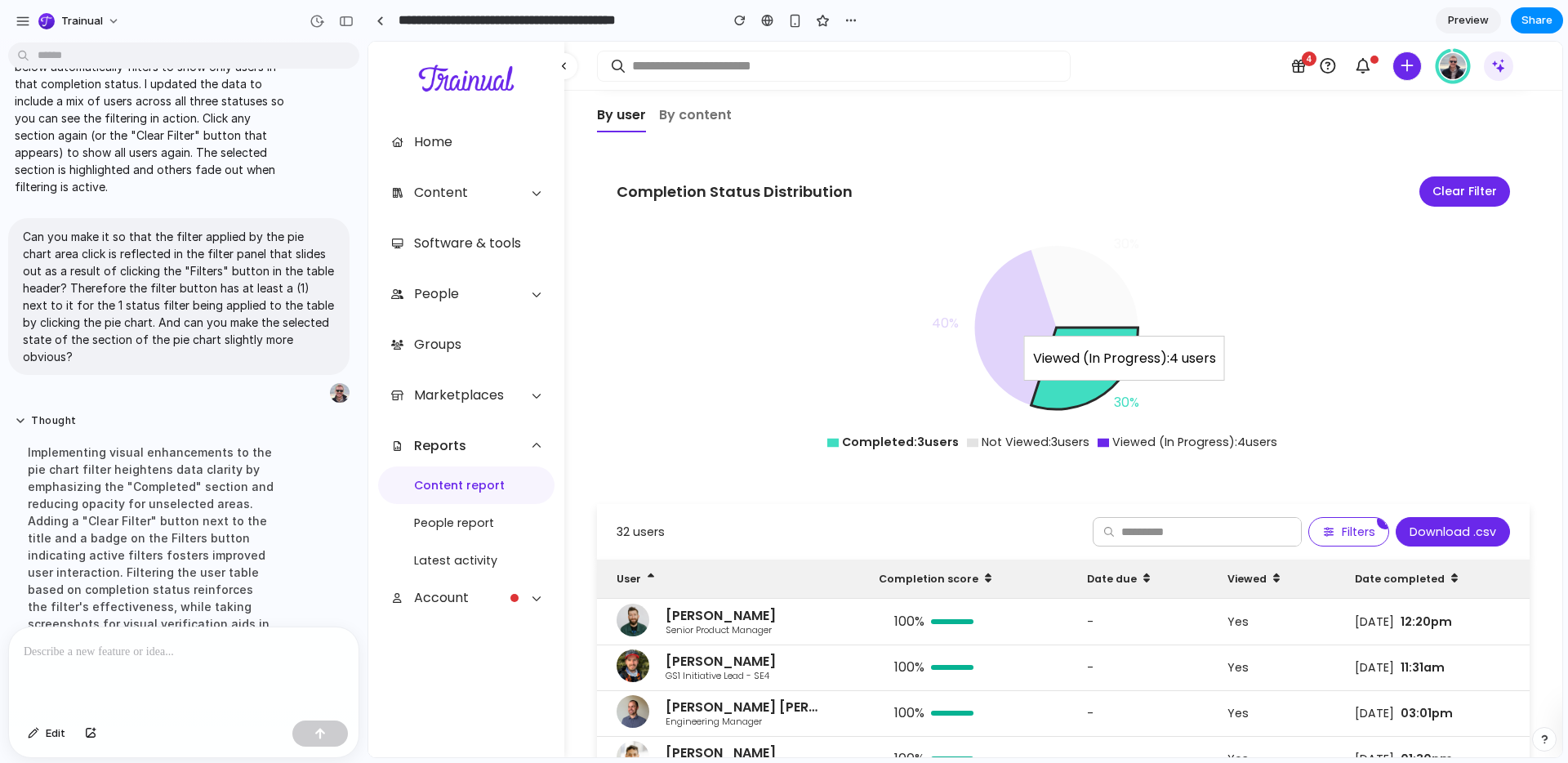
click at [1032, 282] on icon at bounding box center [1015, 327] width 81 height 155
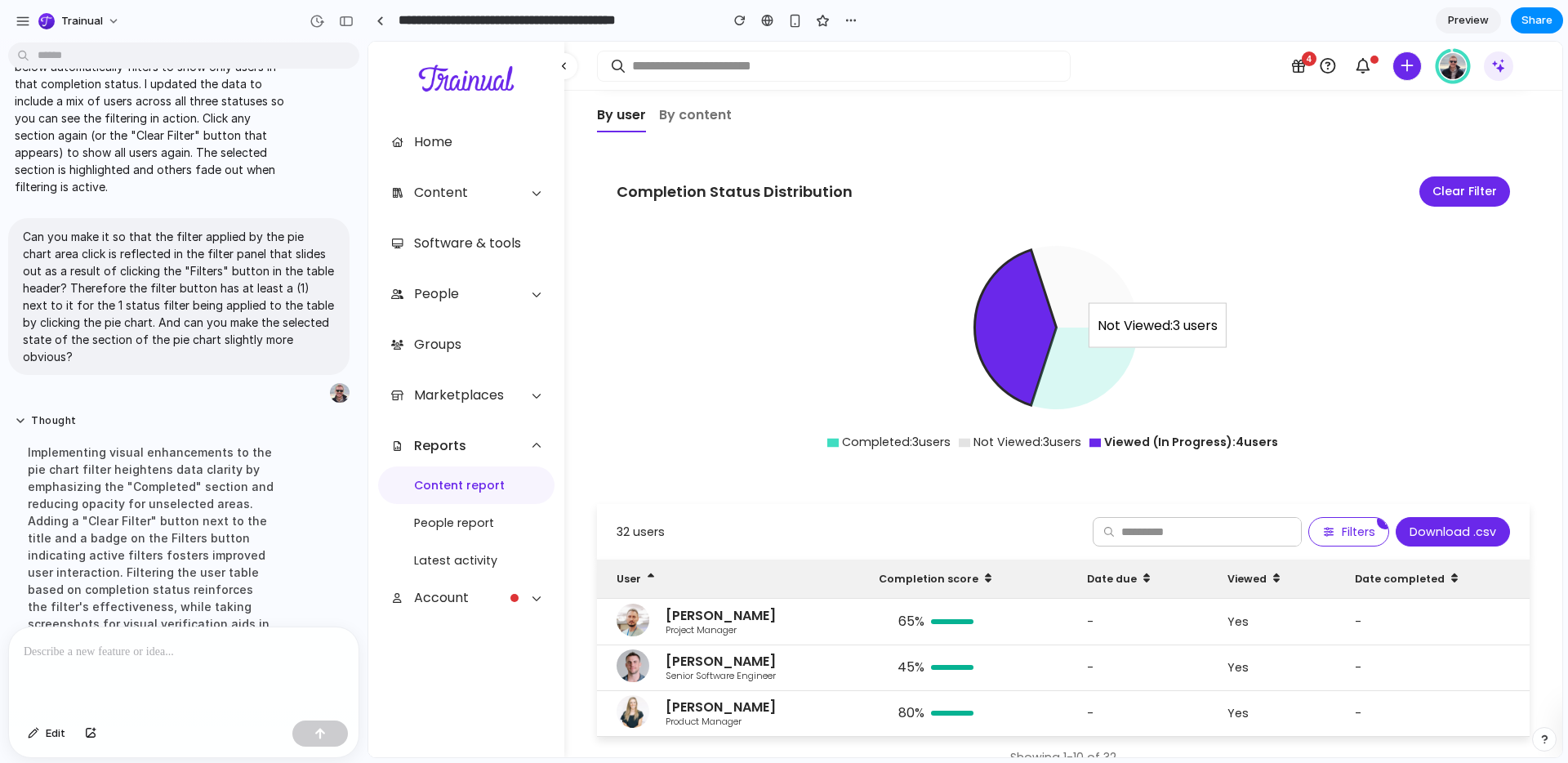
click at [1077, 253] on icon at bounding box center [1084, 286] width 107 height 81
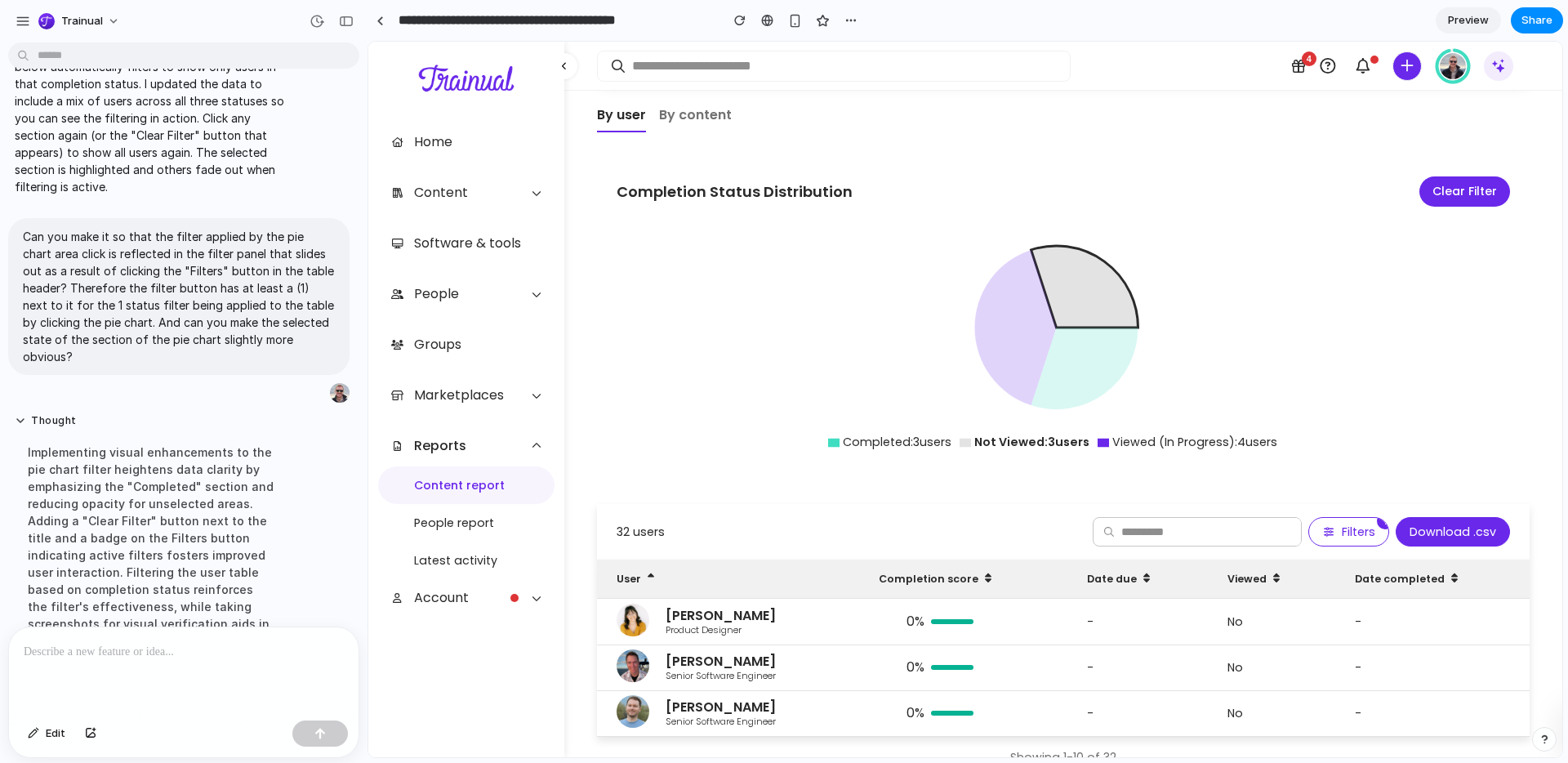
click at [1243, 245] on icon at bounding box center [1056, 342] width 879 height 245
drag, startPoint x: 1420, startPoint y: 161, endPoint x: 1410, endPoint y: 160, distance: 10.0
click at [1419, 176] on button "Clear Filter" at bounding box center [1464, 191] width 91 height 30
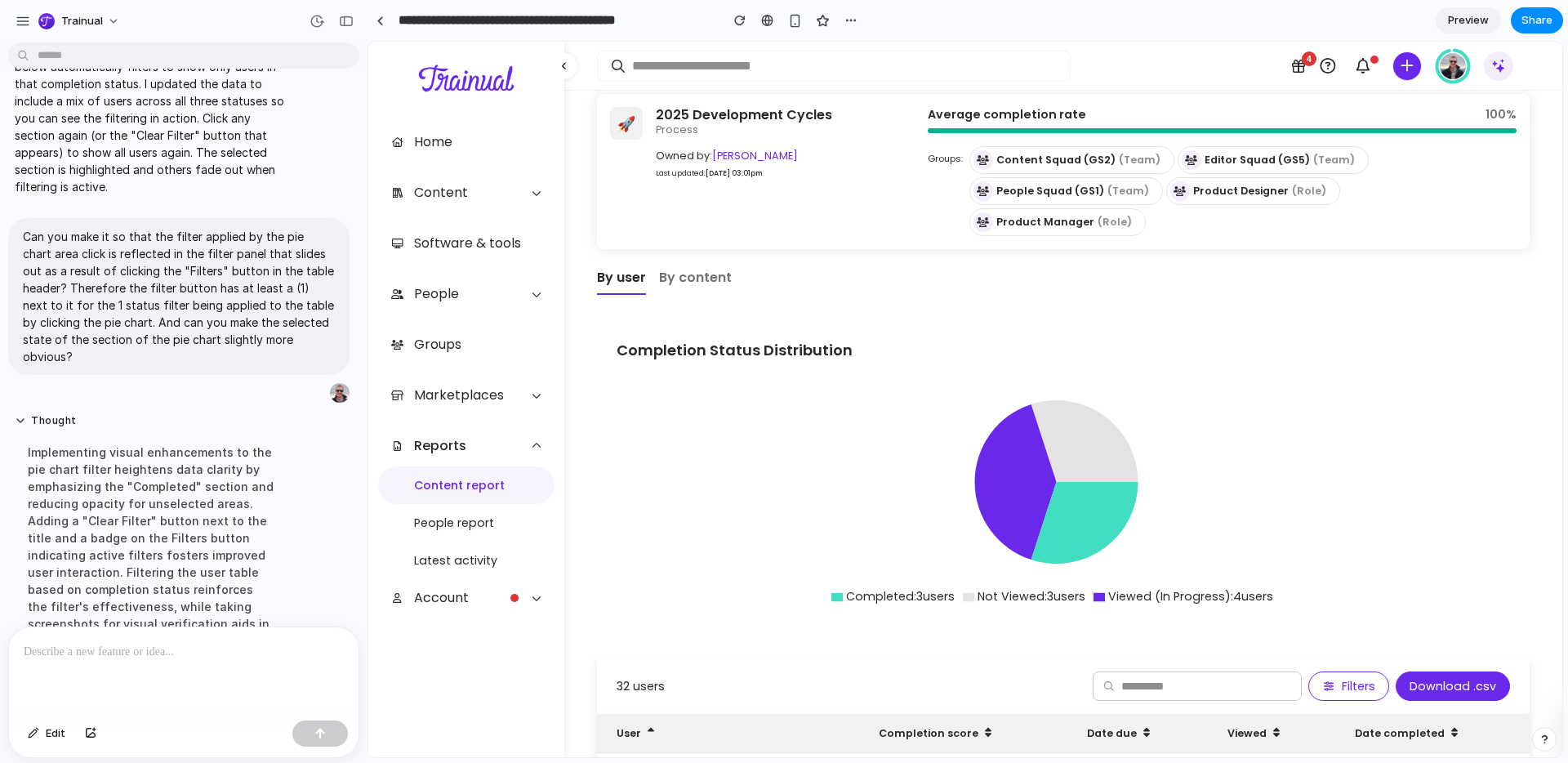
scroll to position [0, 0]
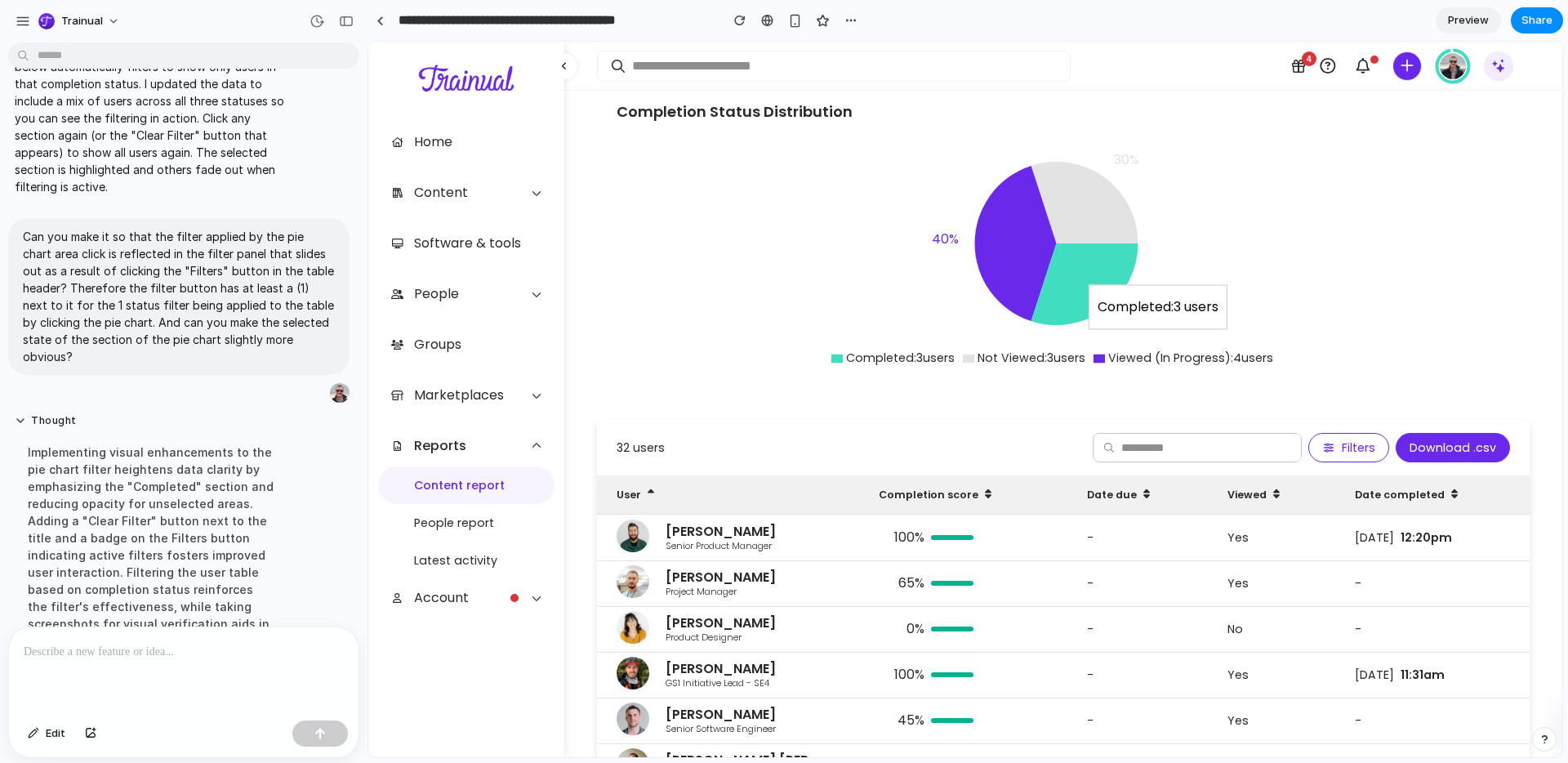
click at [1079, 243] on icon at bounding box center [1084, 283] width 107 height 81
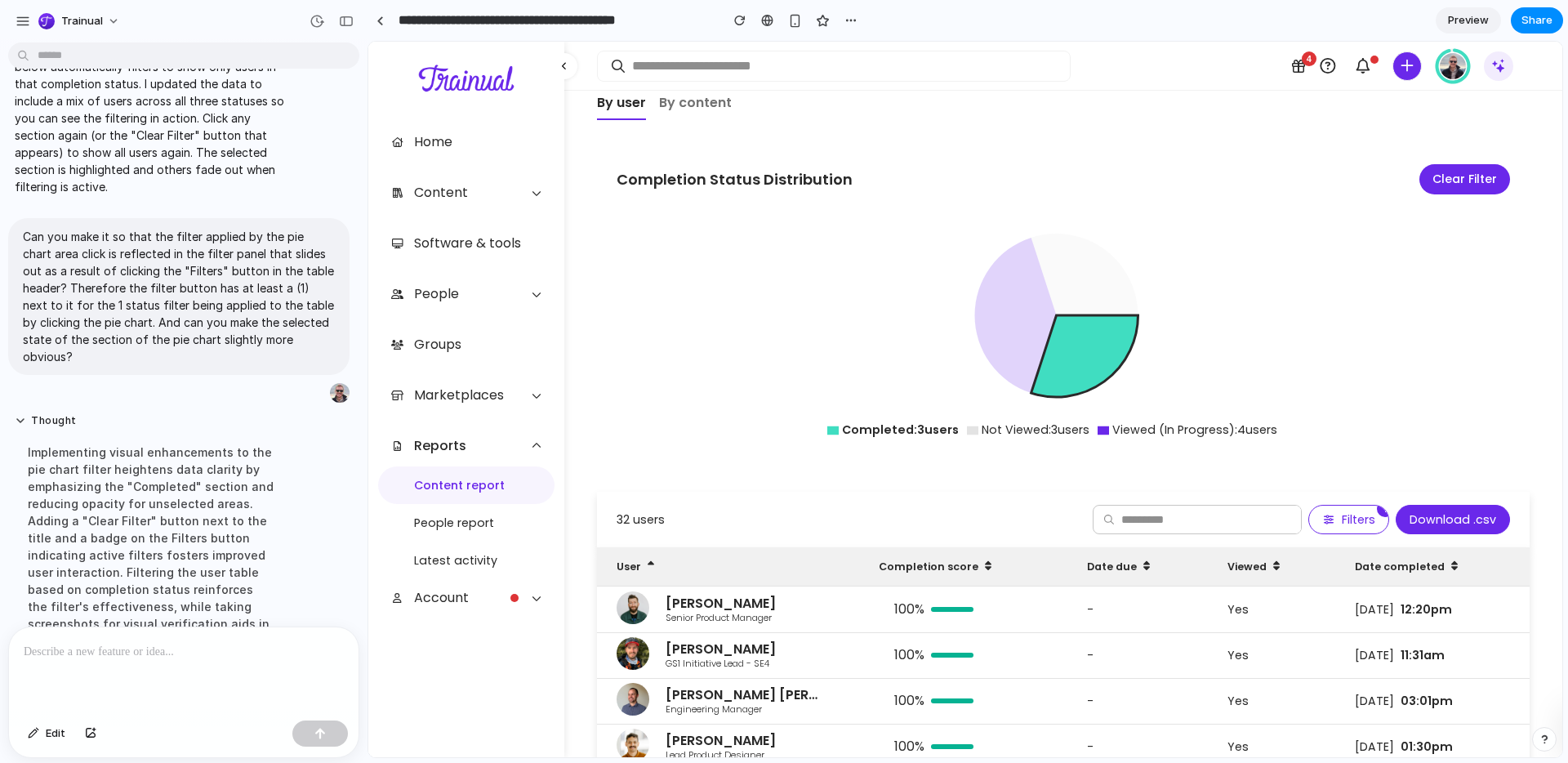
scroll to position [234, 0]
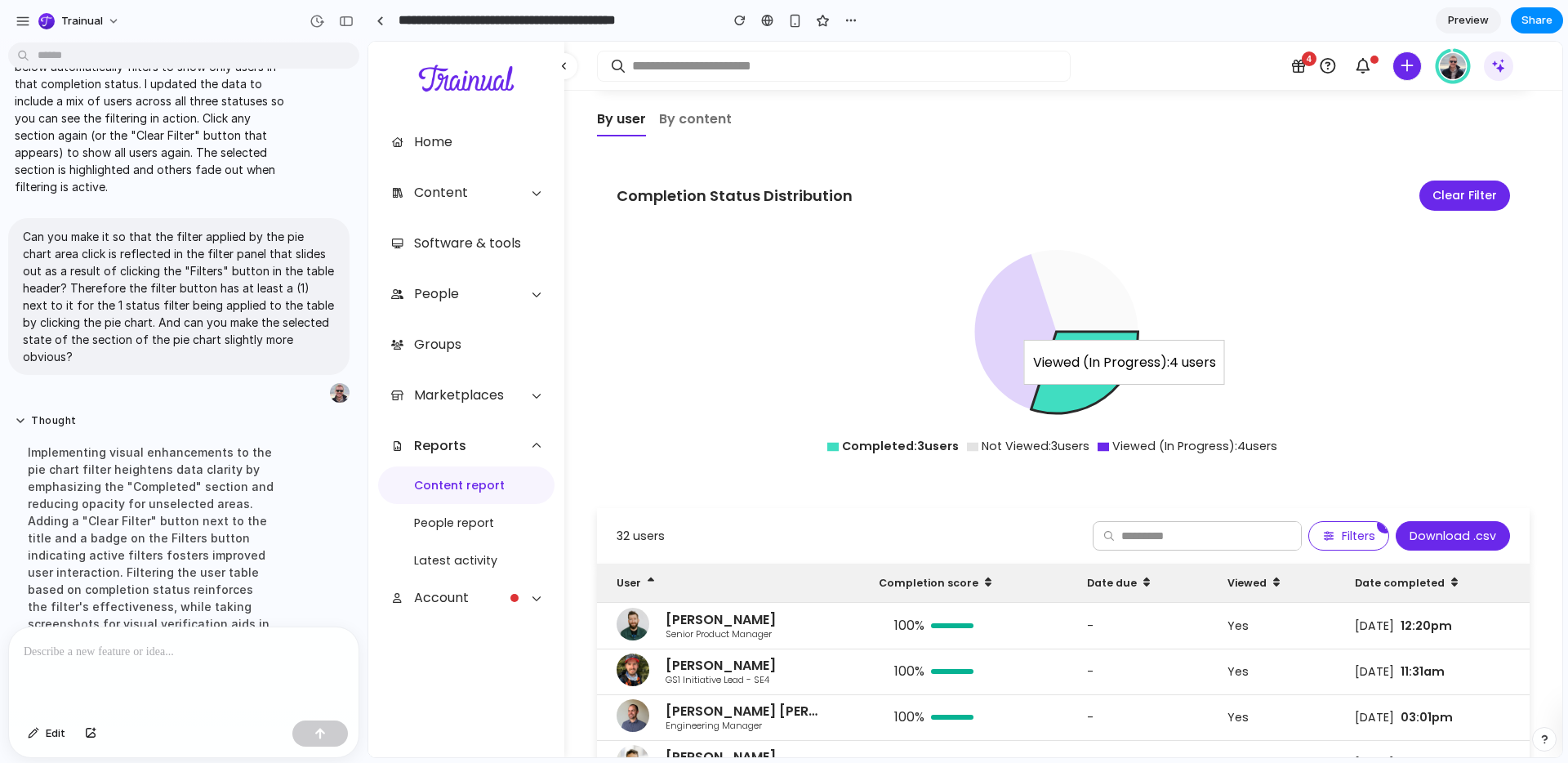
click at [1027, 281] on icon at bounding box center [1015, 331] width 81 height 155
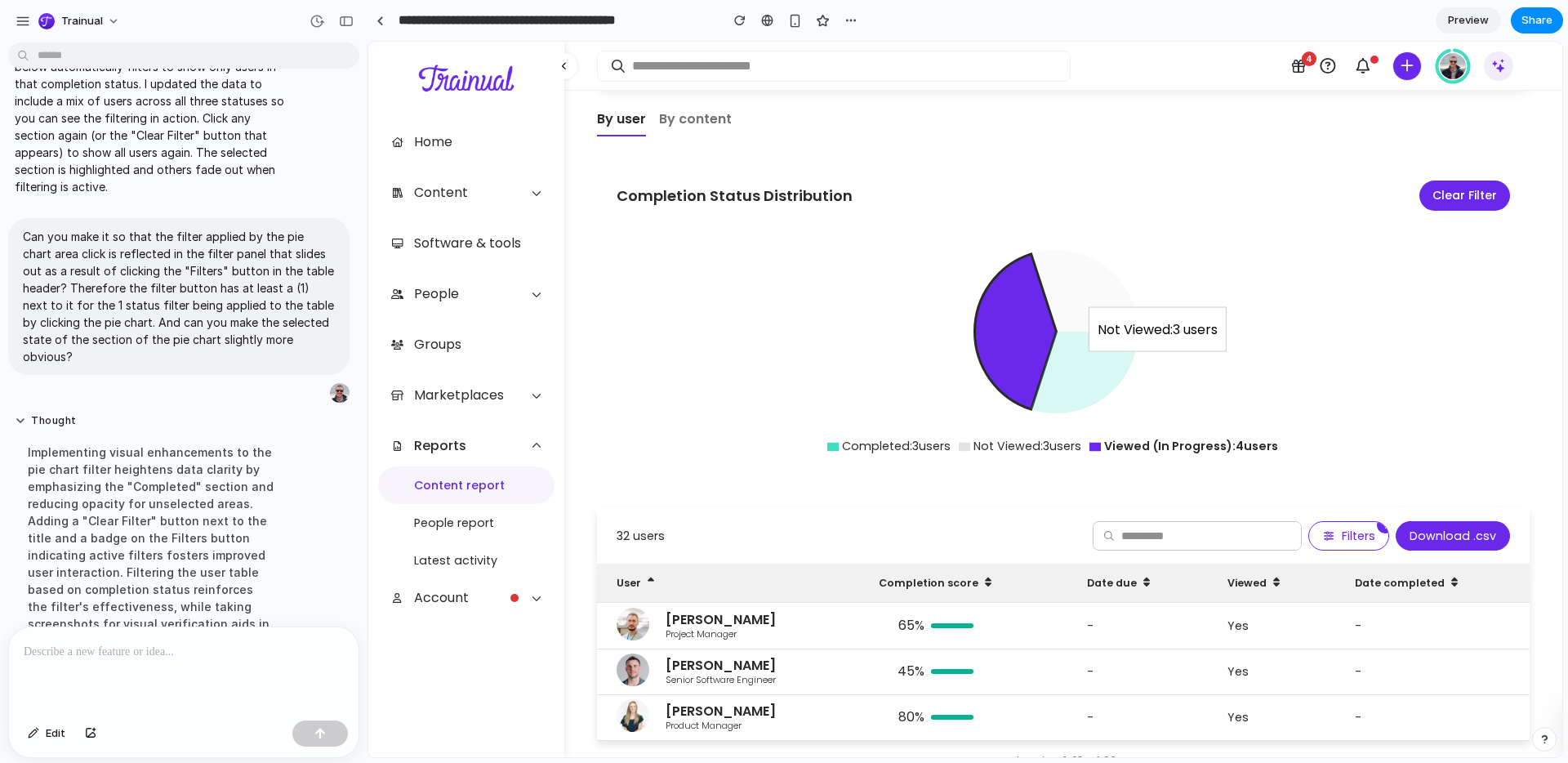
click at [1068, 267] on icon at bounding box center [1084, 290] width 107 height 81
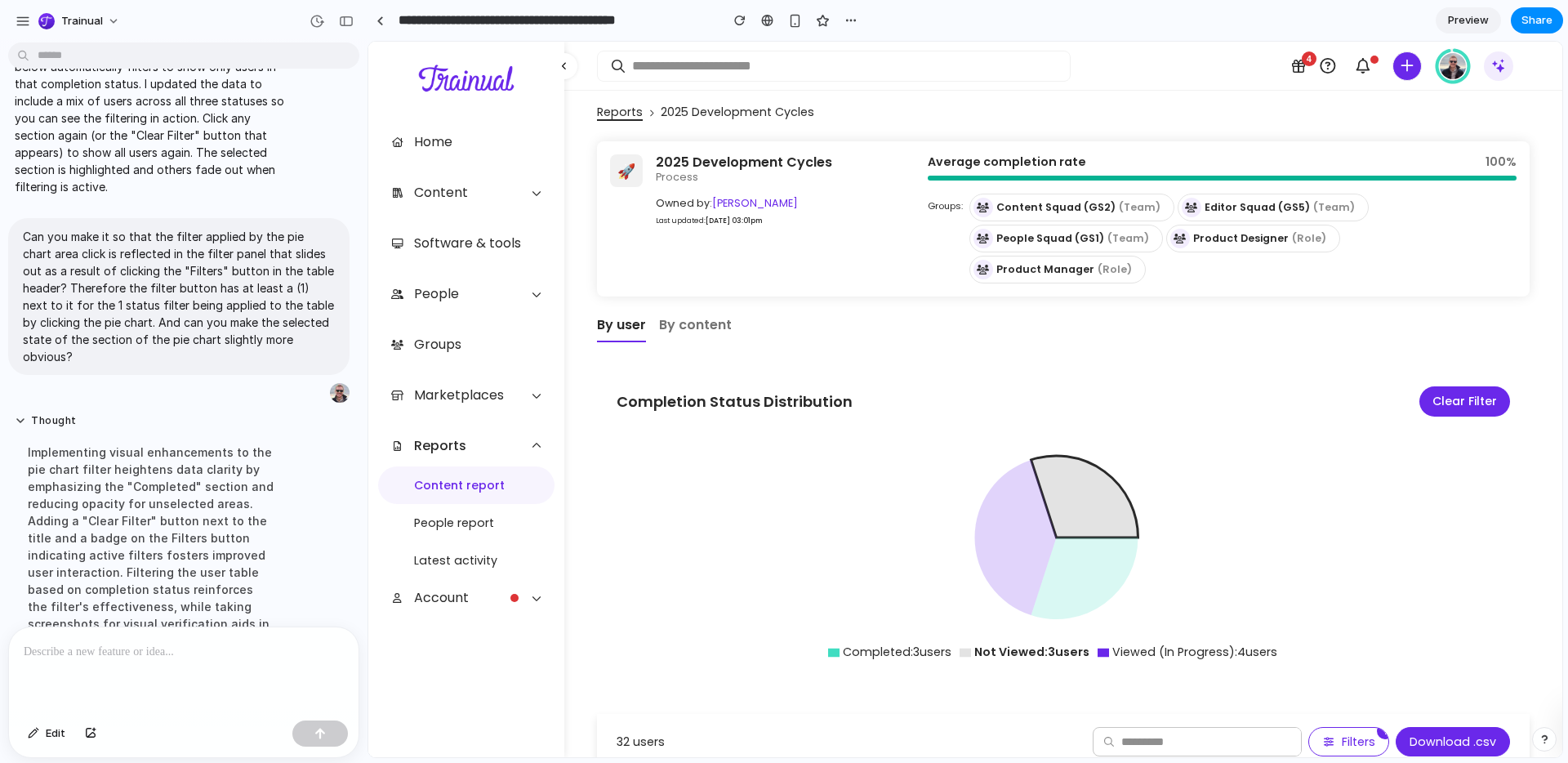
scroll to position [0, 0]
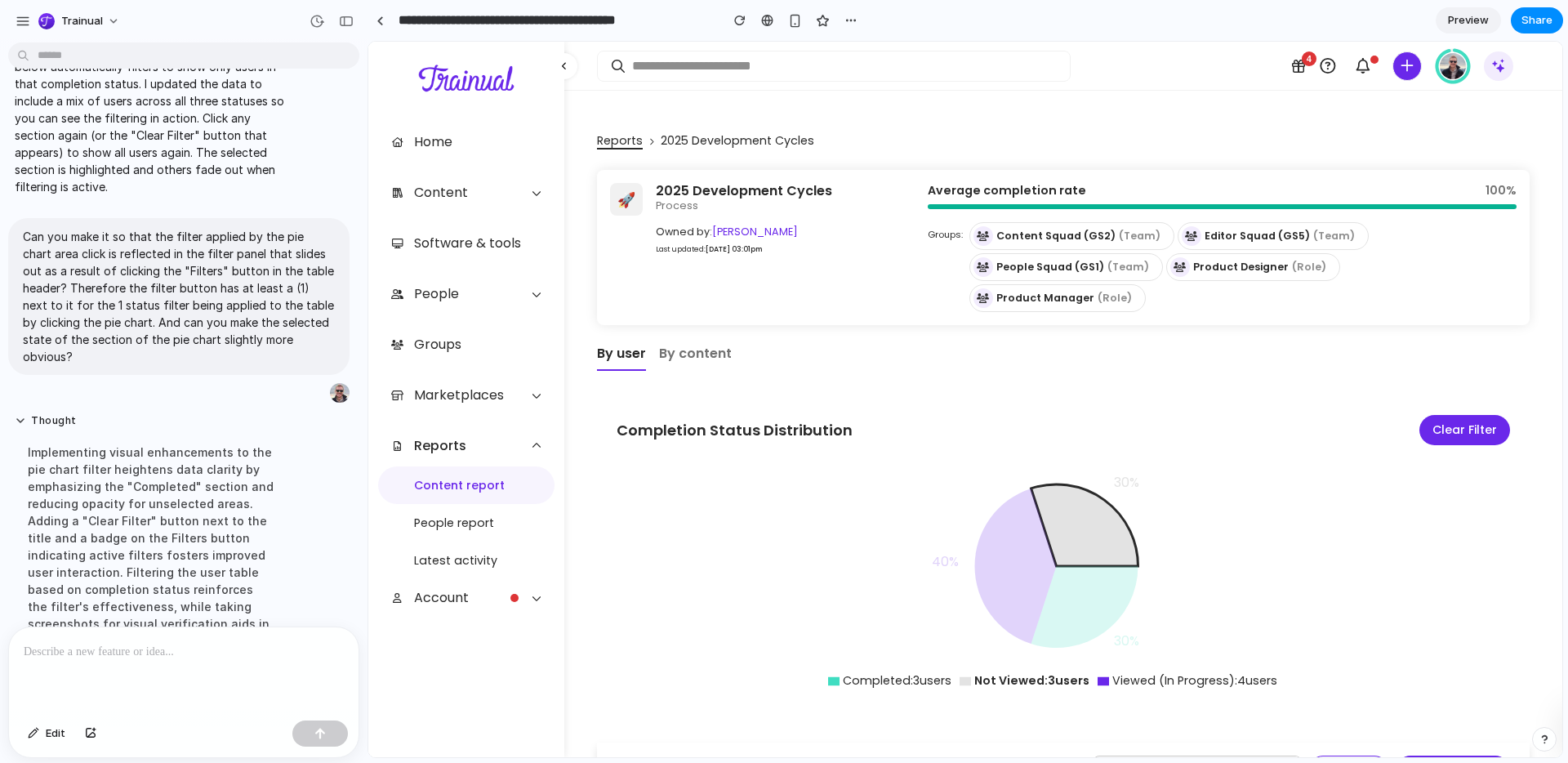
click at [1463, 17] on span "Preview" at bounding box center [1468, 21] width 41 height 17
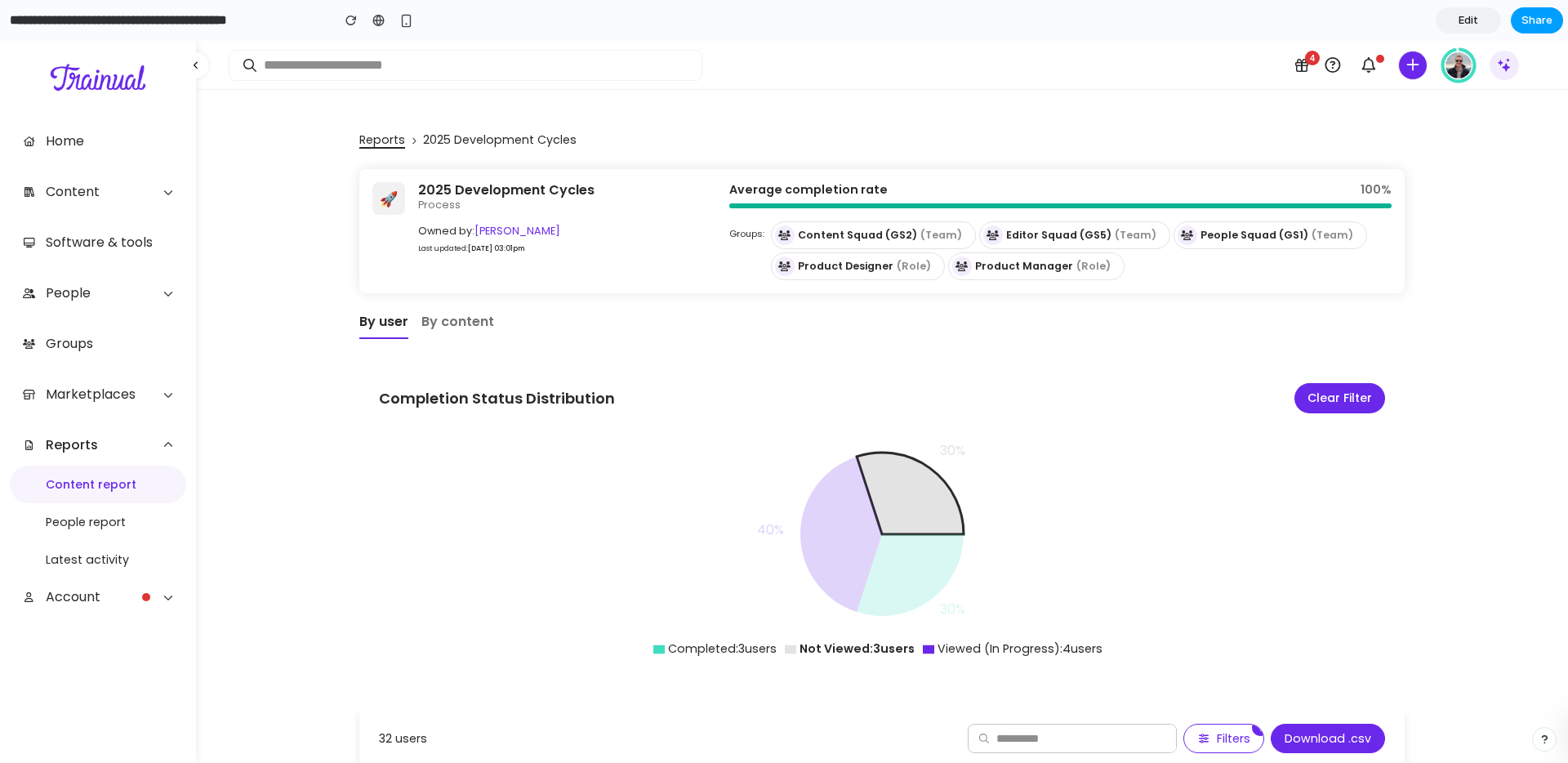
click at [1524, 21] on span "Share" at bounding box center [1537, 21] width 31 height 17
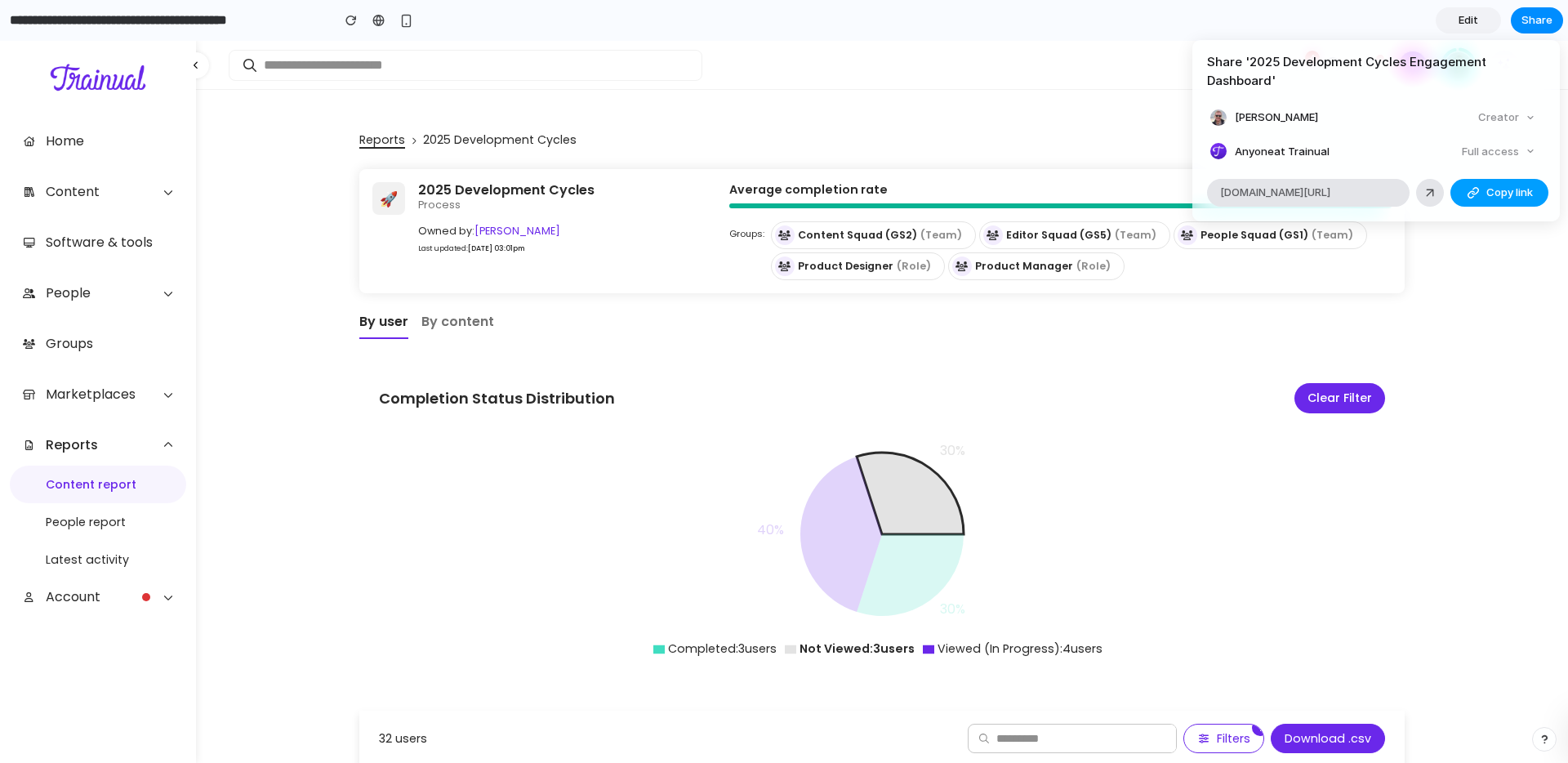
click at [1498, 185] on span "Copy link" at bounding box center [1509, 192] width 47 height 17
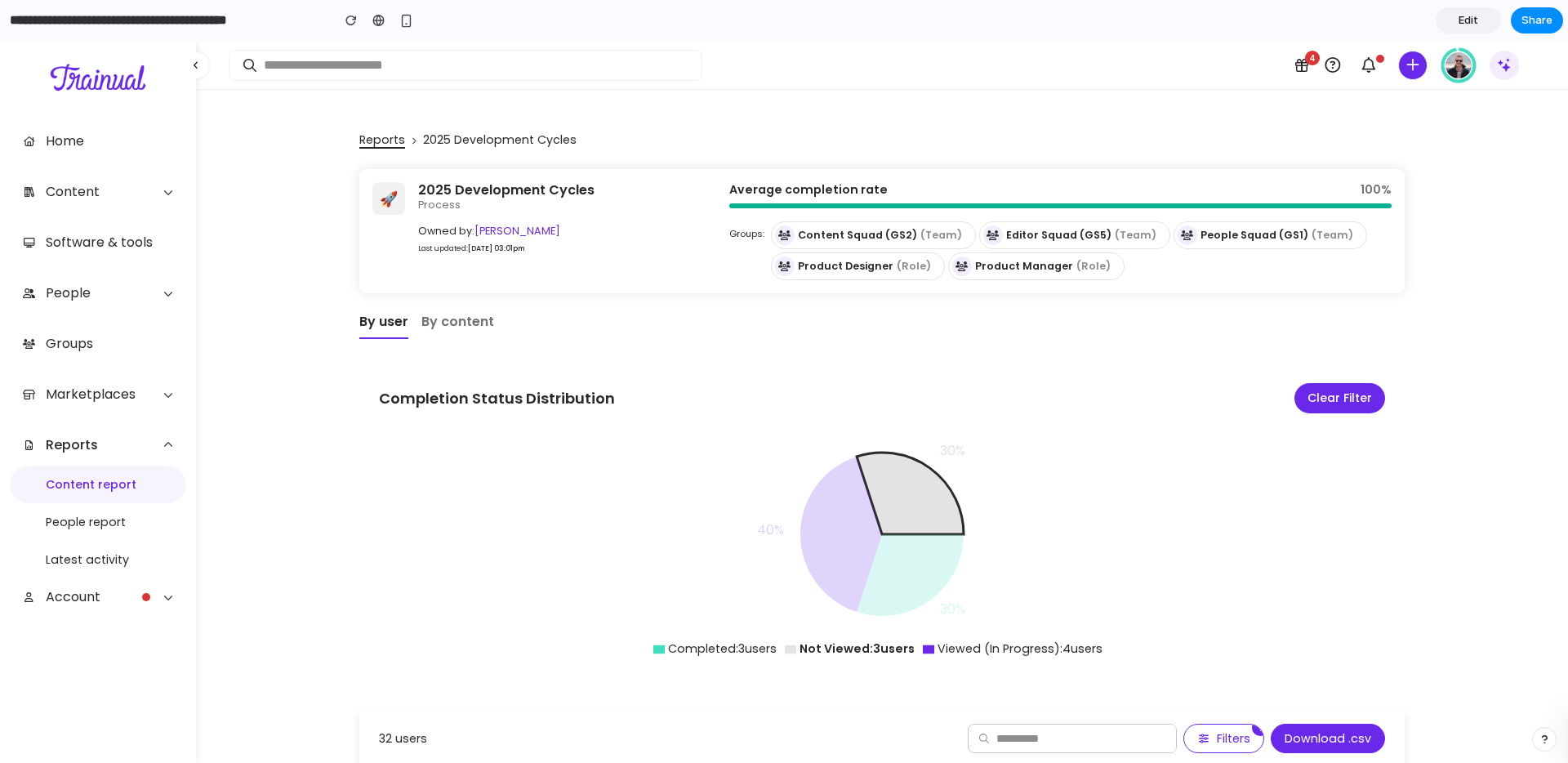
click at [1082, 65] on div "Share ' 2025 Development Cycles Engagement Dashboard ' Garrett Anderson Creator…" at bounding box center [784, 381] width 1568 height 763
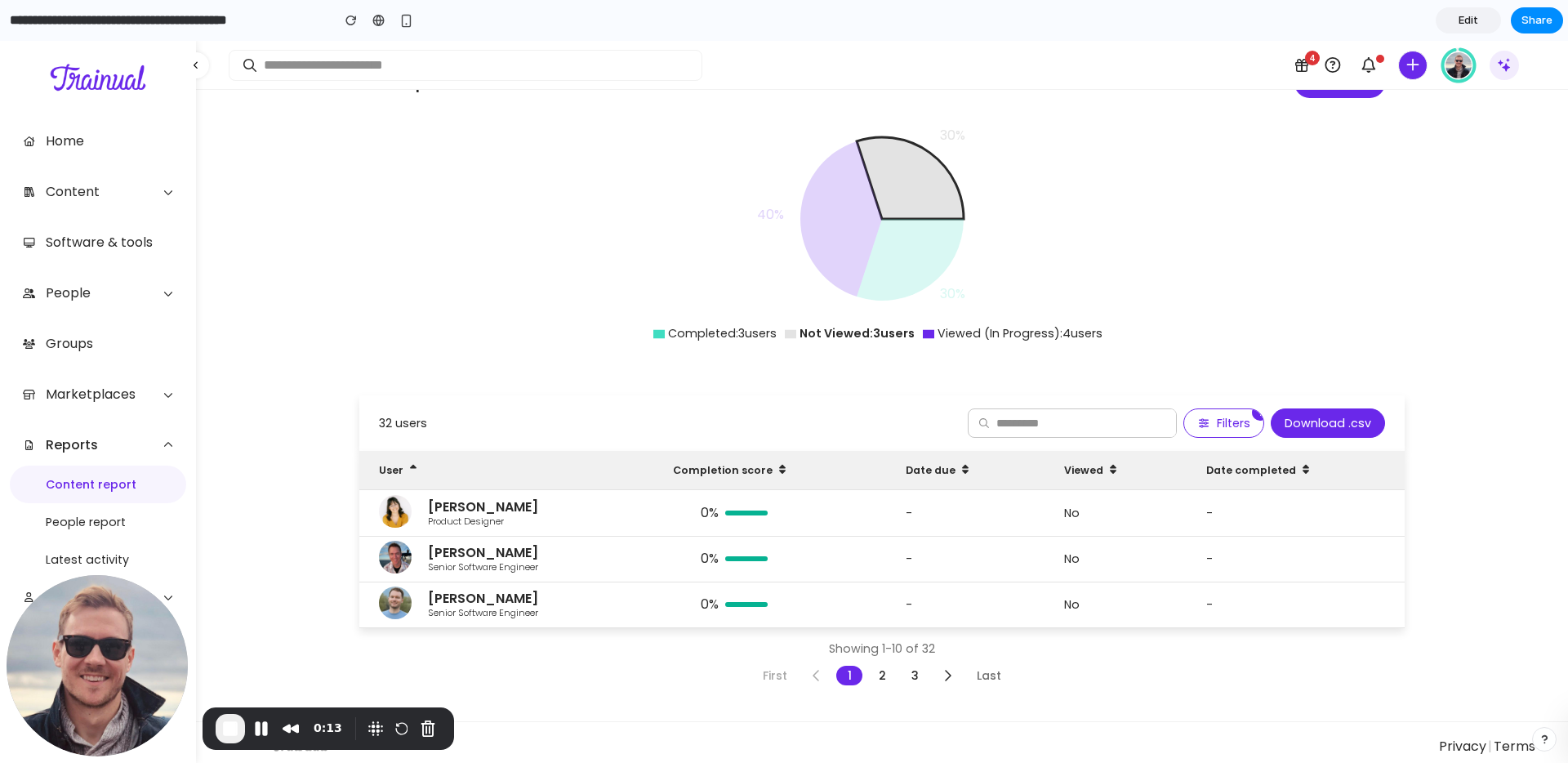
scroll to position [321, 0]
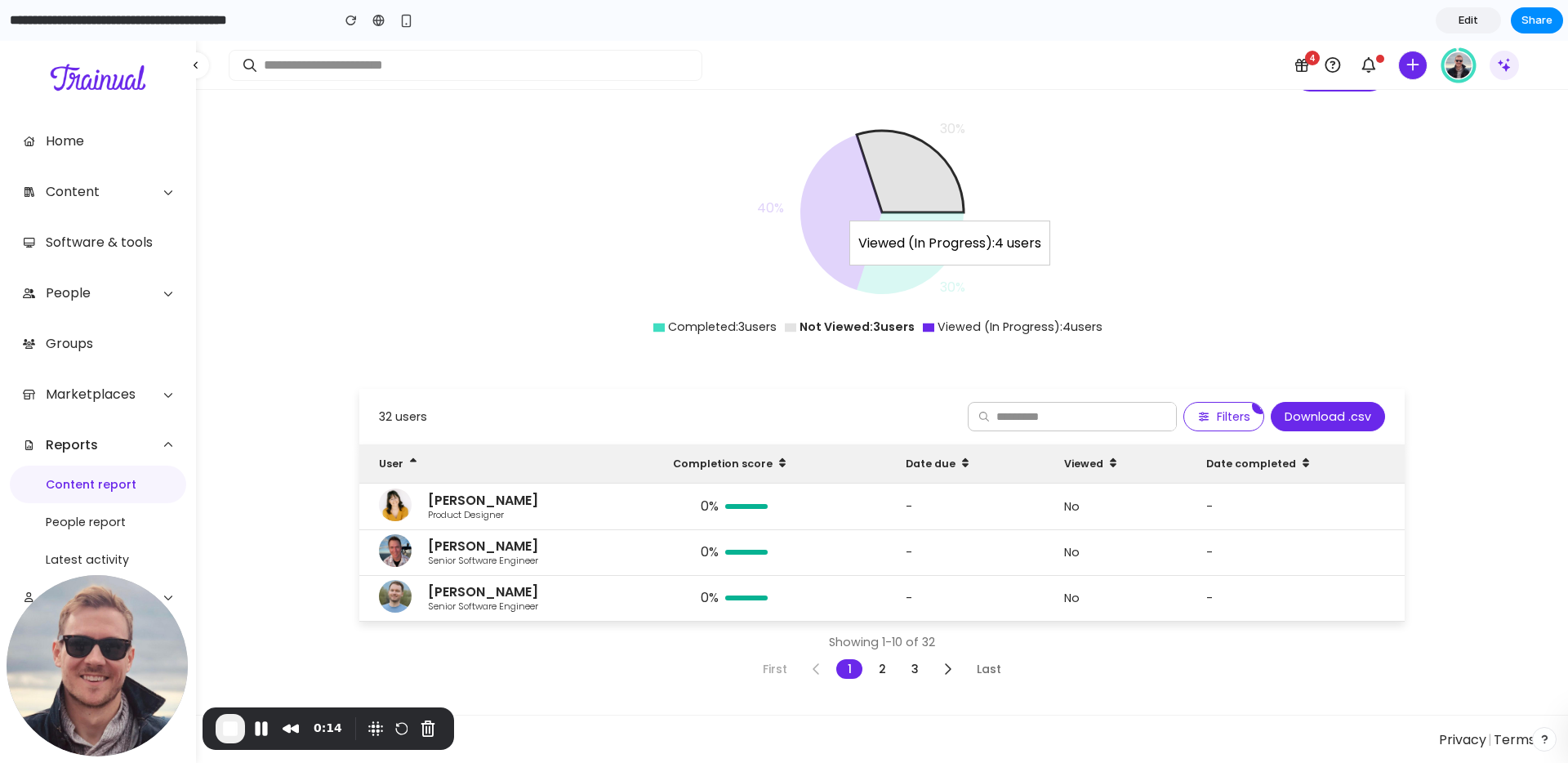
click at [844, 216] on icon at bounding box center [840, 213] width 81 height 155
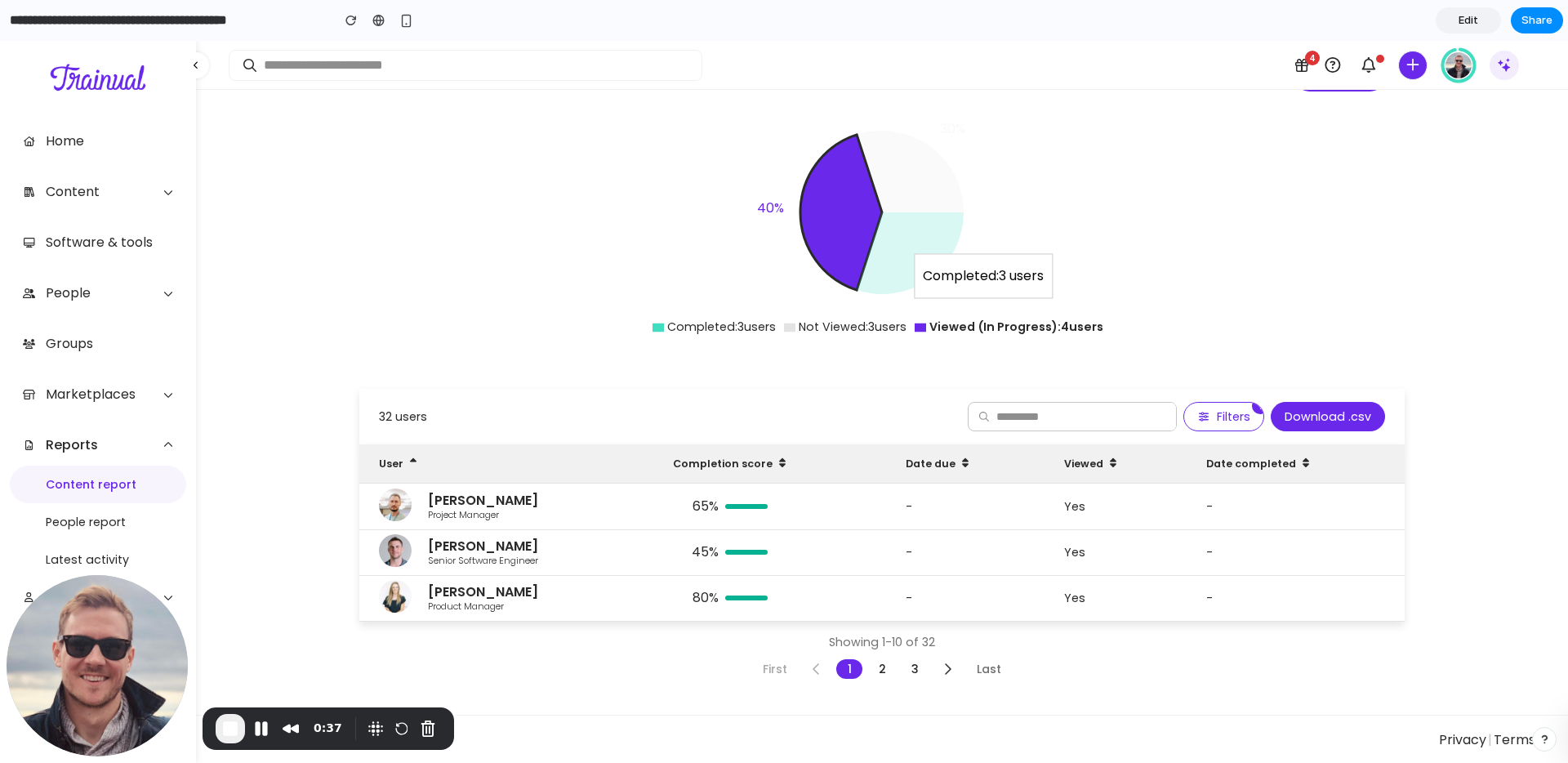
click at [896, 248] on icon at bounding box center [910, 253] width 107 height 81
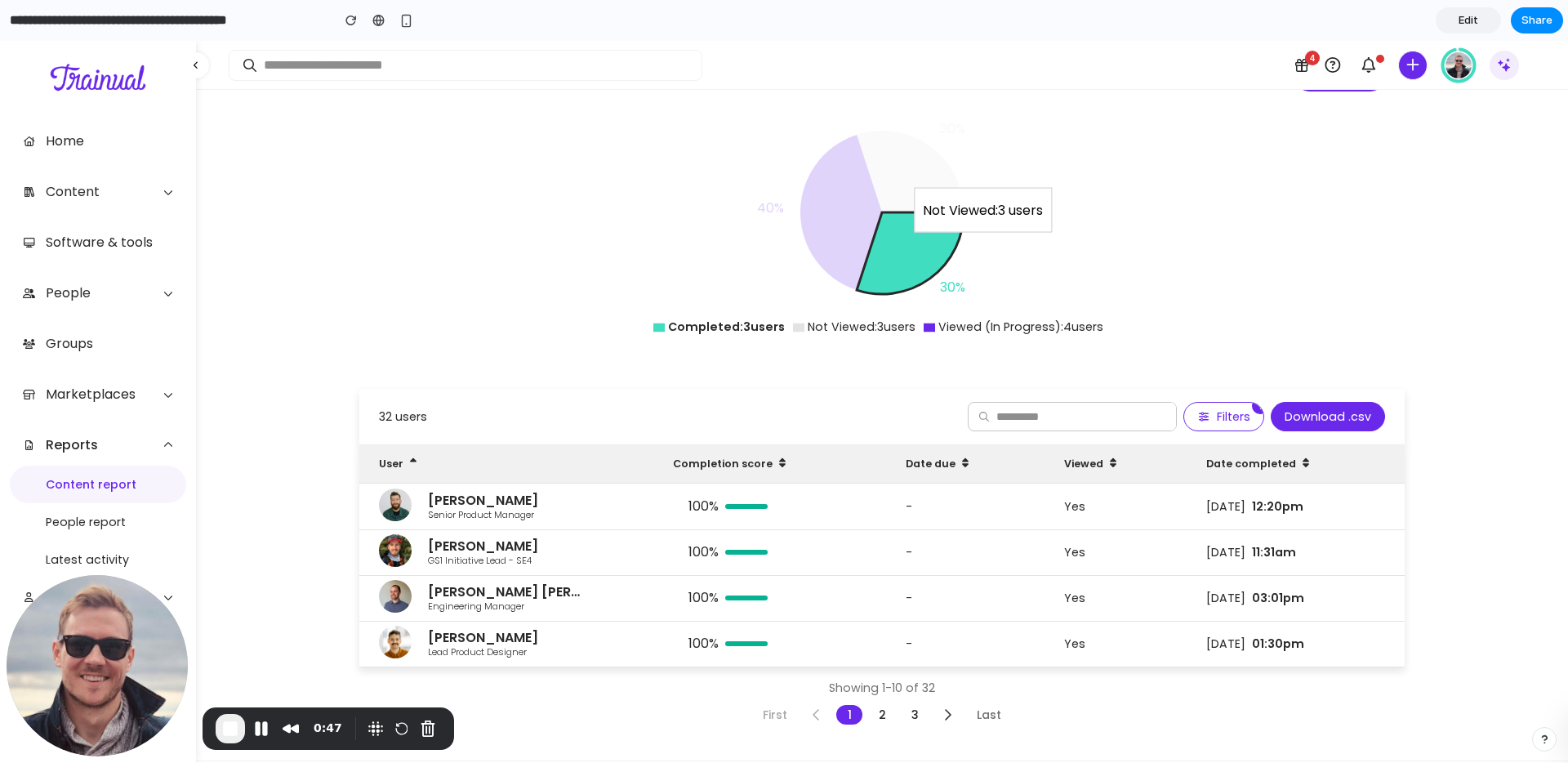
click at [881, 171] on icon at bounding box center [910, 170] width 107 height 81
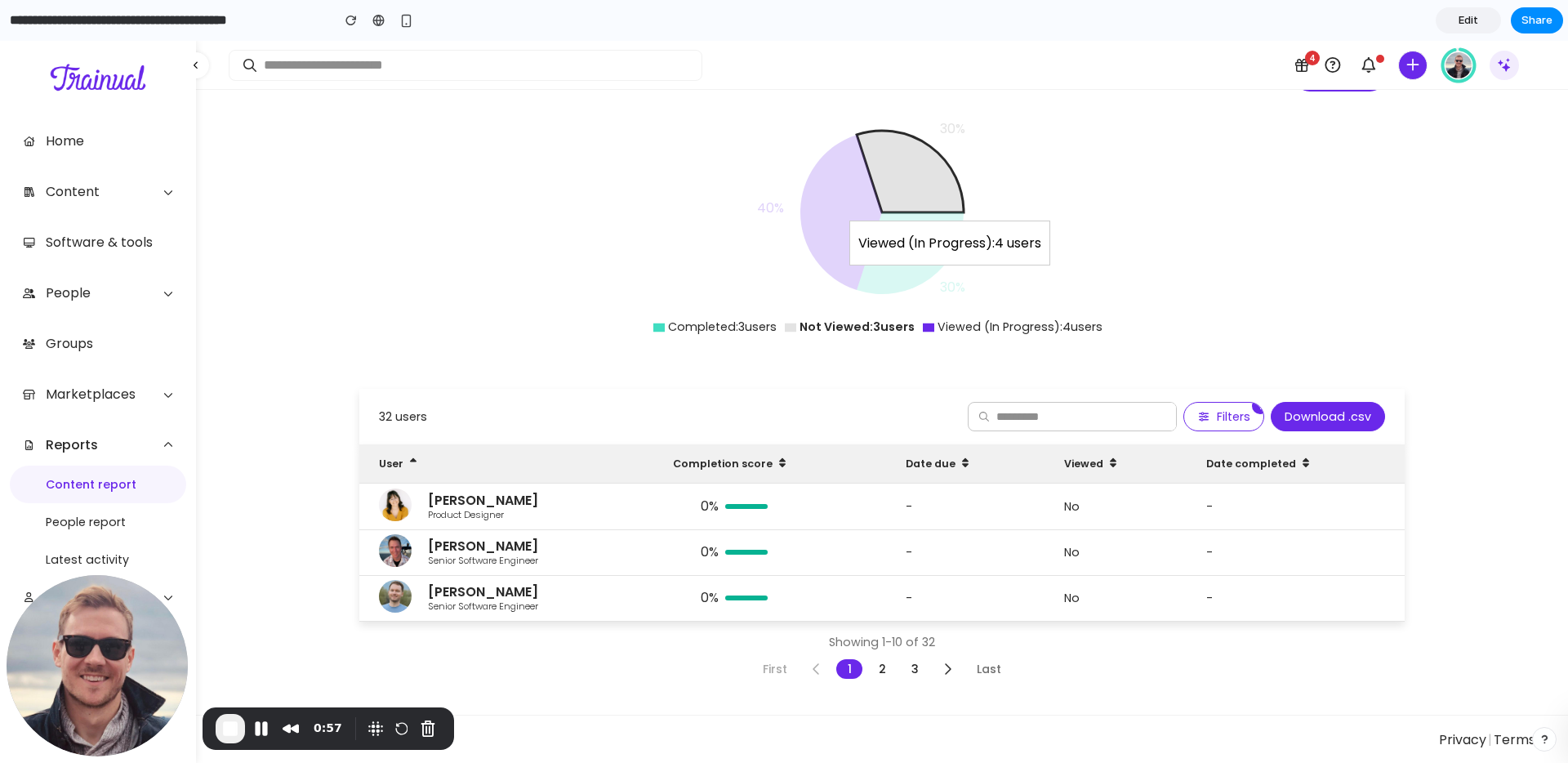
click at [832, 212] on icon at bounding box center [840, 213] width 81 height 155
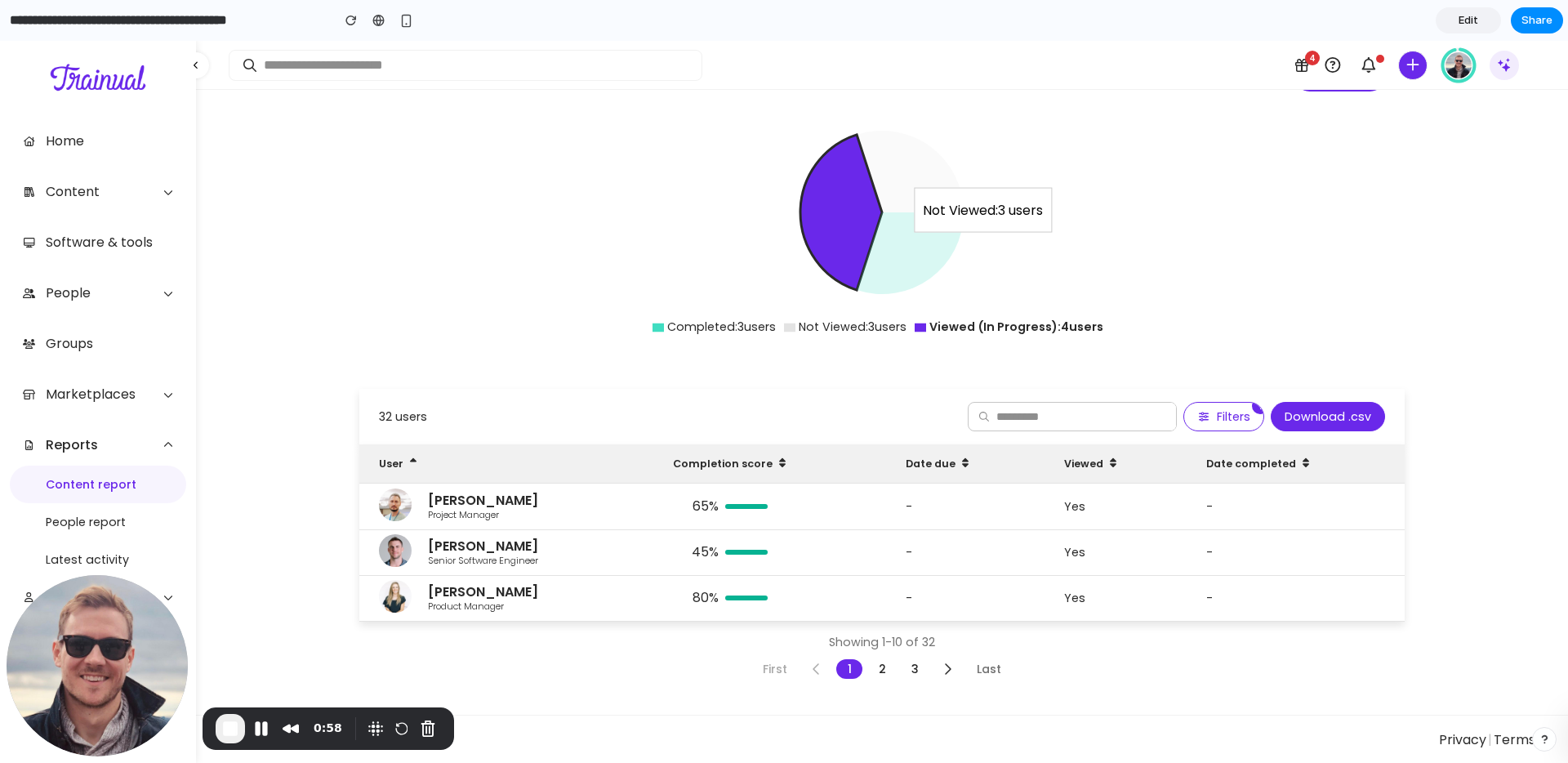
click at [921, 170] on icon at bounding box center [910, 170] width 107 height 81
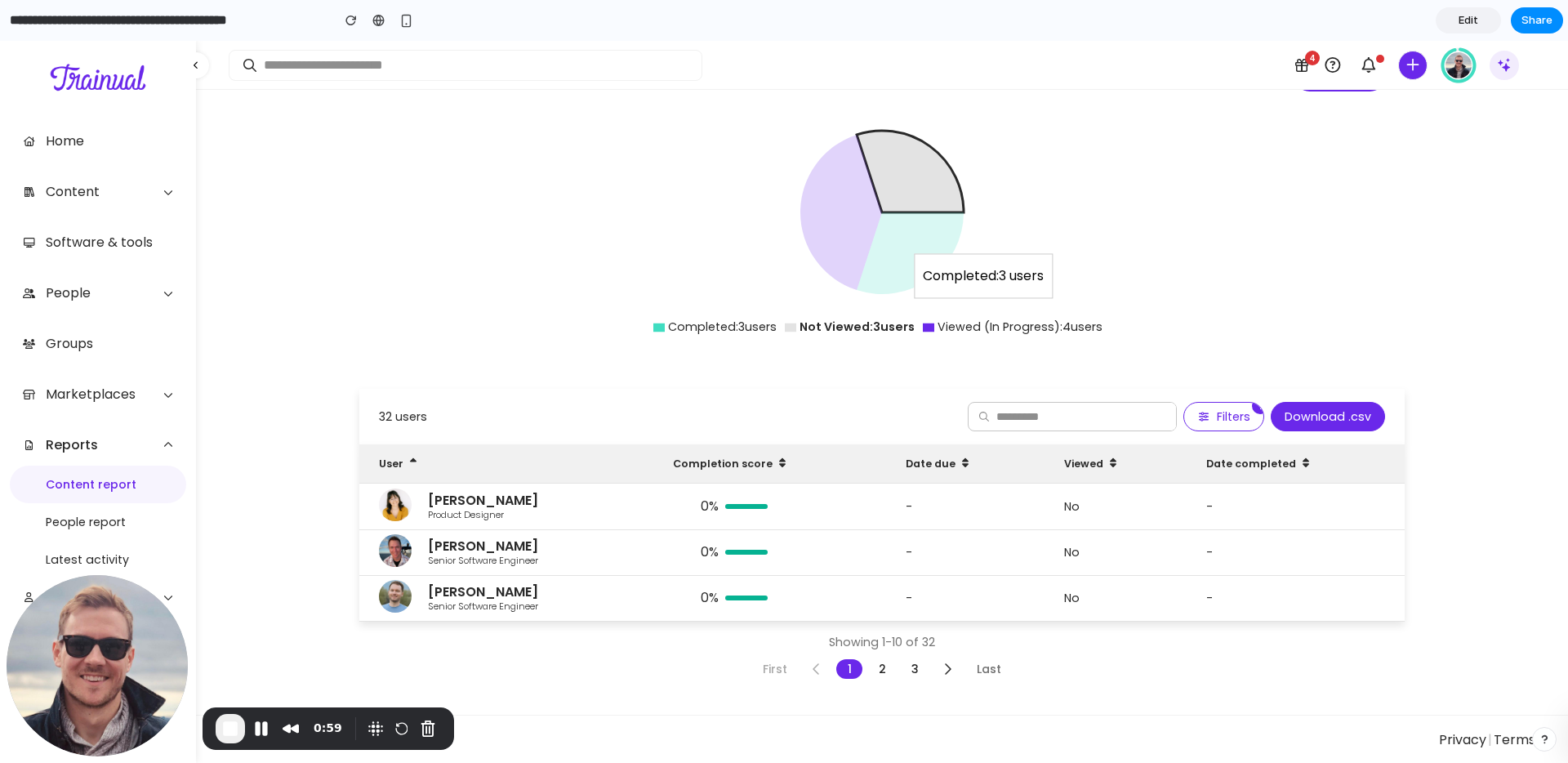
click at [907, 255] on icon at bounding box center [910, 253] width 107 height 81
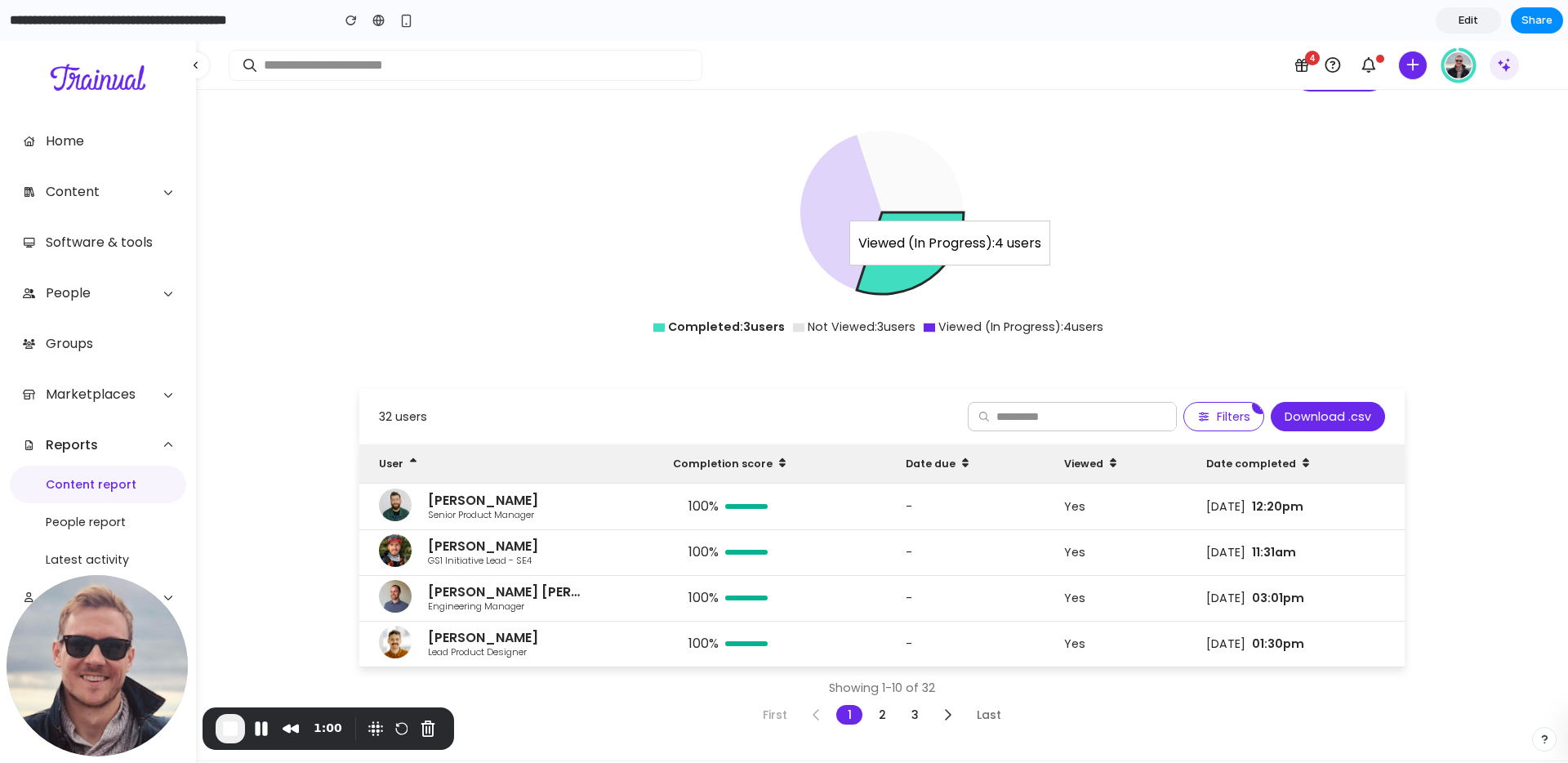
click at [832, 217] on icon at bounding box center [840, 213] width 81 height 155
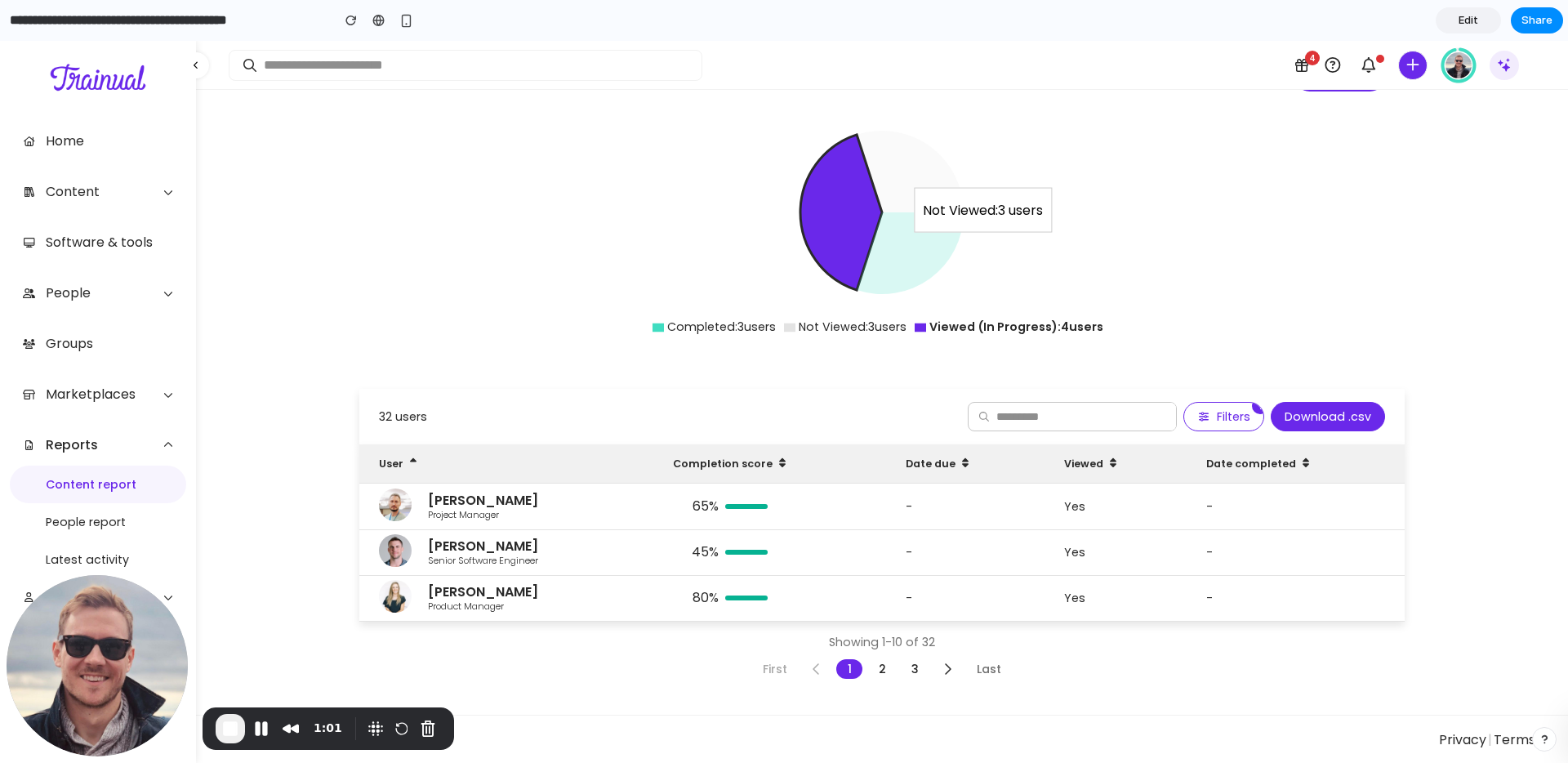
click at [901, 167] on icon at bounding box center [910, 170] width 107 height 81
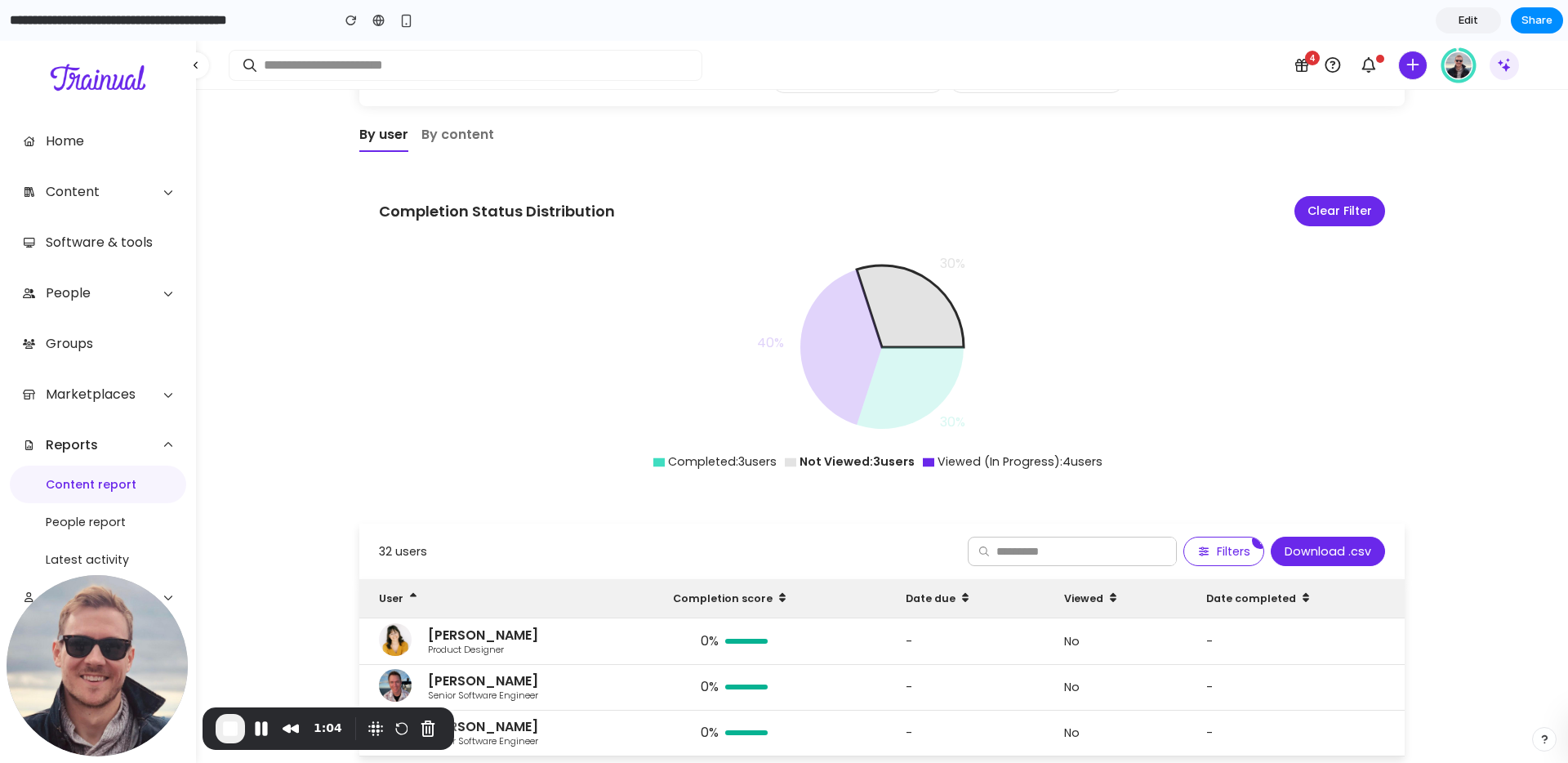
scroll to position [181, 0]
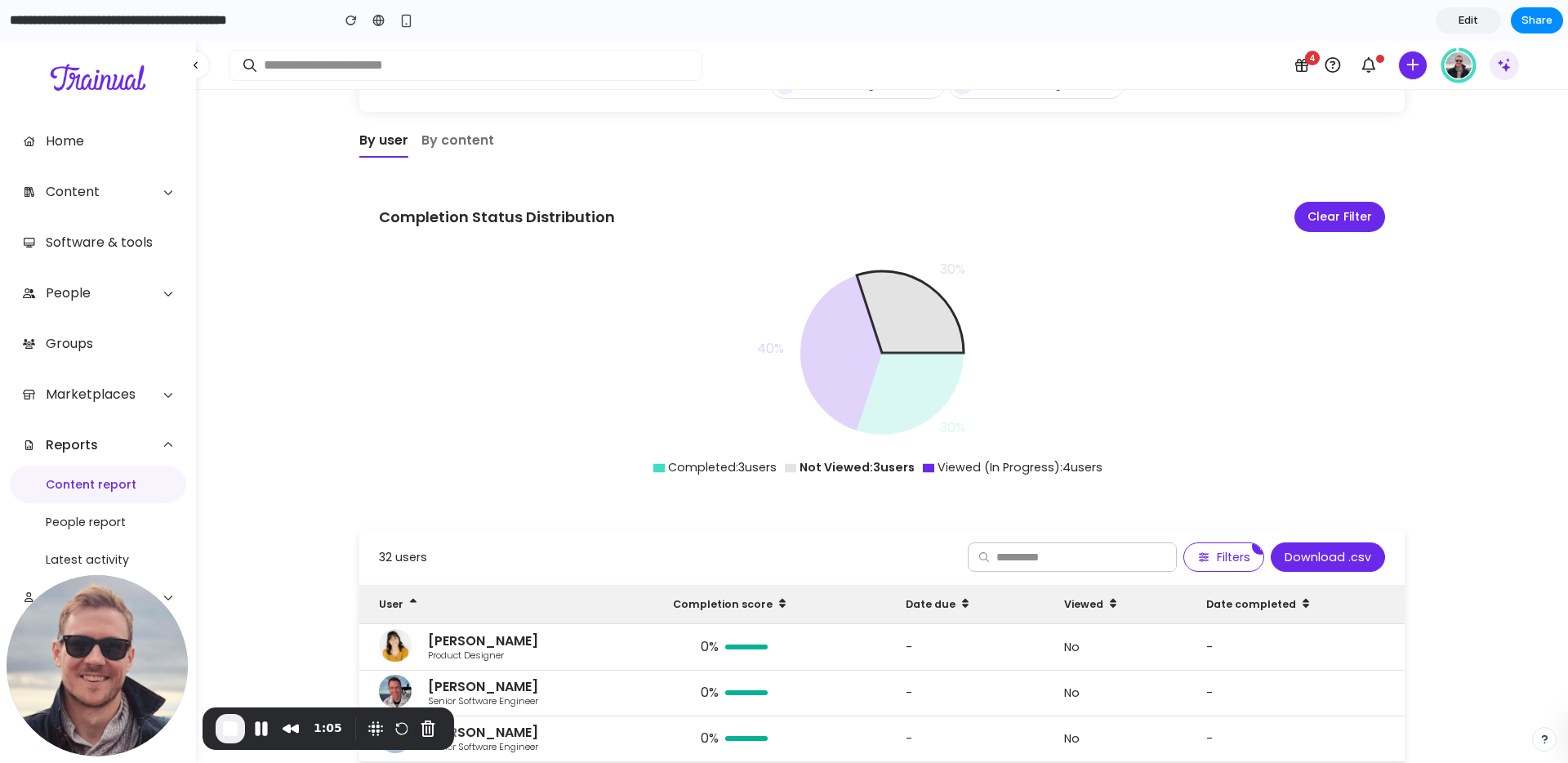
click at [1348, 216] on button "Clear Filter" at bounding box center [1339, 216] width 91 height 30
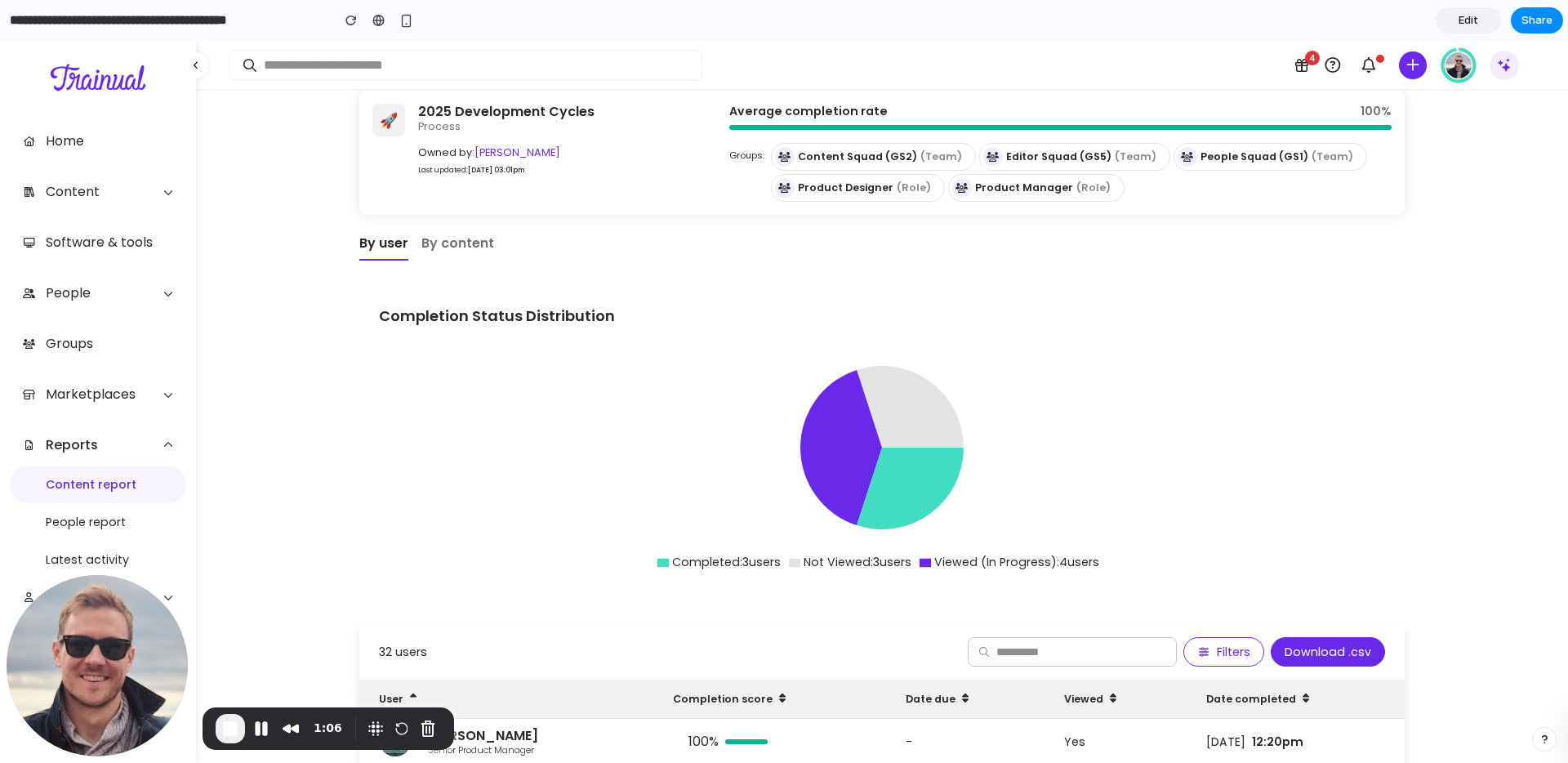
scroll to position [66, 0]
